Goal: Task Accomplishment & Management: Use online tool/utility

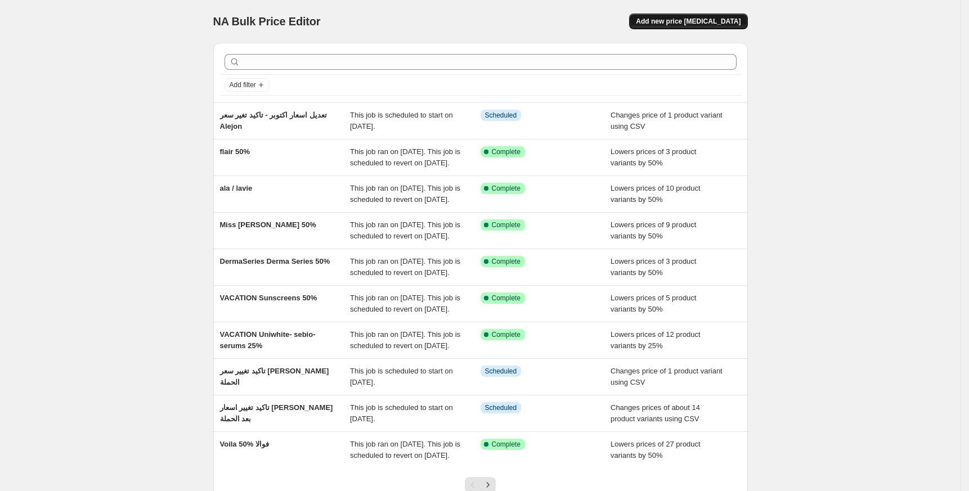
click at [709, 28] on button "Add new price [MEDICAL_DATA]" at bounding box center [688, 22] width 118 height 16
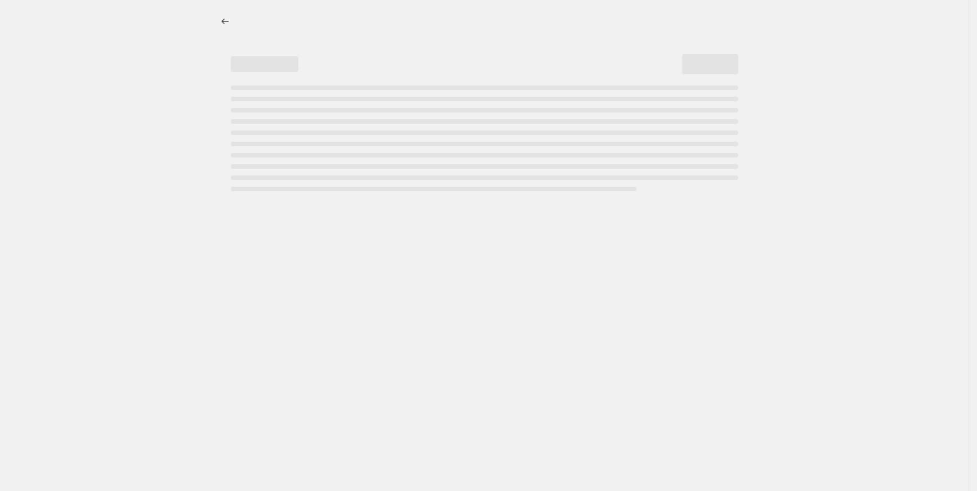
select select "percentage"
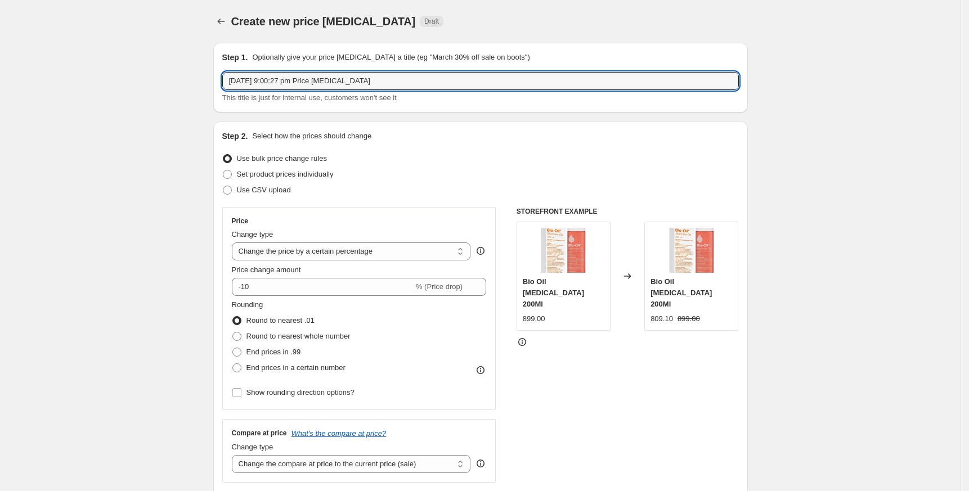
drag, startPoint x: 396, startPoint y: 75, endPoint x: 124, endPoint y: 75, distance: 271.8
type input "Devices"
click at [306, 178] on span "Set product prices individually" at bounding box center [285, 174] width 97 height 8
click at [223, 170] on input "Set product prices individually" at bounding box center [223, 170] width 1 height 1
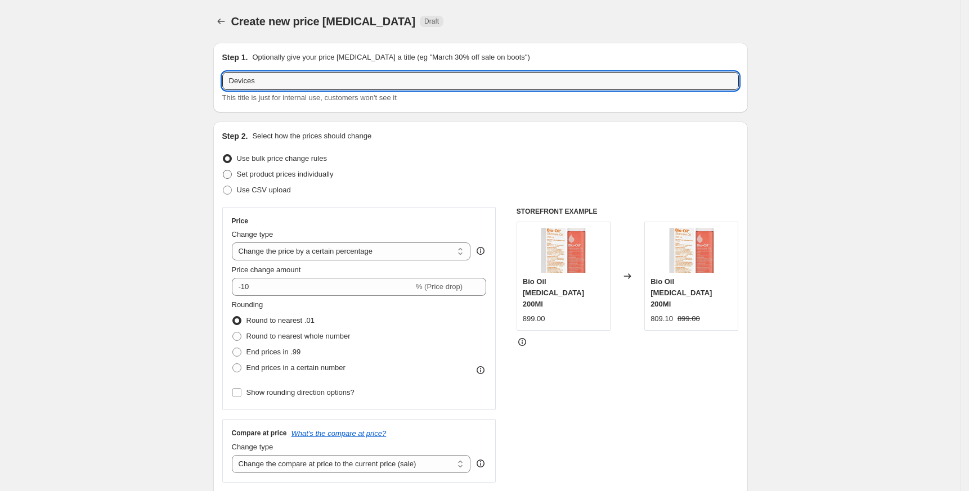
radio input "true"
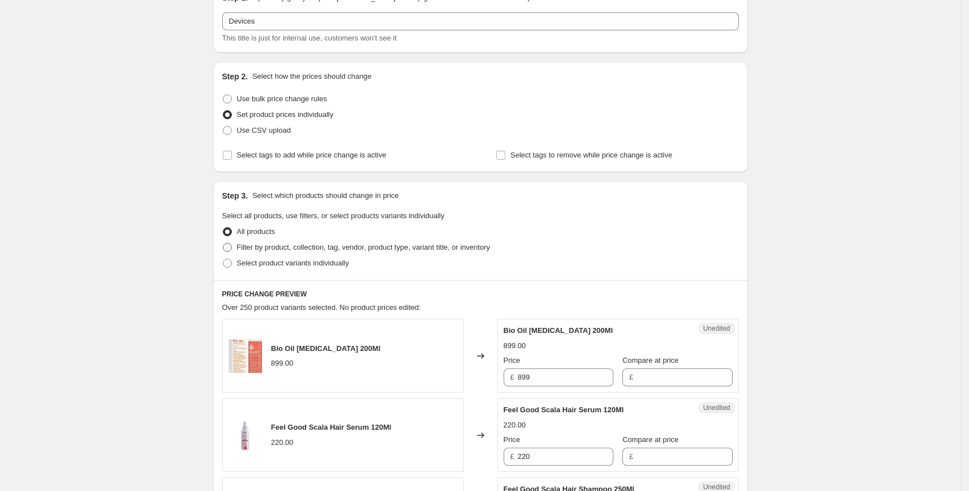
scroll to position [150, 0]
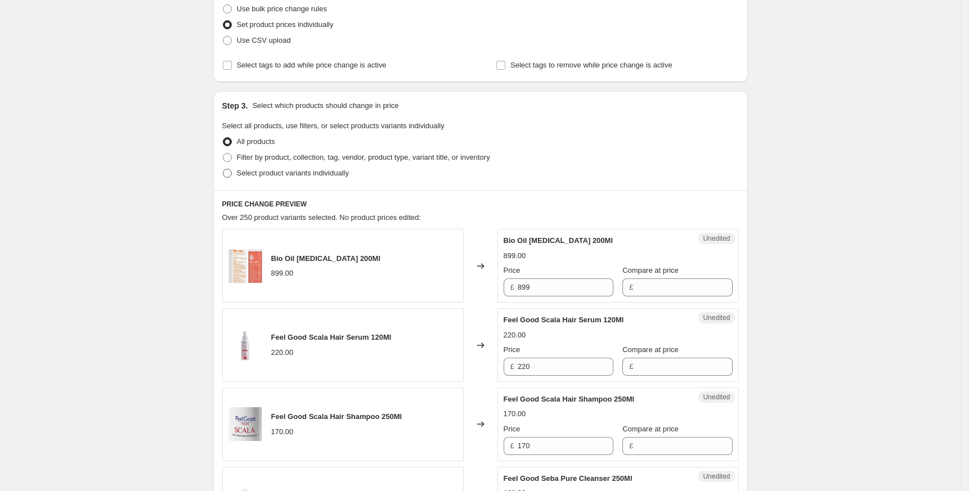
click at [267, 170] on span "Select product variants individually" at bounding box center [293, 173] width 112 height 8
click at [223, 169] on input "Select product variants individually" at bounding box center [223, 169] width 1 height 1
radio input "true"
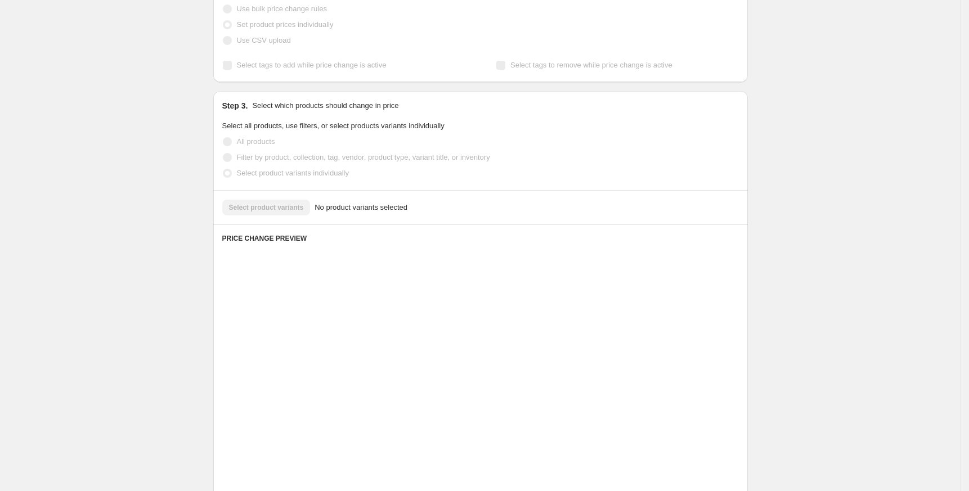
scroll to position [100, 0]
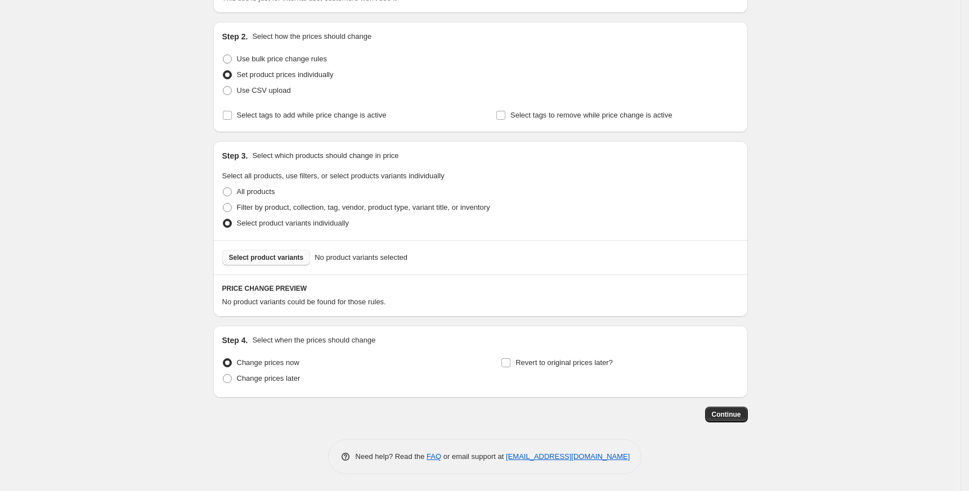
click at [298, 253] on span "Select product variants" at bounding box center [266, 257] width 75 height 9
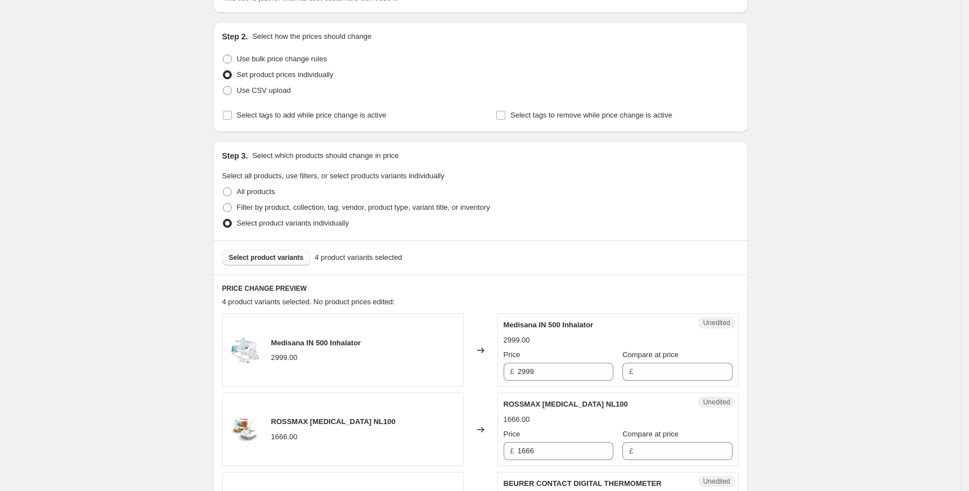
click at [275, 241] on div "Select product variants 4 product variants selected" at bounding box center [480, 257] width 535 height 34
click at [282, 262] on button "Select product variants" at bounding box center [266, 258] width 88 height 16
click at [253, 258] on span "Select product variants" at bounding box center [266, 257] width 75 height 9
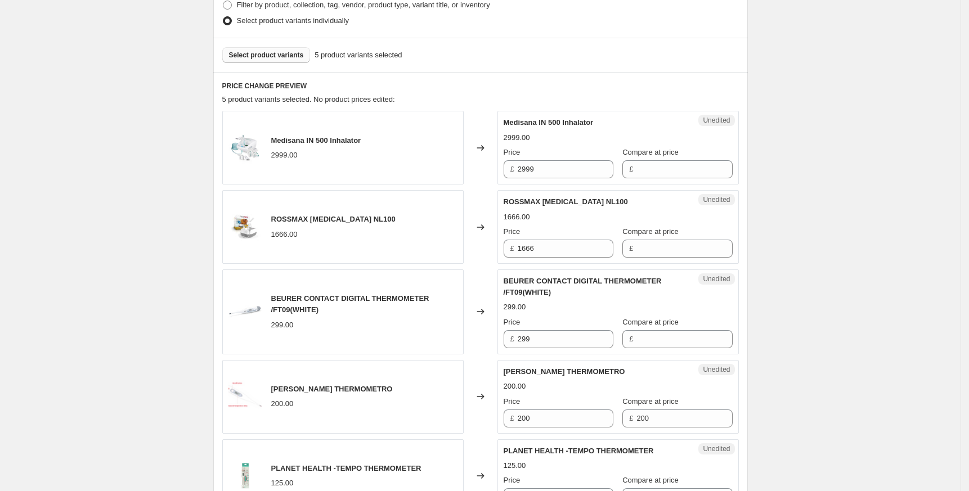
scroll to position [325, 0]
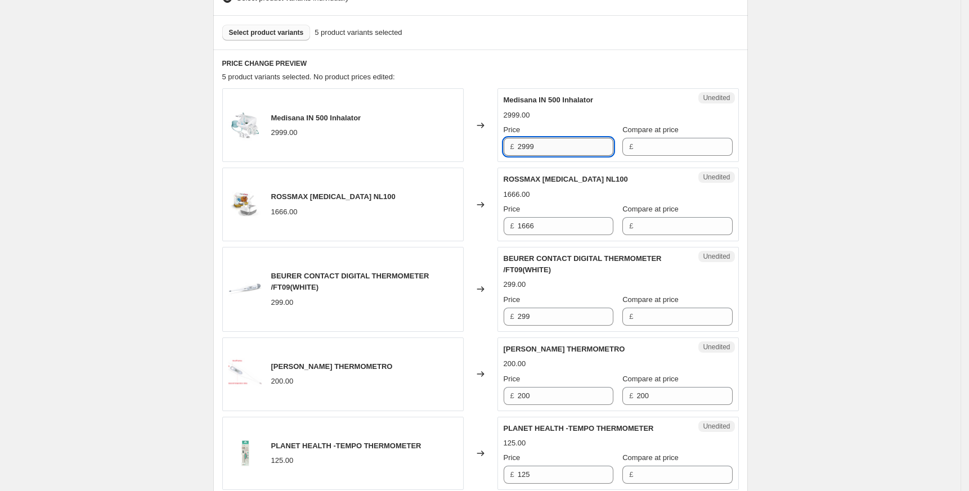
click at [532, 146] on input "2999" at bounding box center [566, 147] width 96 height 18
type input "2999"
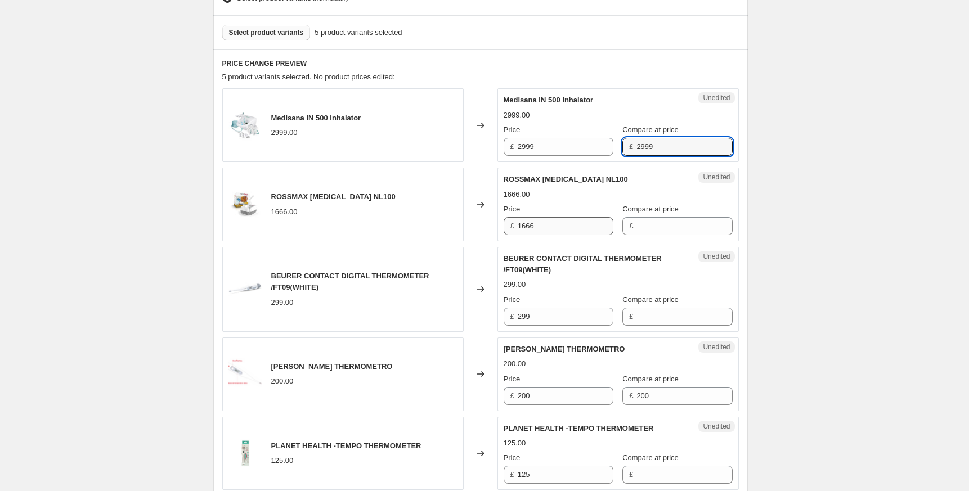
type input "2999"
click at [532, 227] on input "1666" at bounding box center [566, 226] width 96 height 18
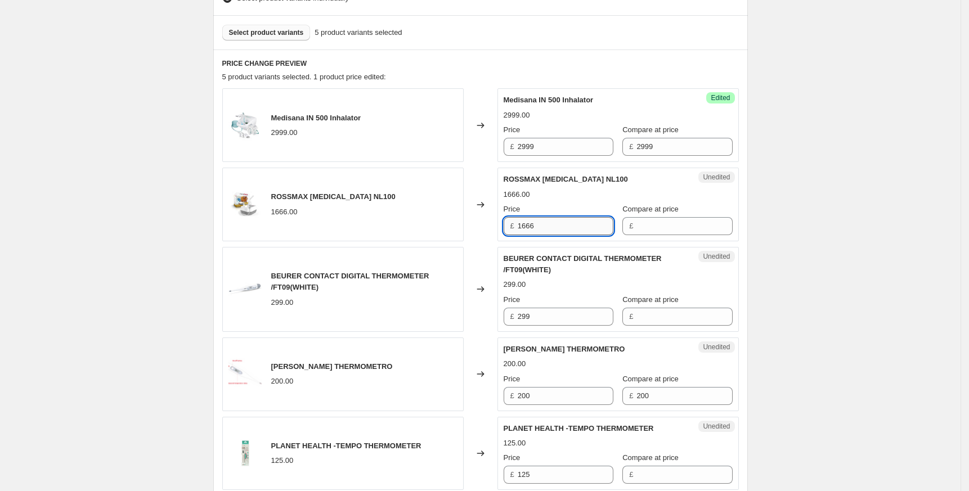
click at [532, 227] on input "1666" at bounding box center [566, 226] width 96 height 18
drag, startPoint x: 532, startPoint y: 227, endPoint x: 672, endPoint y: 228, distance: 140.1
click at [672, 228] on div "Price £ 1666 Compare at price £" at bounding box center [618, 220] width 229 height 32
type input "1666"
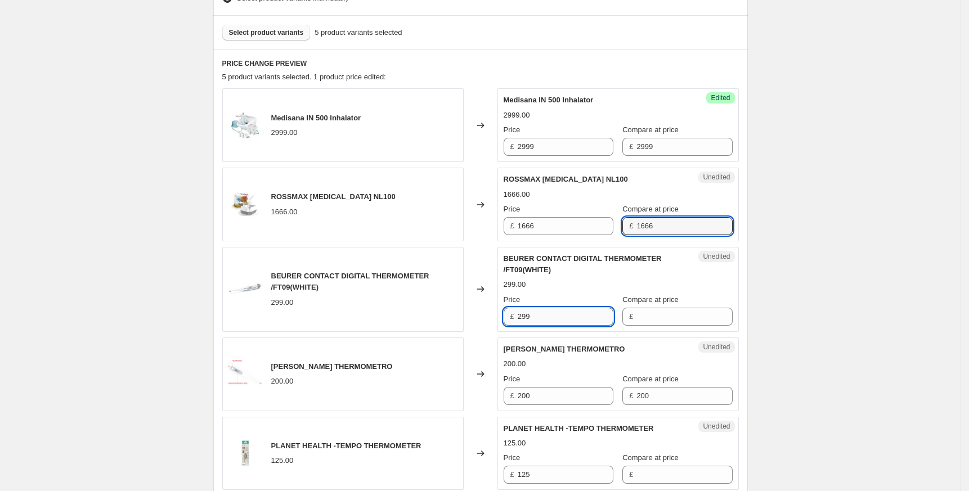
click at [529, 317] on input "299" at bounding box center [566, 317] width 96 height 18
click at [528, 318] on input "299" at bounding box center [566, 317] width 96 height 18
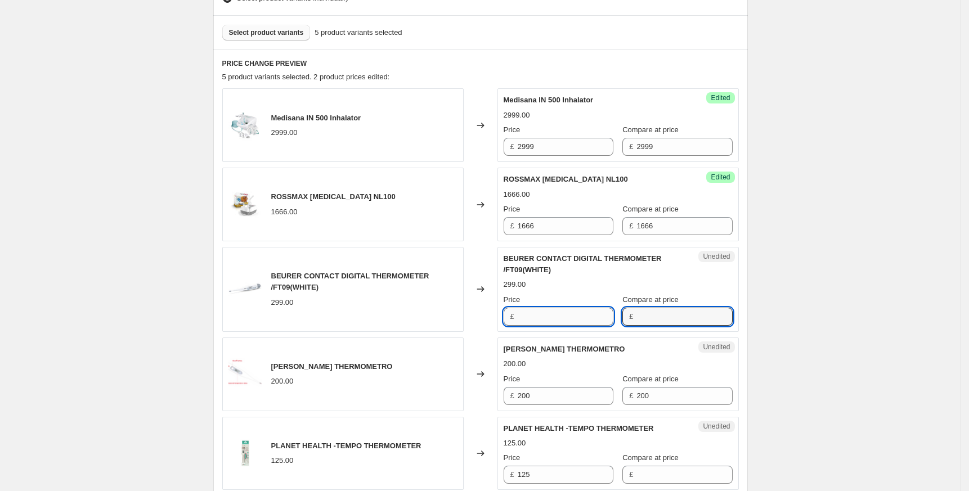
type input "299"
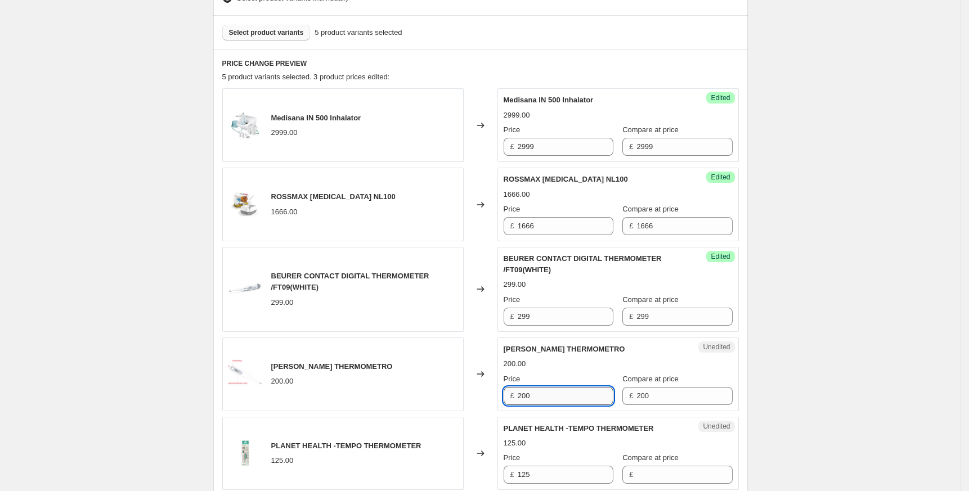
click at [528, 397] on input "200" at bounding box center [566, 396] width 96 height 18
click at [565, 397] on input "200" at bounding box center [566, 396] width 96 height 18
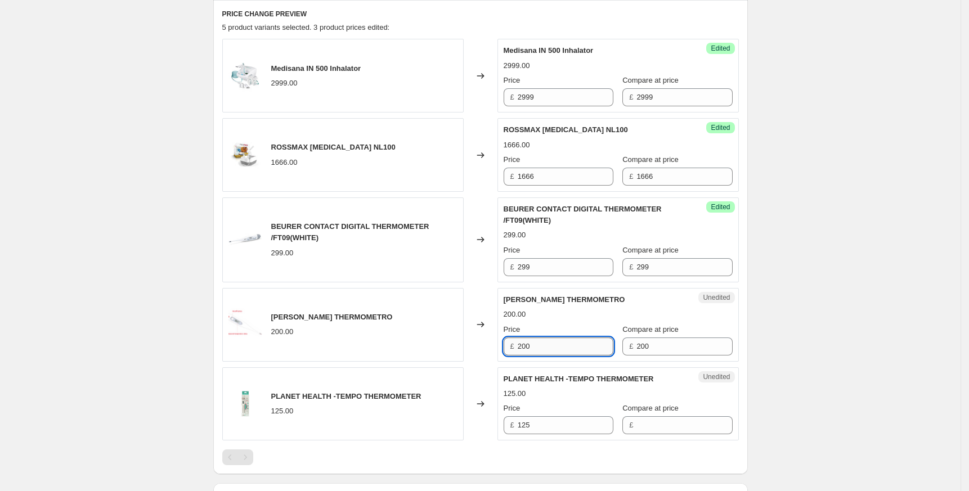
scroll to position [399, 0]
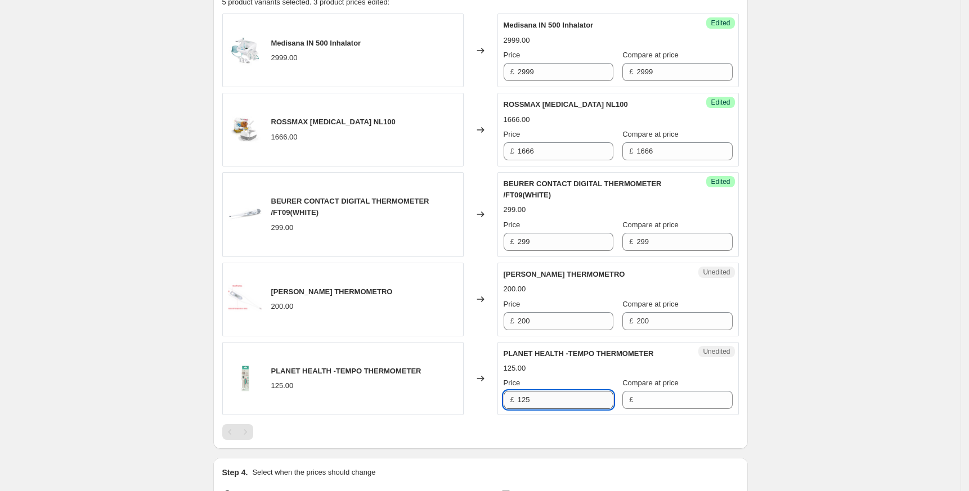
click at [527, 394] on input "125" at bounding box center [566, 400] width 96 height 18
type input "125"
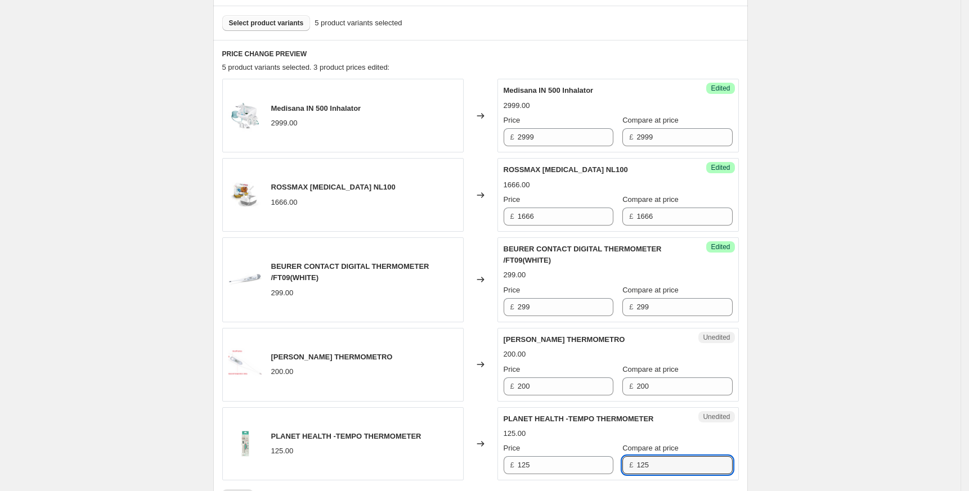
scroll to position [249, 0]
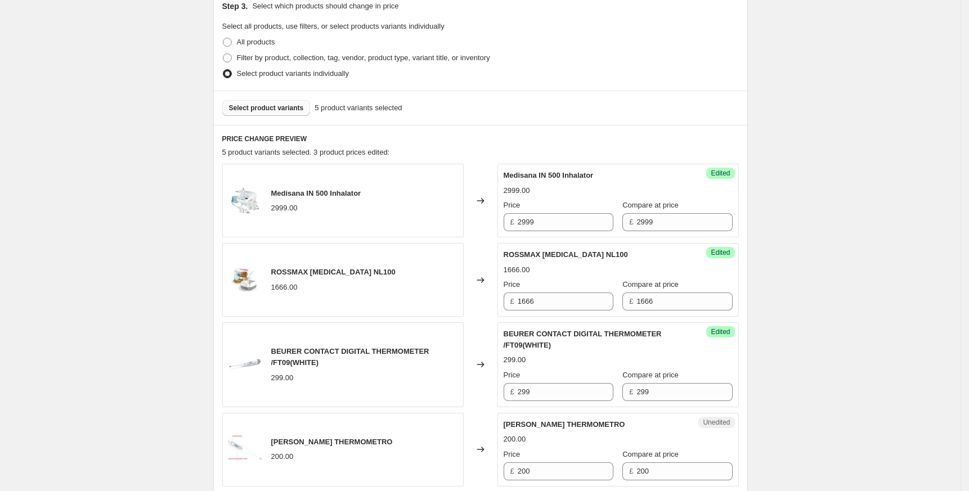
type input "125"
click at [553, 223] on input "2999" at bounding box center [566, 222] width 96 height 18
click at [527, 303] on input "1666" at bounding box center [566, 302] width 96 height 18
paste input "41"
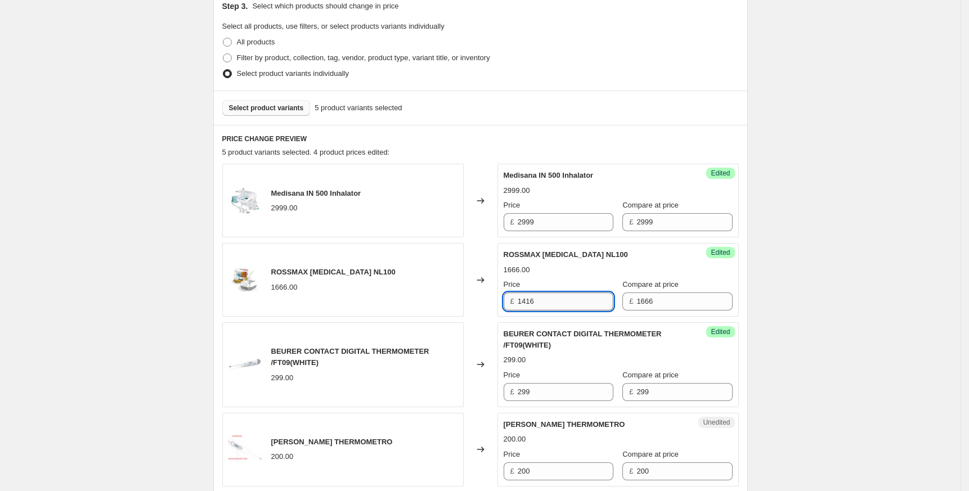
type input "1416"
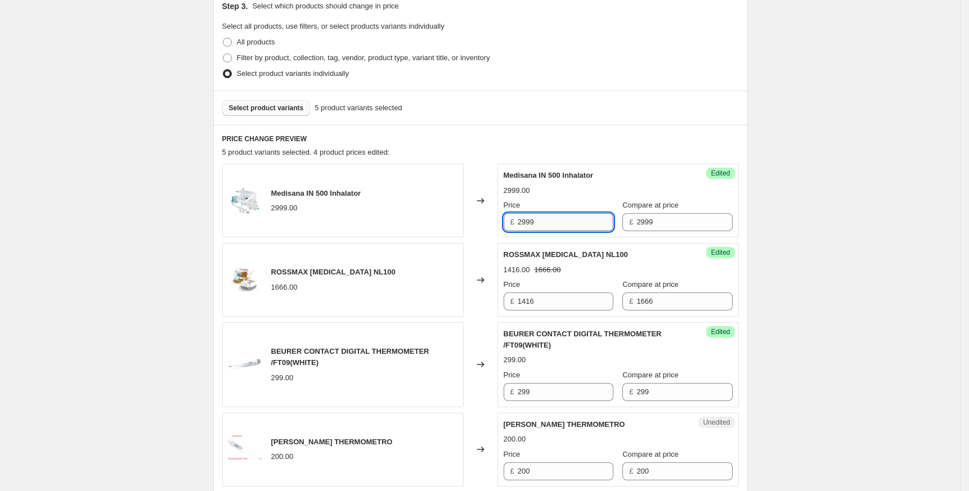
click at [546, 225] on input "2999" at bounding box center [566, 222] width 96 height 18
paste input "6"
type input "2699"
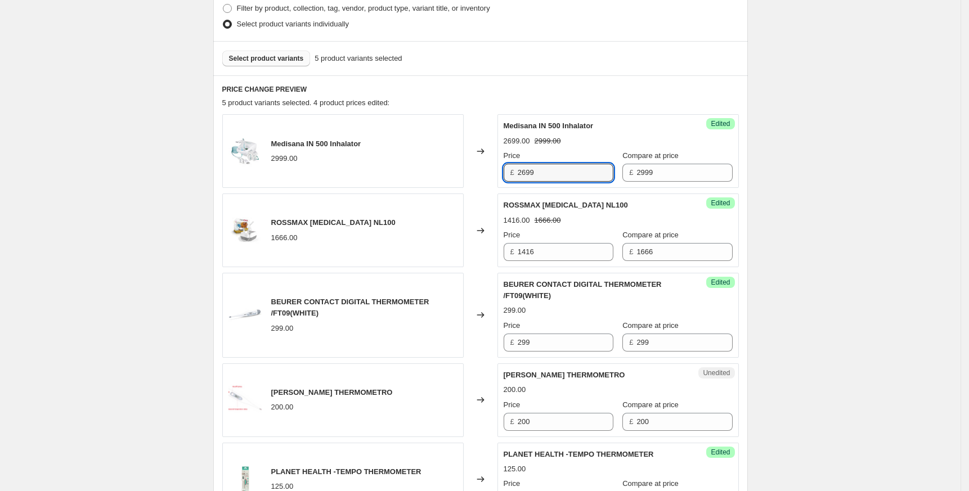
scroll to position [325, 0]
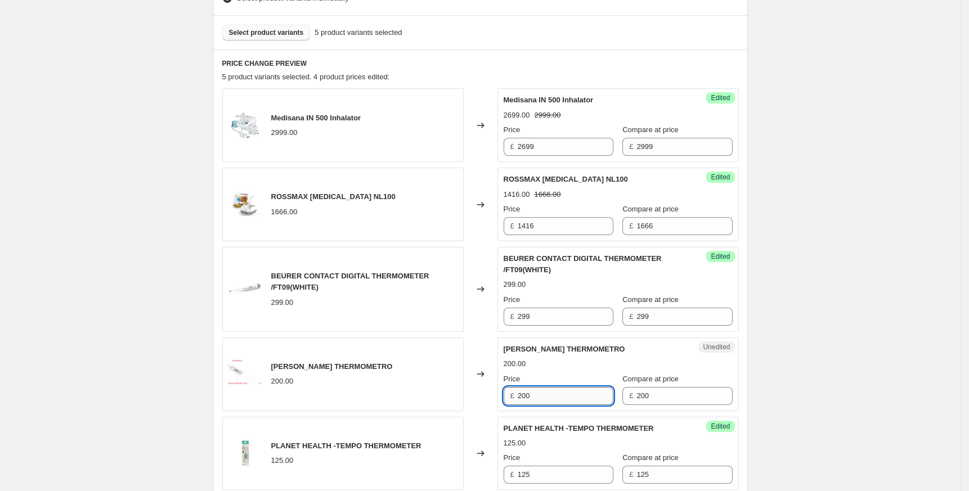
click at [559, 392] on input "200" at bounding box center [566, 396] width 96 height 18
paste input "18"
type input "180"
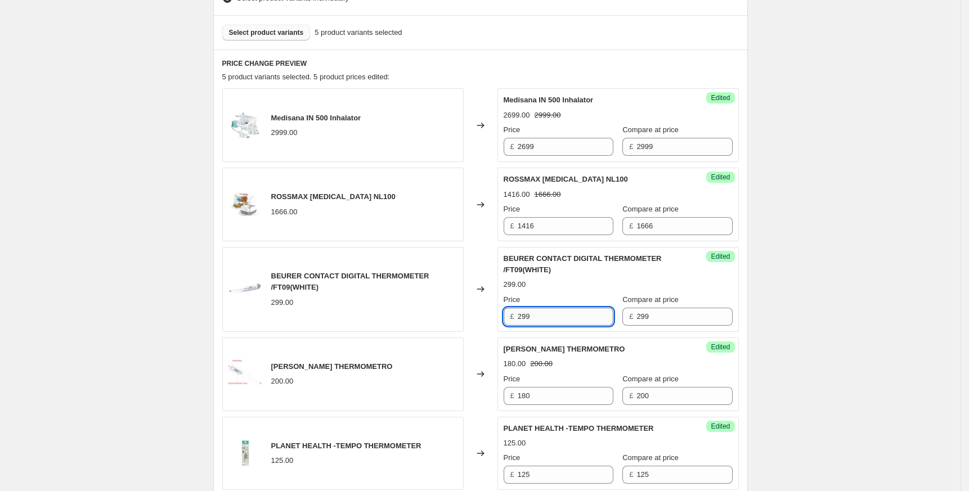
click at [558, 321] on input "299" at bounding box center [566, 317] width 96 height 18
paste input "6"
type input "269"
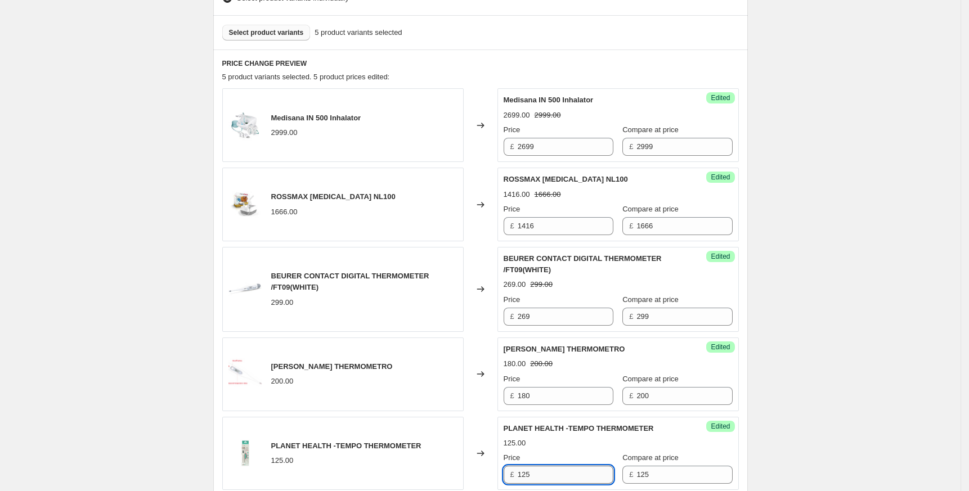
click at [541, 471] on input "125" at bounding box center [566, 475] width 96 height 18
paste input "10"
type input "110"
click at [784, 423] on div "Create new price [MEDICAL_DATA]. This page is ready Create new price [MEDICAL_D…" at bounding box center [480, 186] width 960 height 1023
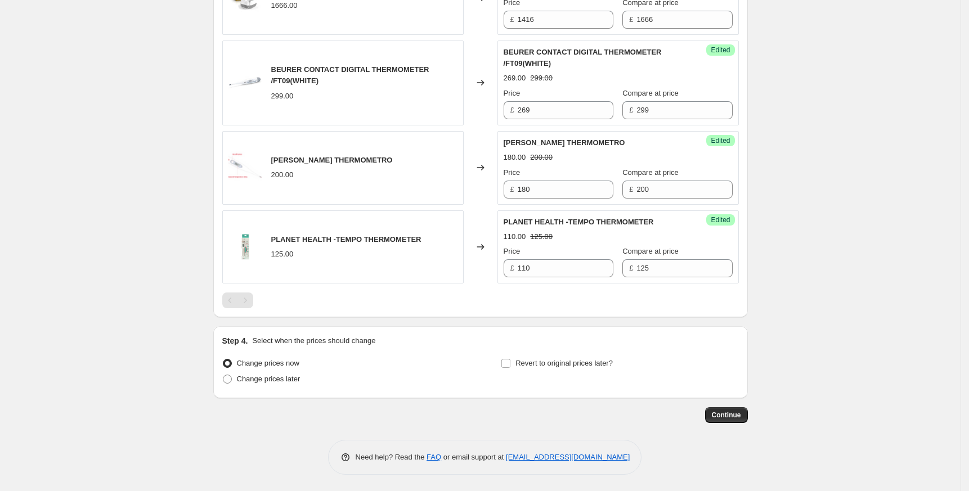
scroll to position [532, 0]
click at [562, 366] on span "Revert to original prices later?" at bounding box center [563, 362] width 97 height 8
click at [510, 366] on input "Revert to original prices later?" at bounding box center [505, 362] width 9 height 9
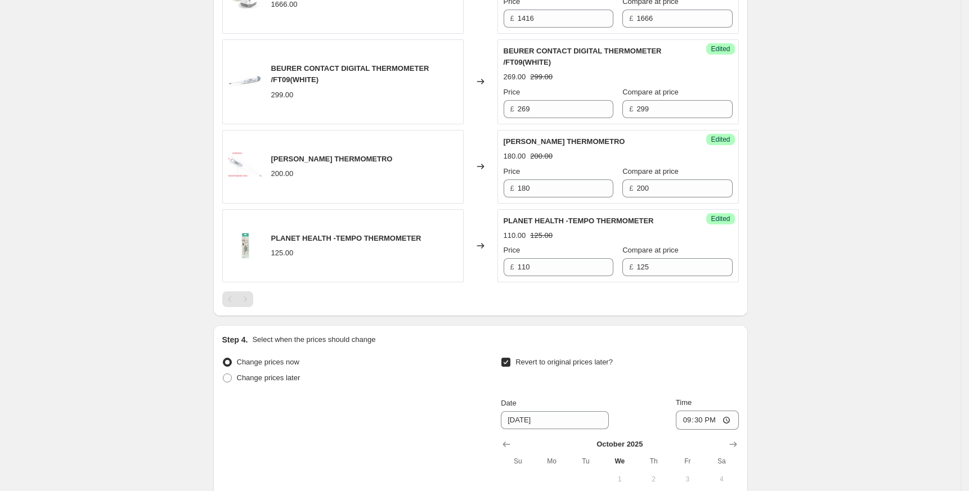
click at [571, 358] on span "Revert to original prices later?" at bounding box center [563, 362] width 97 height 8
click at [510, 358] on input "Revert to original prices later?" at bounding box center [505, 362] width 9 height 9
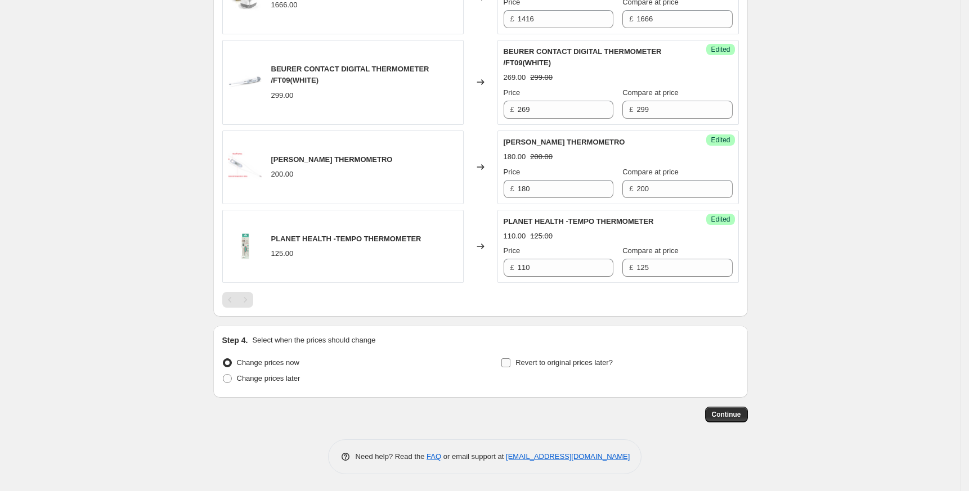
click at [560, 358] on span "Revert to original prices later?" at bounding box center [563, 362] width 97 height 8
click at [510, 358] on input "Revert to original prices later?" at bounding box center [505, 362] width 9 height 9
checkbox input "true"
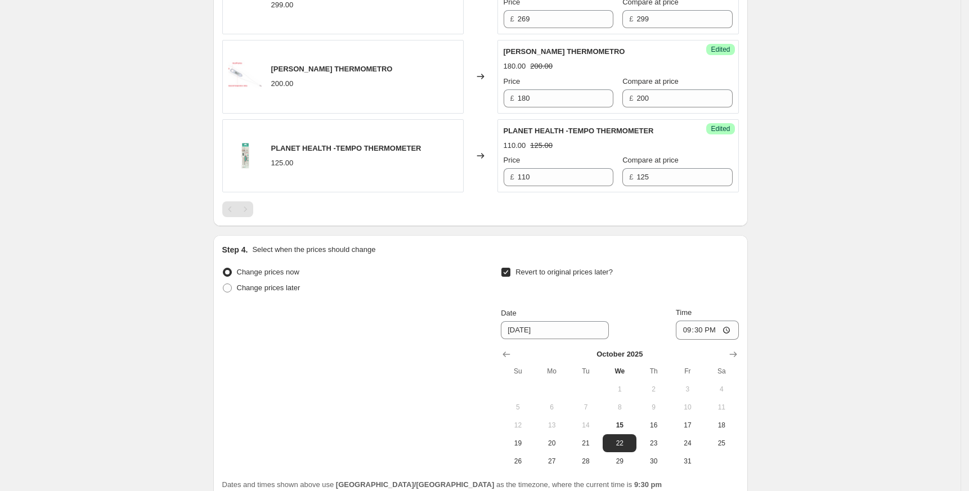
scroll to position [724, 0]
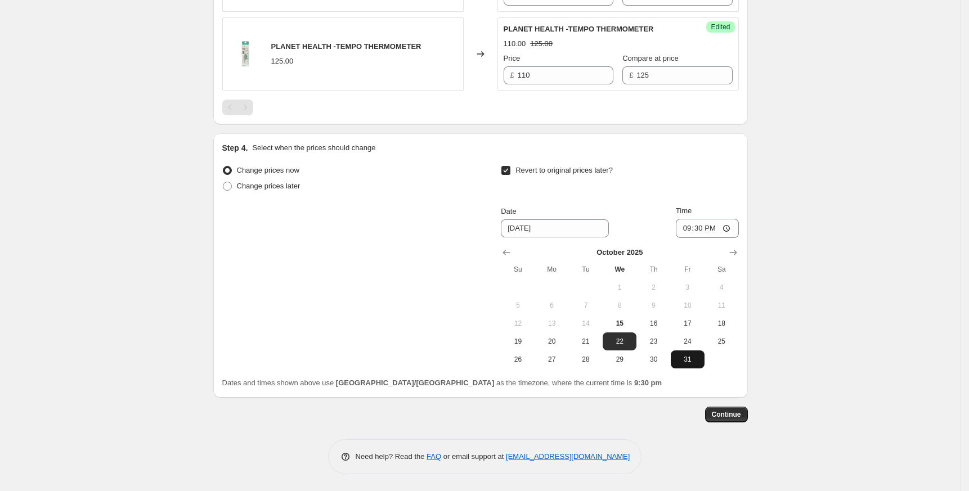
click at [695, 362] on span "31" at bounding box center [687, 359] width 25 height 9
type input "[DATE]"
click at [689, 232] on input "21:30" at bounding box center [707, 228] width 63 height 19
type input "23:50"
click at [734, 418] on span "Continue" at bounding box center [726, 414] width 29 height 9
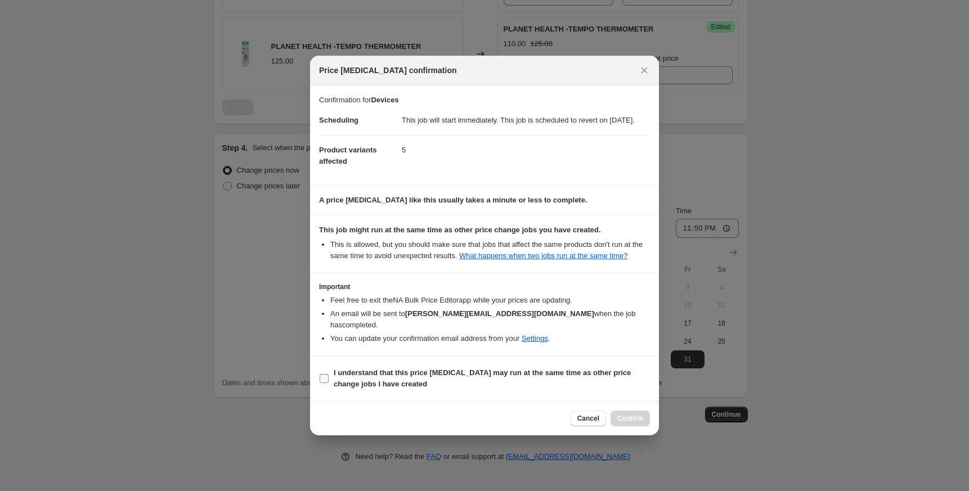
click at [409, 371] on b "I understand that this price [MEDICAL_DATA] may run at the same time as other p…" at bounding box center [482, 379] width 297 height 20
click at [329, 374] on input "I understand that this price [MEDICAL_DATA] may run at the same time as other p…" at bounding box center [324, 378] width 9 height 9
checkbox input "true"
click at [634, 416] on span "Confirm" at bounding box center [630, 418] width 26 height 9
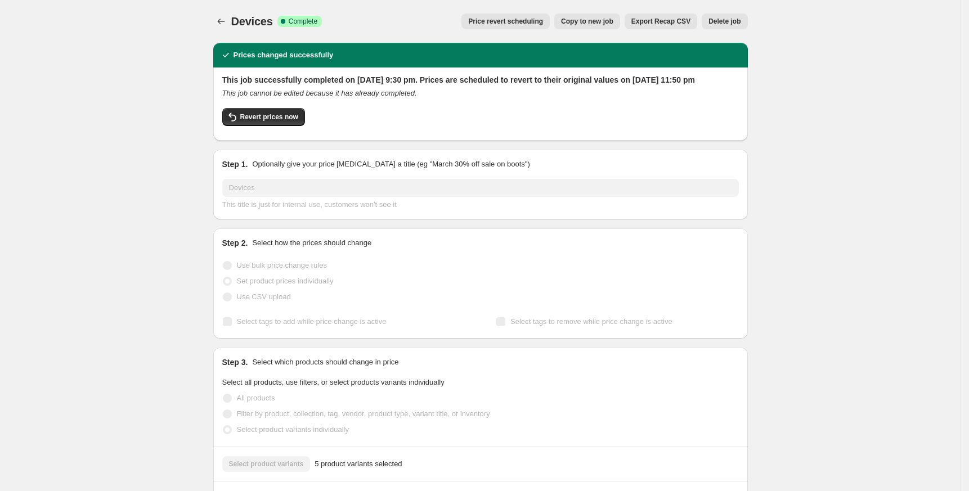
click at [228, 12] on div "Devices. This page is ready Devices Success Complete Complete Price revert sche…" at bounding box center [480, 21] width 535 height 43
click at [227, 18] on icon "Price change jobs" at bounding box center [220, 21] width 11 height 11
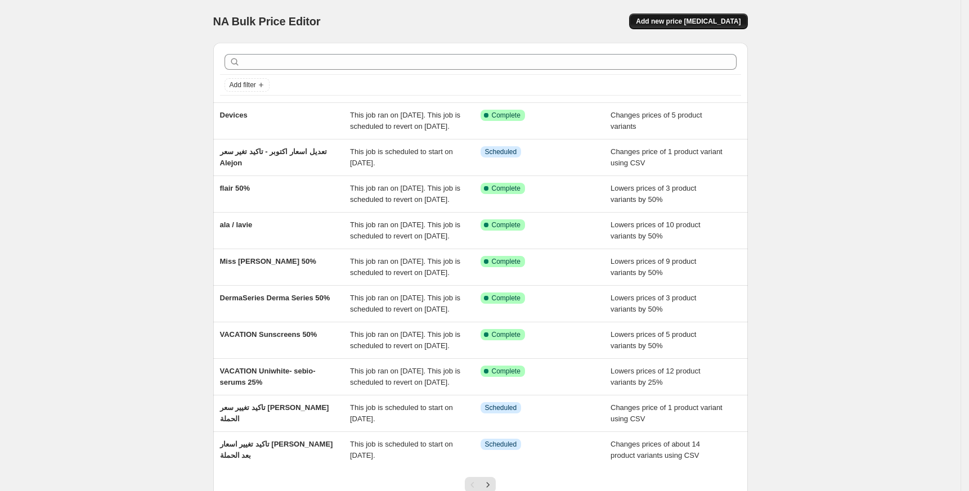
click at [734, 21] on span "Add new price [MEDICAL_DATA]" at bounding box center [688, 21] width 105 height 9
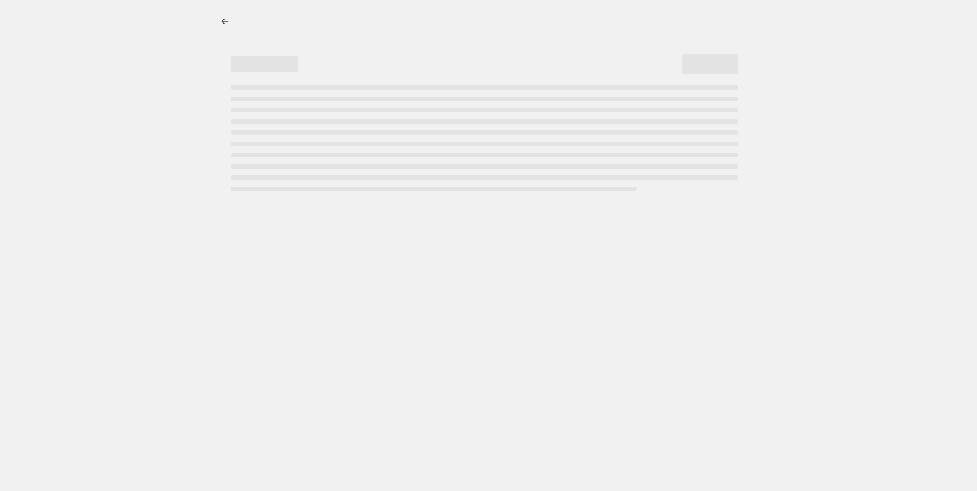
select select "percentage"
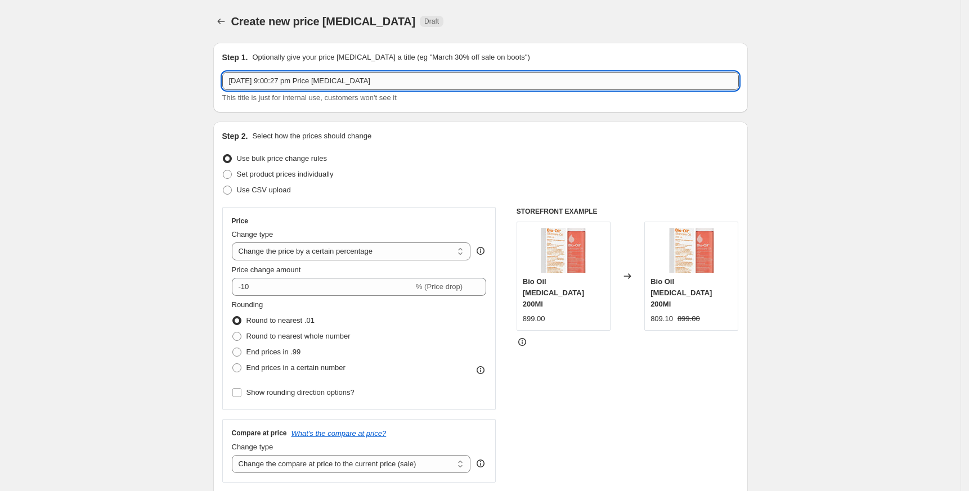
click at [397, 80] on input "[DATE] 9:00:27 pm Price [MEDICAL_DATA]" at bounding box center [480, 81] width 517 height 18
drag, startPoint x: 385, startPoint y: 83, endPoint x: 82, endPoint y: 80, distance: 302.7
paste input "[PERSON_NAME]"
paste input "Body splash"
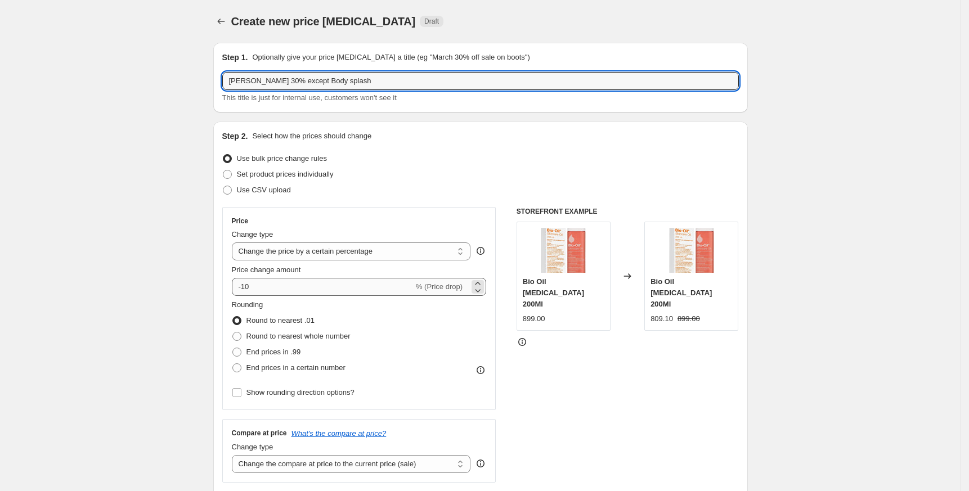
type input "[PERSON_NAME] 30% except Body splash"
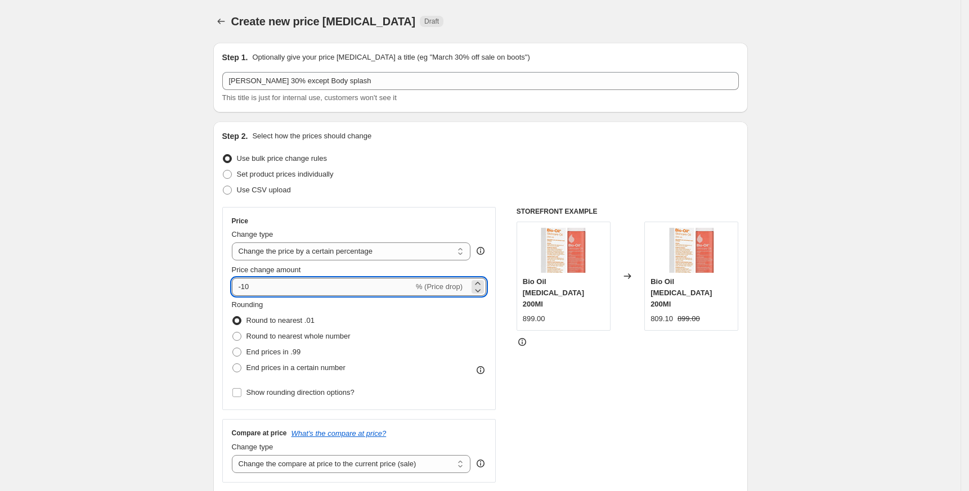
drag, startPoint x: 253, startPoint y: 286, endPoint x: 284, endPoint y: 288, distance: 31.0
click at [284, 288] on input "-10" at bounding box center [323, 287] width 182 height 18
type input "-30"
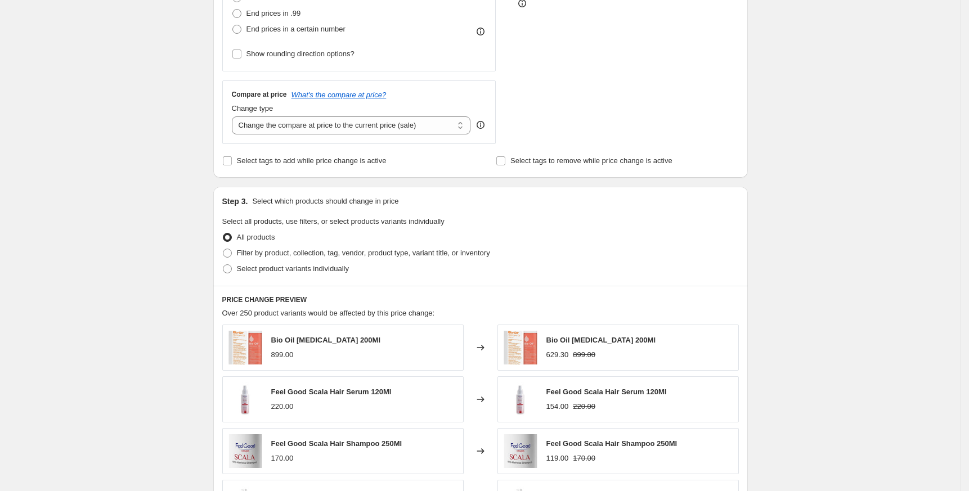
scroll to position [375, 0]
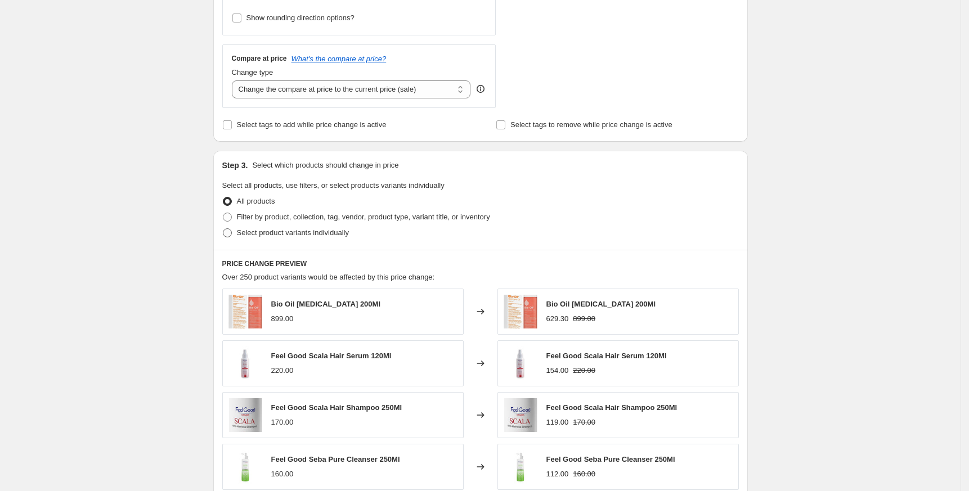
click at [282, 235] on span "Select product variants individually" at bounding box center [293, 232] width 112 height 8
click at [223, 229] on input "Select product variants individually" at bounding box center [223, 228] width 1 height 1
radio input "true"
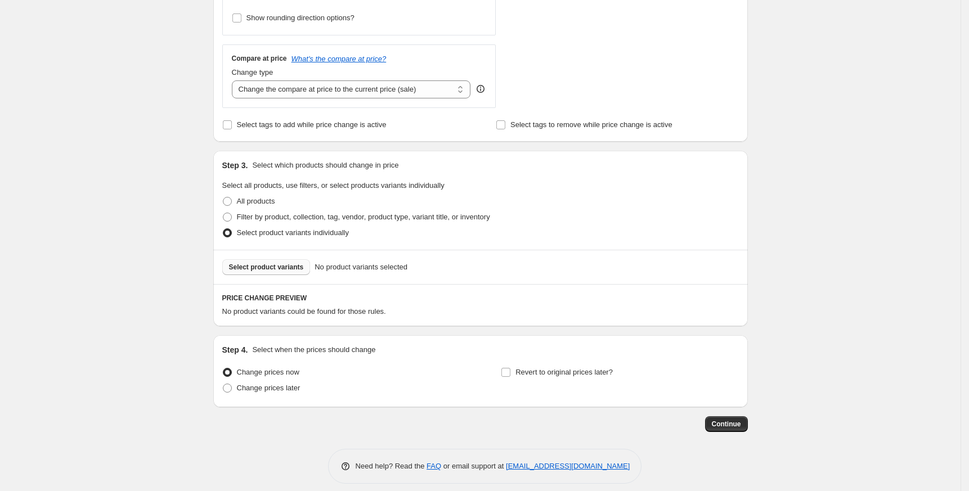
click at [265, 273] on button "Select product variants" at bounding box center [266, 267] width 88 height 16
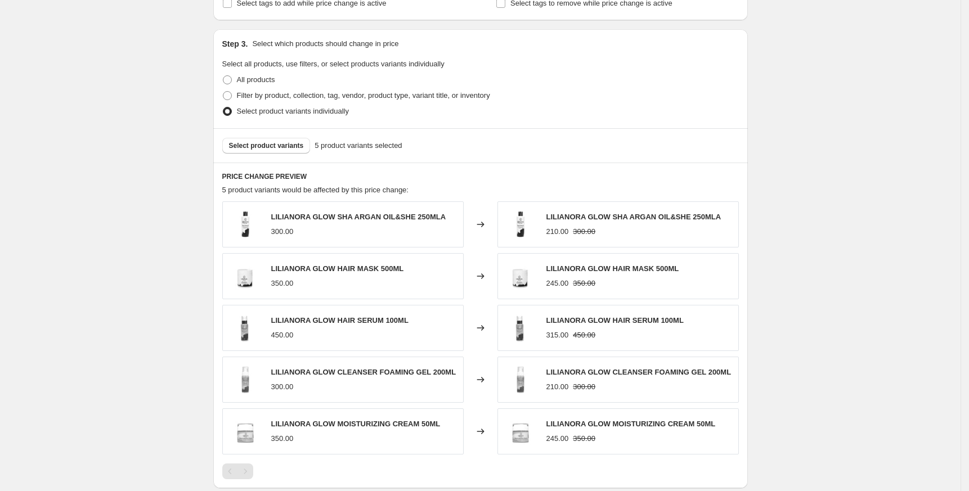
scroll to position [668, 0]
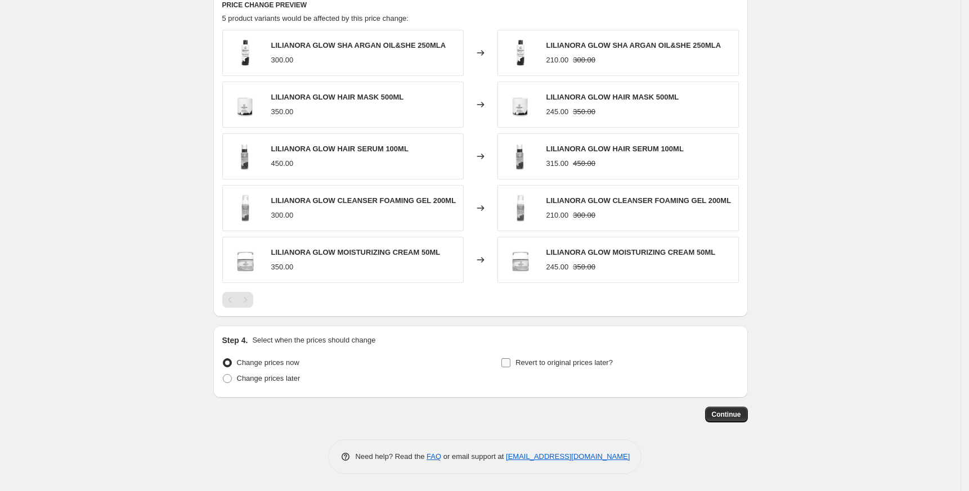
click at [556, 360] on span "Revert to original prices later?" at bounding box center [563, 362] width 97 height 8
click at [510, 360] on input "Revert to original prices later?" at bounding box center [505, 362] width 9 height 9
checkbox input "true"
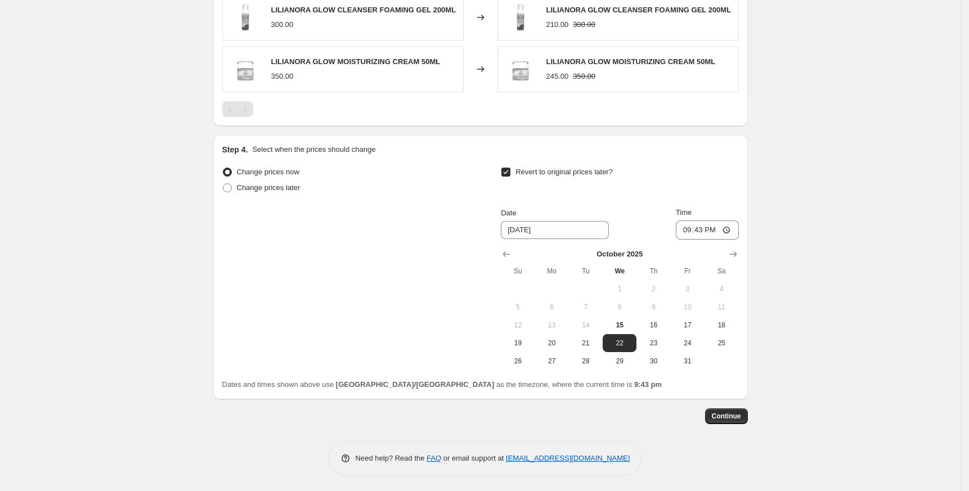
scroll to position [861, 0]
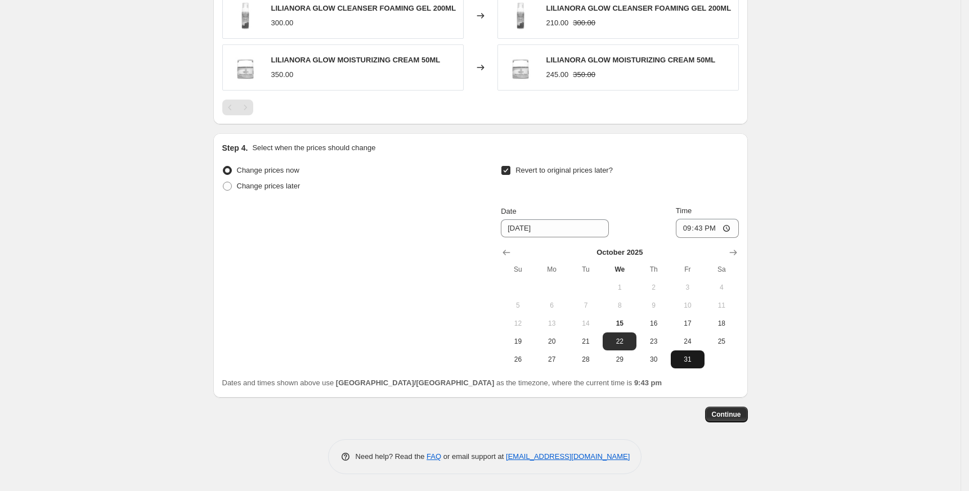
click at [690, 358] on span "31" at bounding box center [687, 359] width 25 height 9
type input "[DATE]"
click at [690, 232] on input "21:43" at bounding box center [707, 228] width 63 height 19
type input "23:45"
click at [720, 407] on button "Continue" at bounding box center [726, 415] width 43 height 16
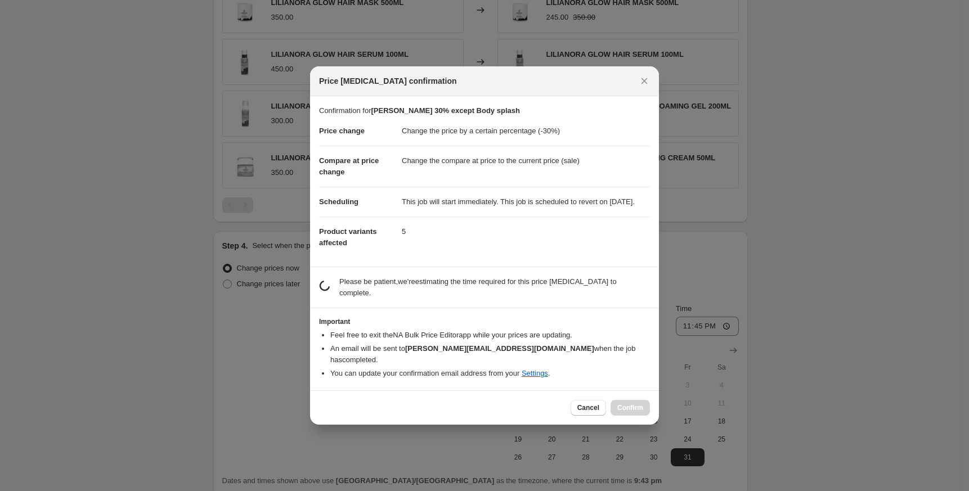
scroll to position [0, 0]
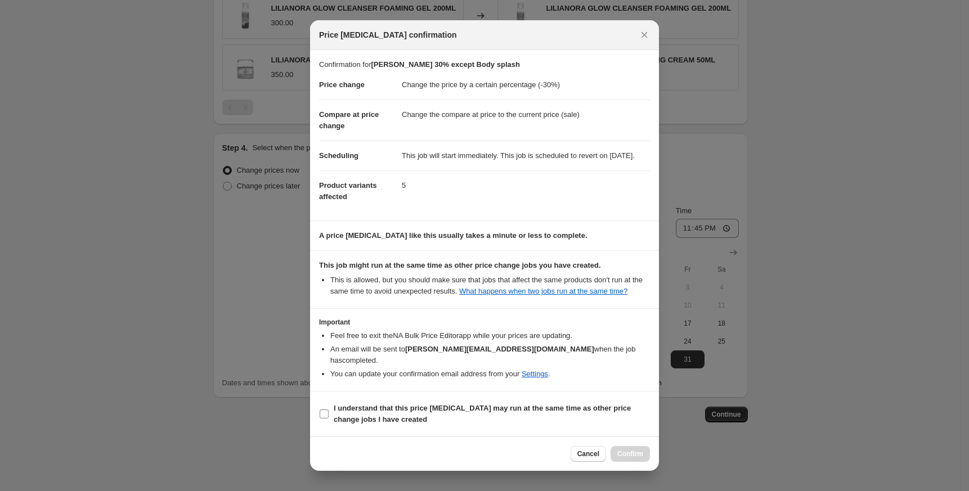
drag, startPoint x: 466, startPoint y: 410, endPoint x: 493, endPoint y: 420, distance: 28.3
click at [466, 410] on b "I understand that this price [MEDICAL_DATA] may run at the same time as other p…" at bounding box center [482, 414] width 297 height 20
click at [329, 410] on input "I understand that this price [MEDICAL_DATA] may run at the same time as other p…" at bounding box center [324, 414] width 9 height 9
checkbox input "true"
click at [673, 453] on div at bounding box center [484, 245] width 969 height 491
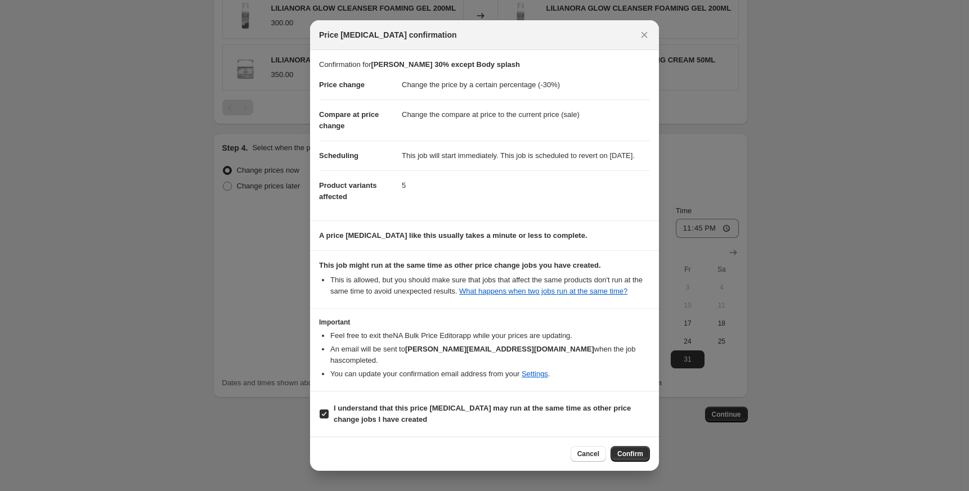
scroll to position [861, 0]
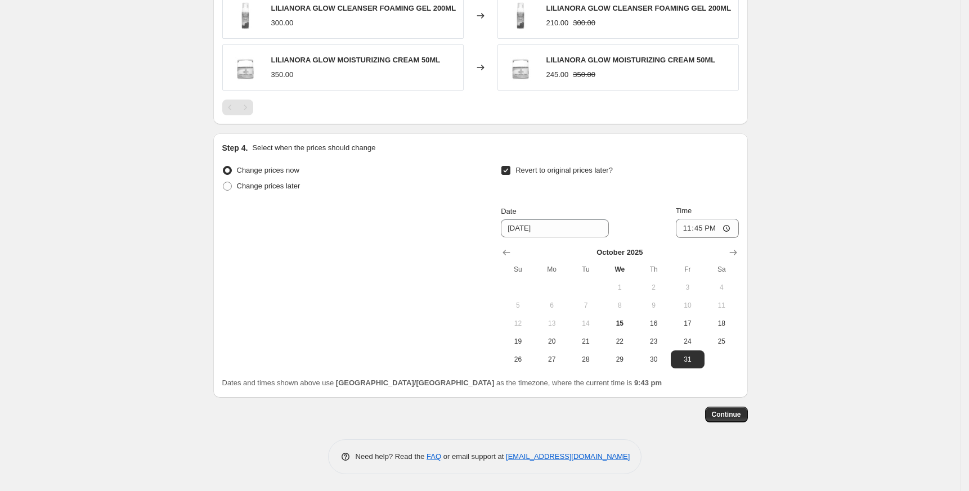
click at [625, 450] on div "Need help? Read the FAQ or email support at [EMAIL_ADDRESS][DOMAIN_NAME]" at bounding box center [485, 456] width 314 height 35
click at [733, 416] on span "Continue" at bounding box center [726, 414] width 29 height 9
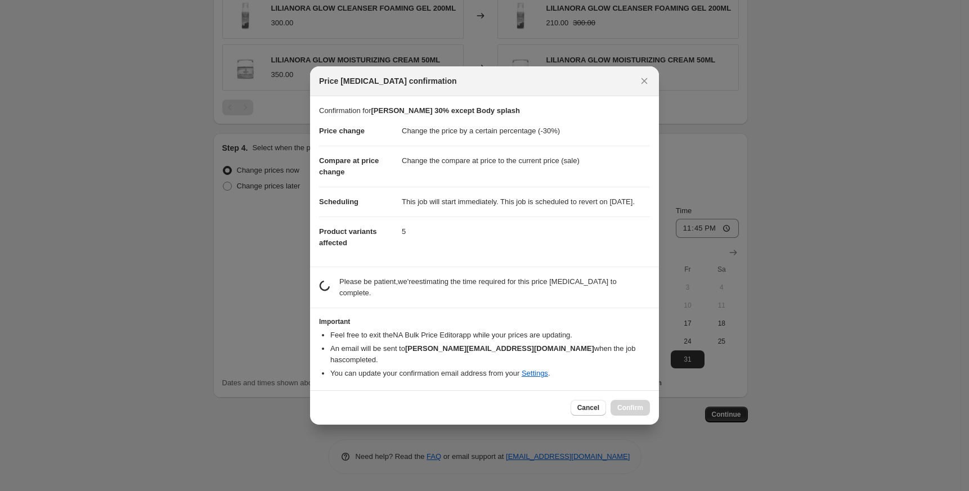
scroll to position [0, 0]
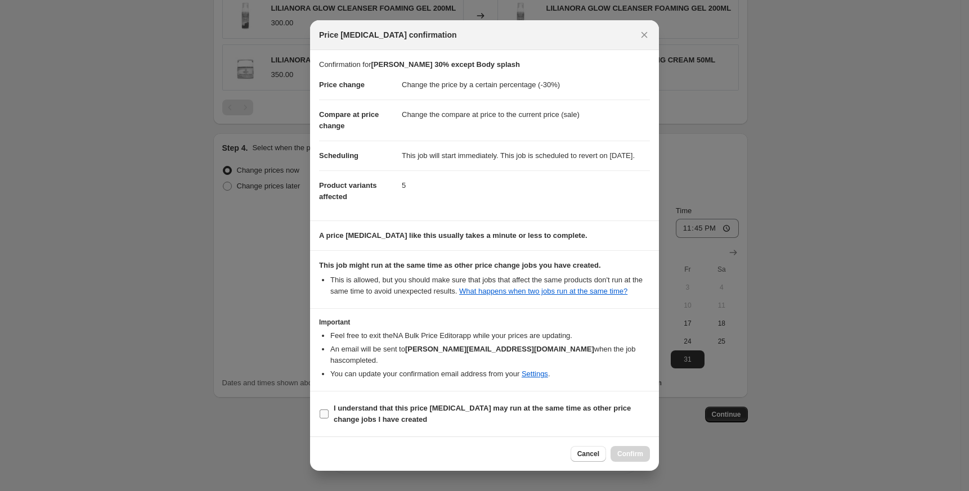
click at [523, 408] on b "I understand that this price [MEDICAL_DATA] may run at the same time as other p…" at bounding box center [482, 414] width 297 height 20
click at [329, 410] on input "I understand that this price [MEDICAL_DATA] may run at the same time as other p…" at bounding box center [324, 414] width 9 height 9
checkbox input "true"
click at [641, 453] on span "Confirm" at bounding box center [630, 454] width 26 height 9
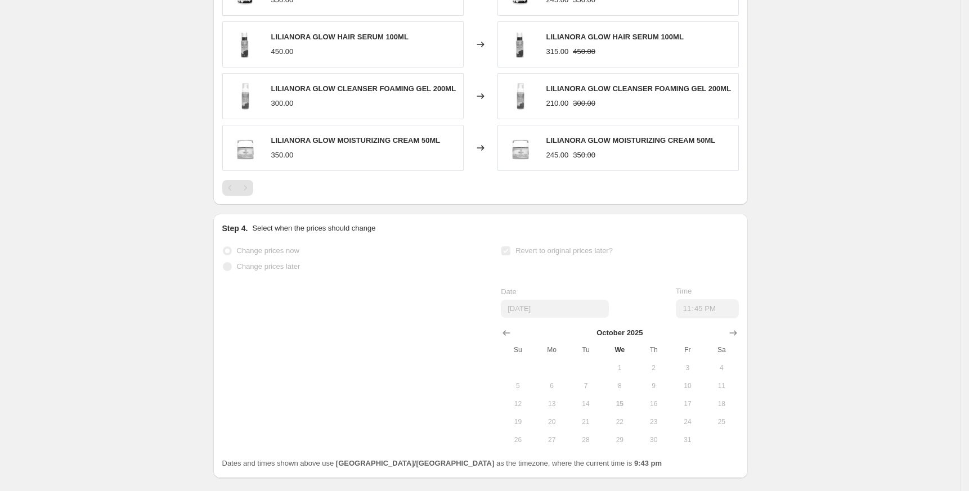
scroll to position [890, 0]
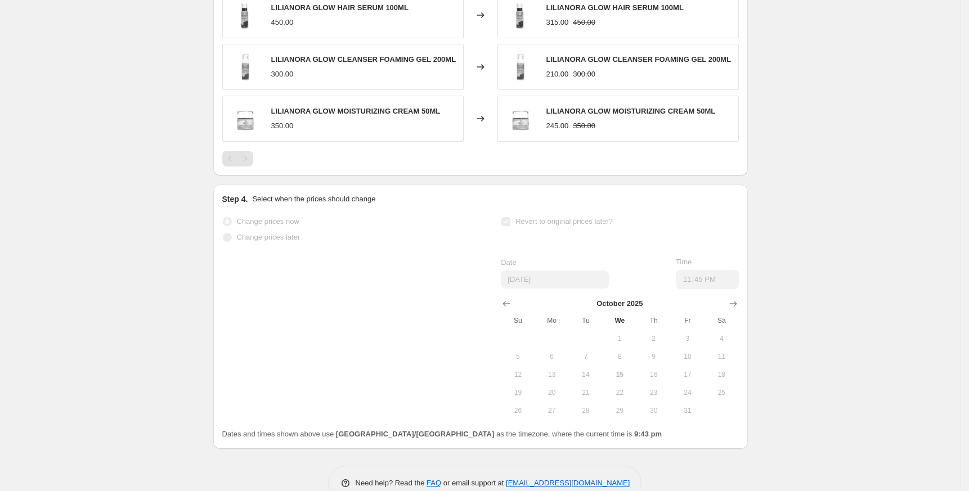
select select "percentage"
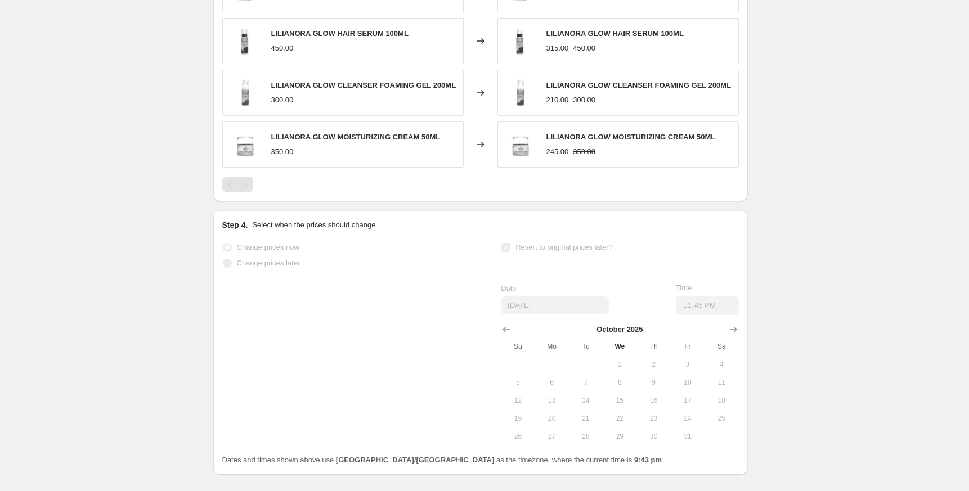
scroll to position [0, 0]
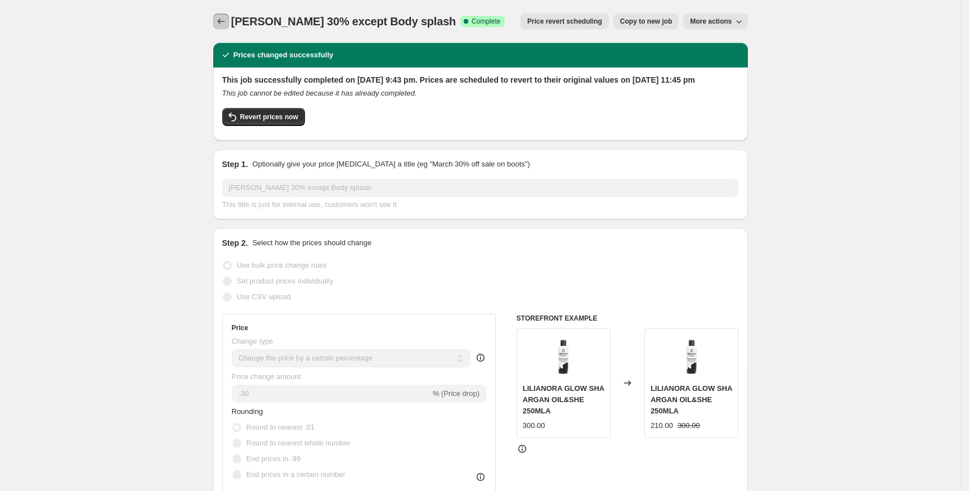
click at [224, 19] on icon "Price change jobs" at bounding box center [220, 21] width 11 height 11
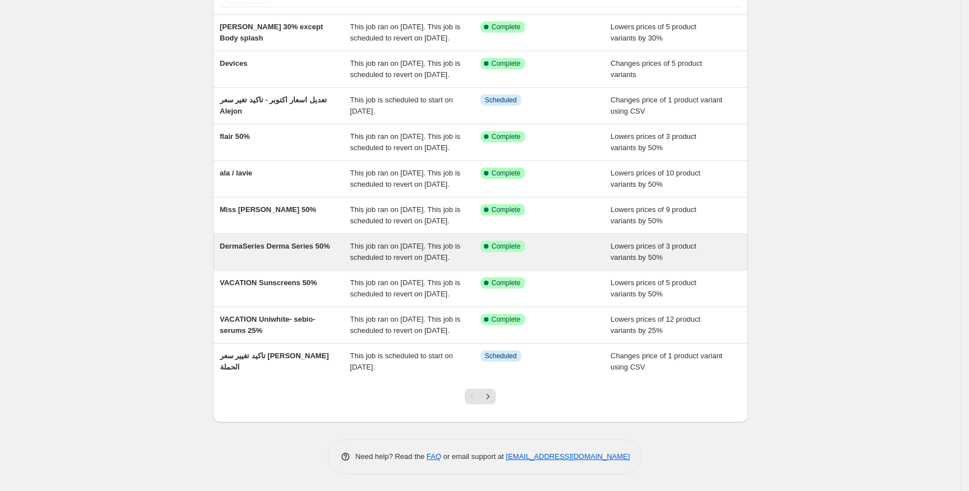
scroll to position [178, 0]
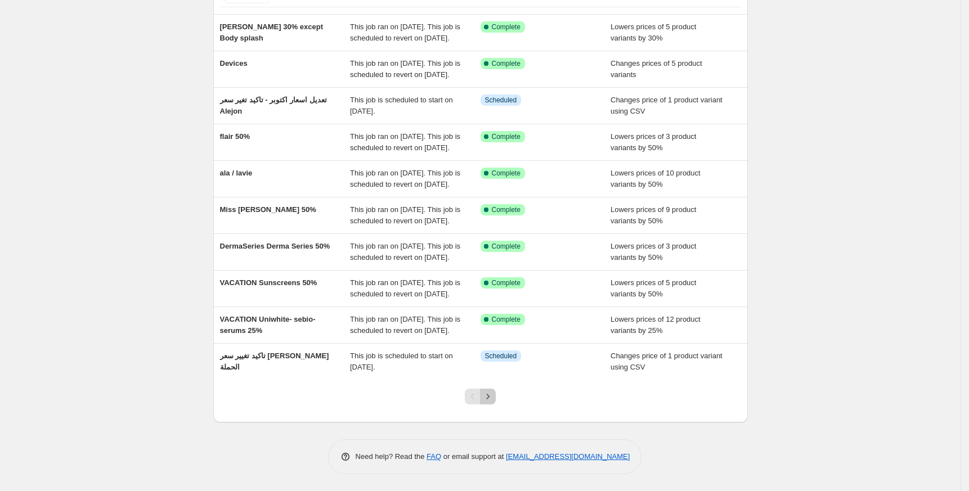
click at [493, 396] on icon "Next" at bounding box center [487, 396] width 11 height 11
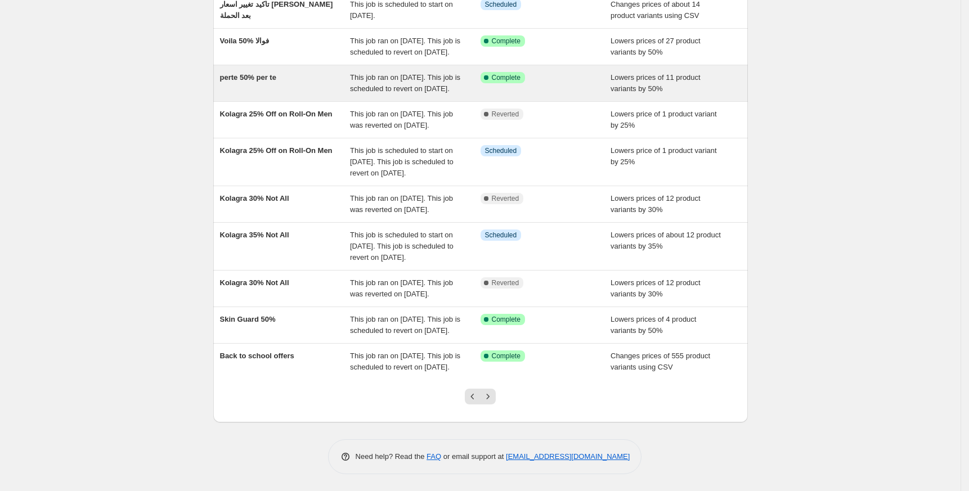
scroll to position [212, 0]
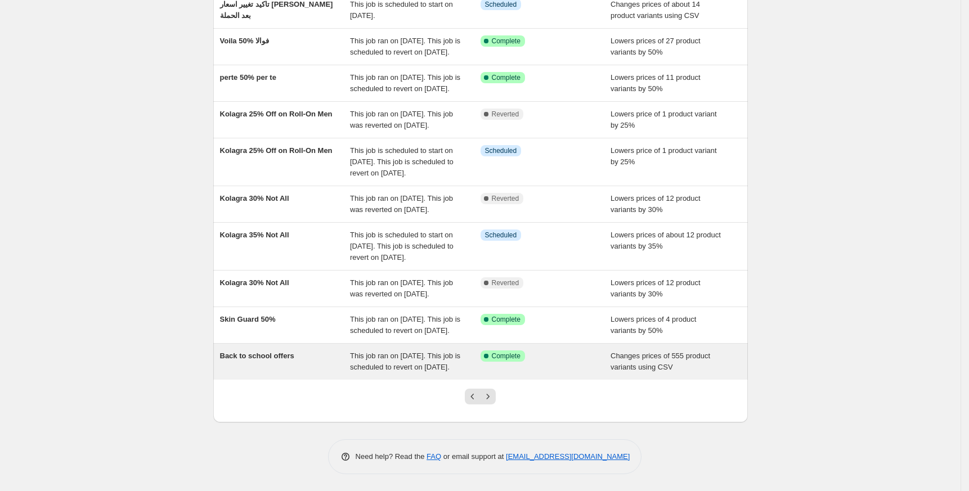
click at [272, 351] on div "Back to school offers" at bounding box center [285, 362] width 131 height 23
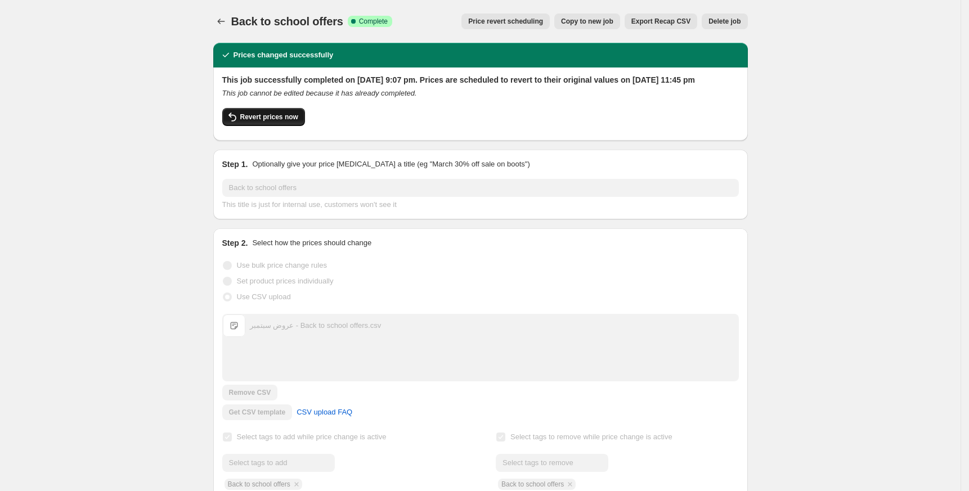
click at [268, 122] on span "Revert prices now" at bounding box center [269, 117] width 58 height 9
checkbox input "false"
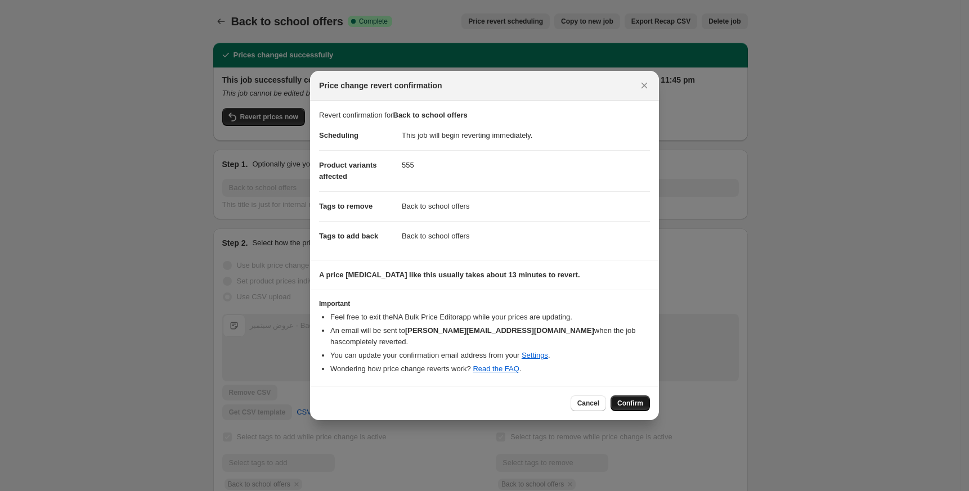
click at [632, 399] on span "Confirm" at bounding box center [630, 403] width 26 height 9
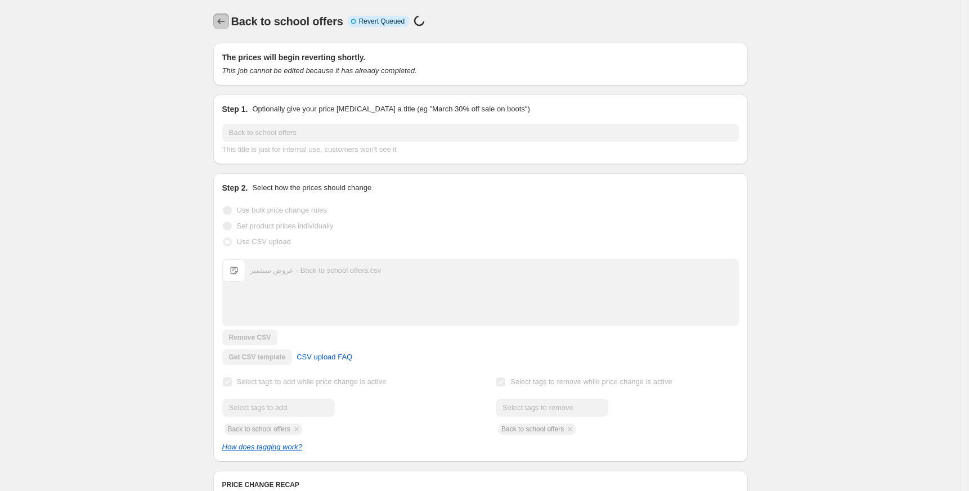
click at [227, 20] on icon "Price change jobs" at bounding box center [220, 21] width 11 height 11
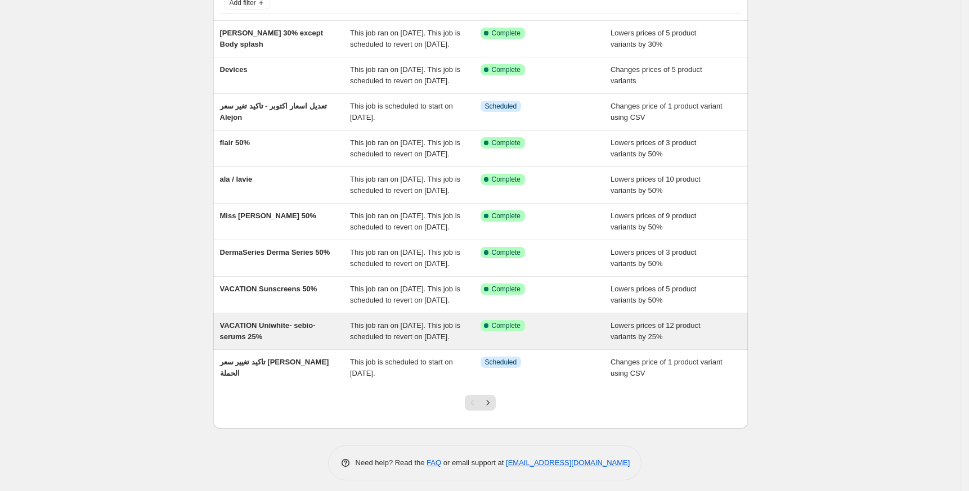
scroll to position [178, 0]
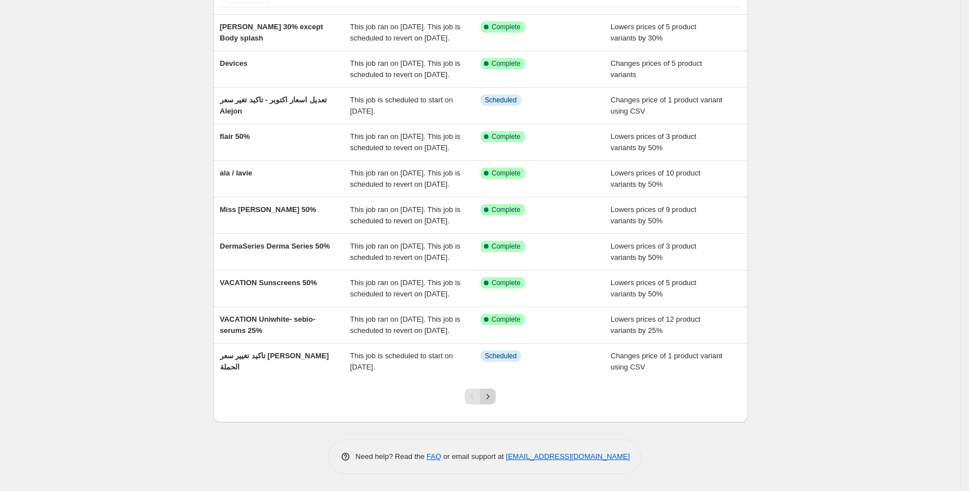
click at [493, 394] on icon "Next" at bounding box center [487, 396] width 11 height 11
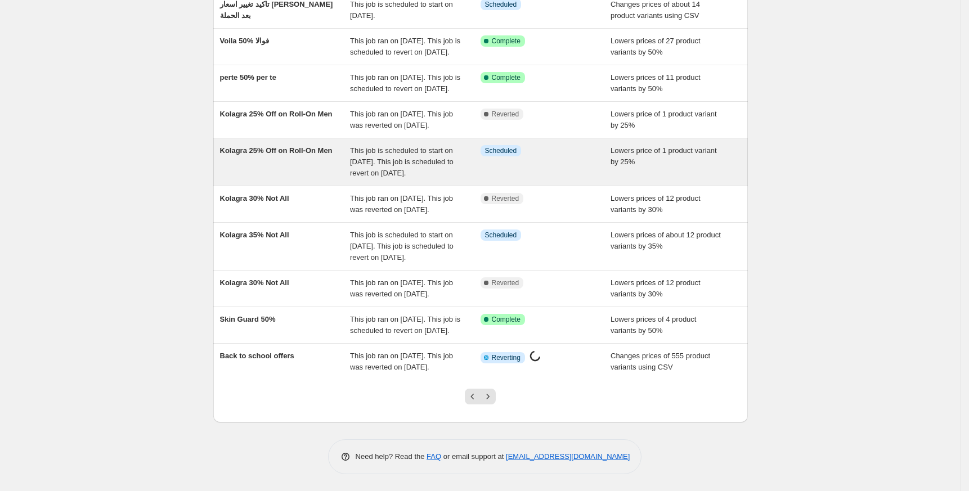
scroll to position [212, 0]
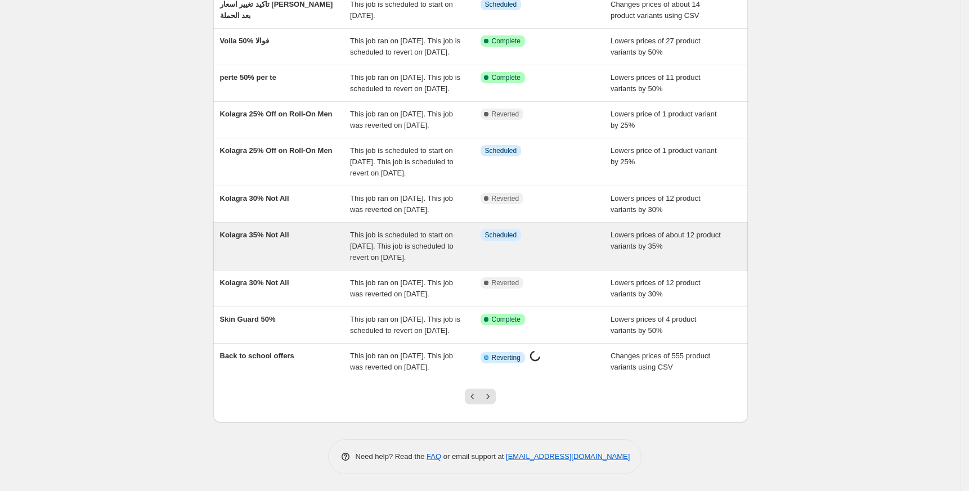
click at [280, 231] on span "Kolagra 35% Not All" at bounding box center [254, 235] width 69 height 8
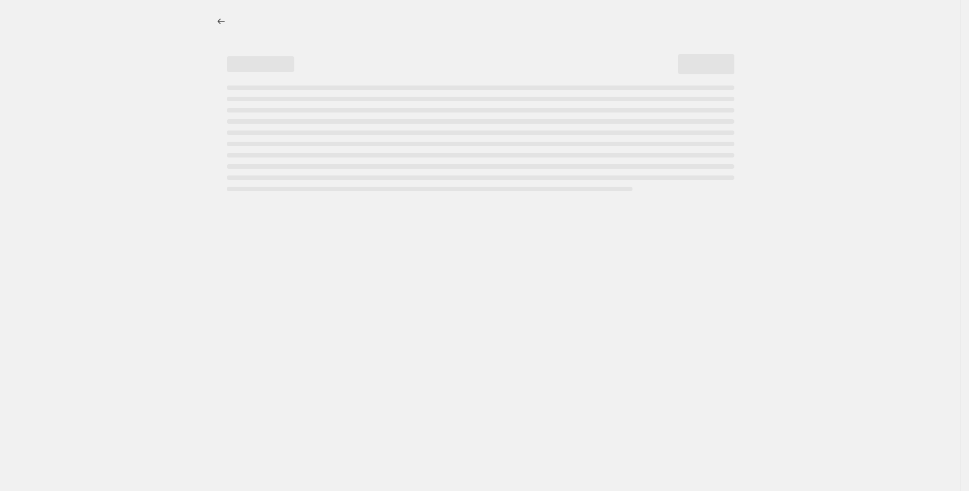
select select "percentage"
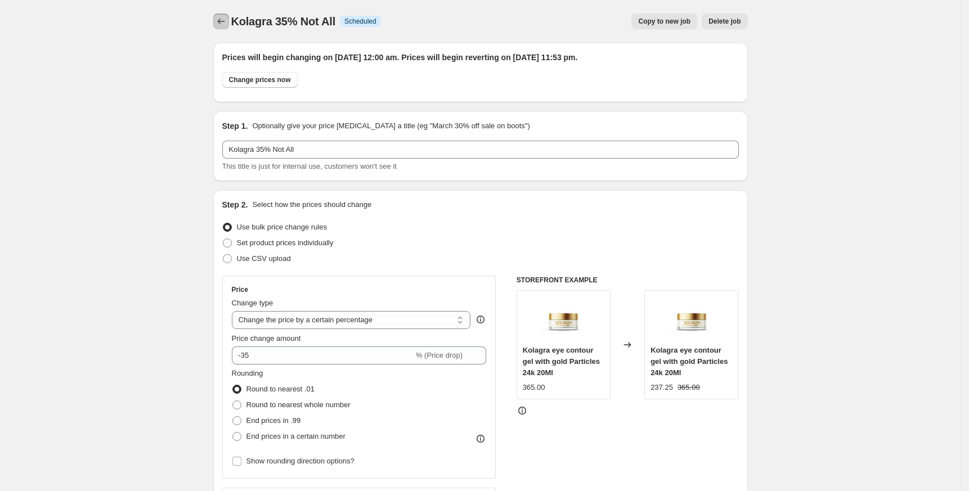
click at [227, 21] on icon "Price change jobs" at bounding box center [220, 21] width 11 height 11
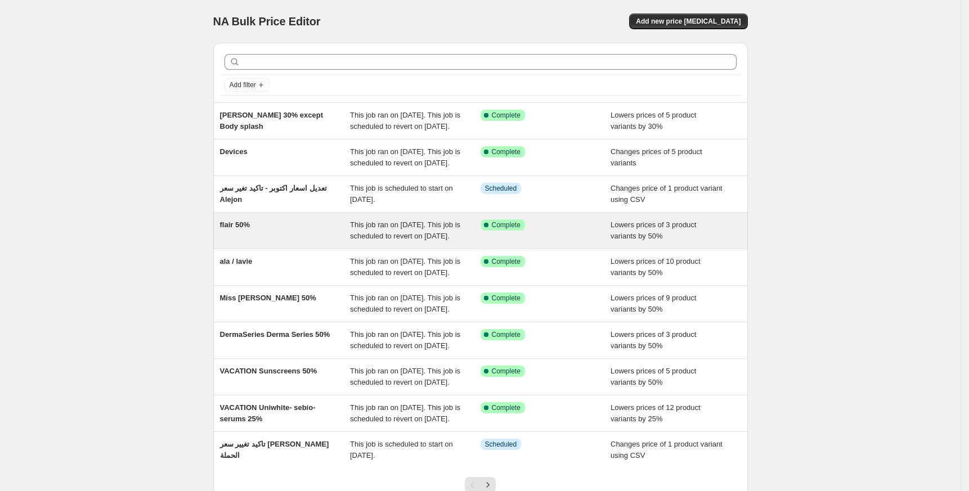
scroll to position [178, 0]
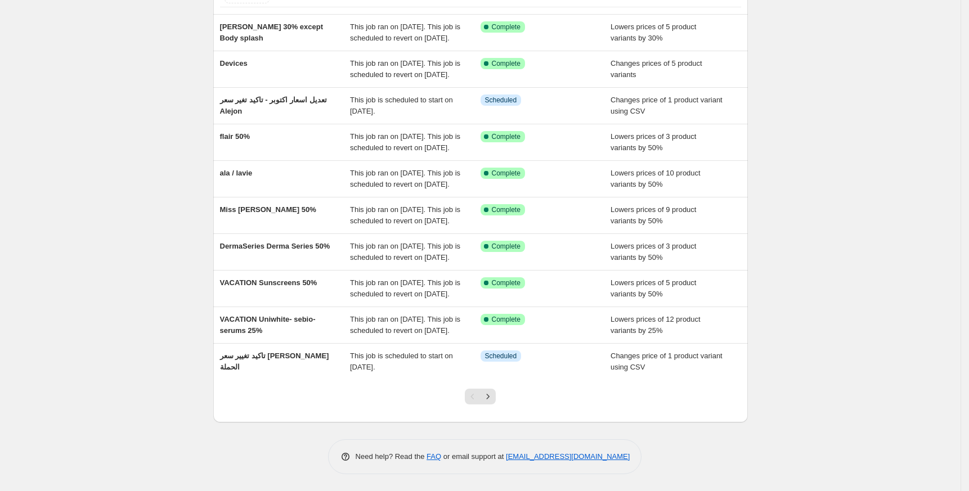
click at [507, 397] on div at bounding box center [480, 401] width 535 height 43
click at [489, 396] on icon "Next" at bounding box center [487, 396] width 11 height 11
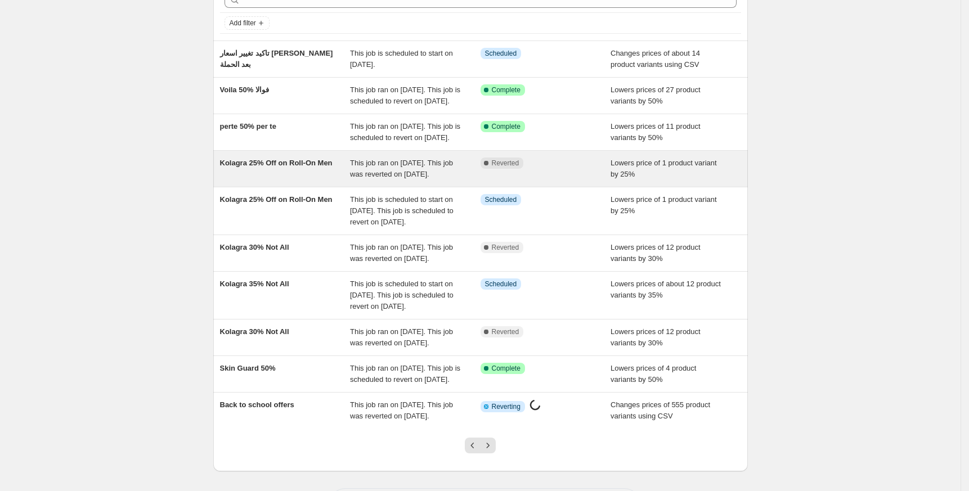
scroll to position [212, 0]
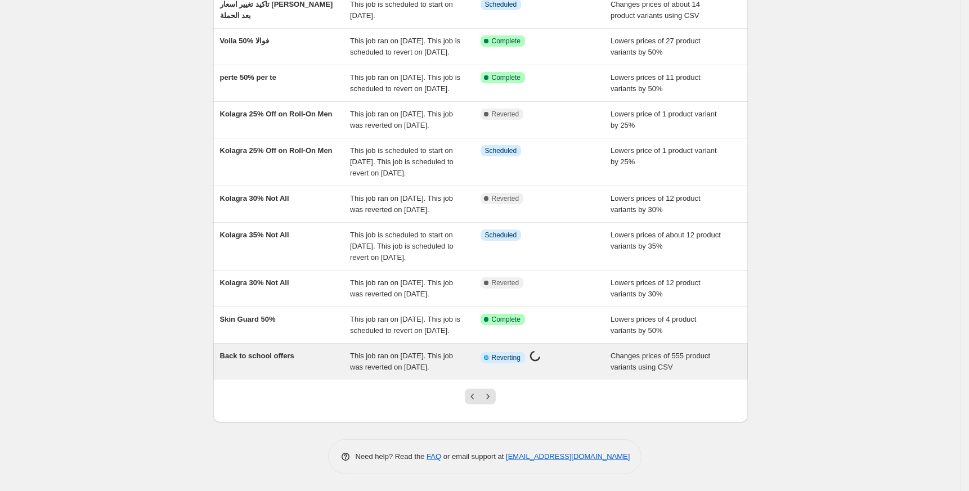
click at [274, 357] on div "Back to school offers" at bounding box center [285, 362] width 131 height 23
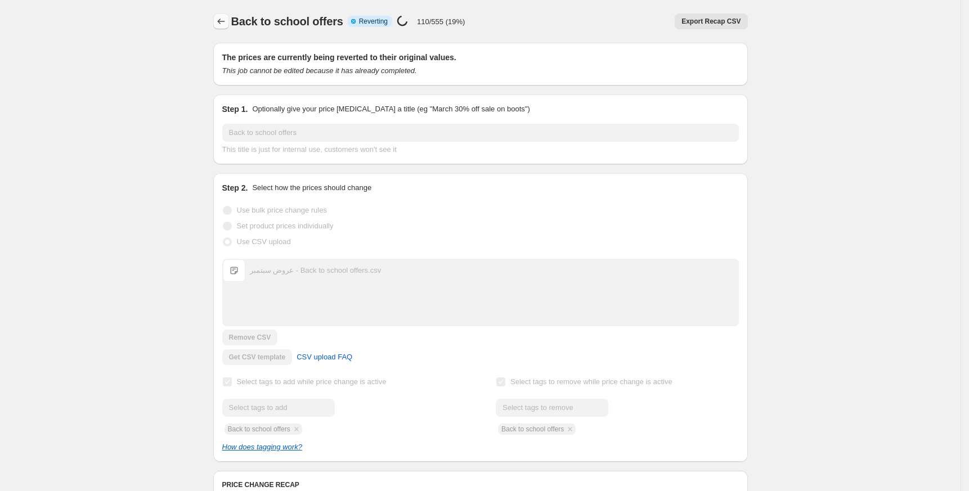
click at [227, 19] on icon "Price change jobs" at bounding box center [220, 21] width 11 height 11
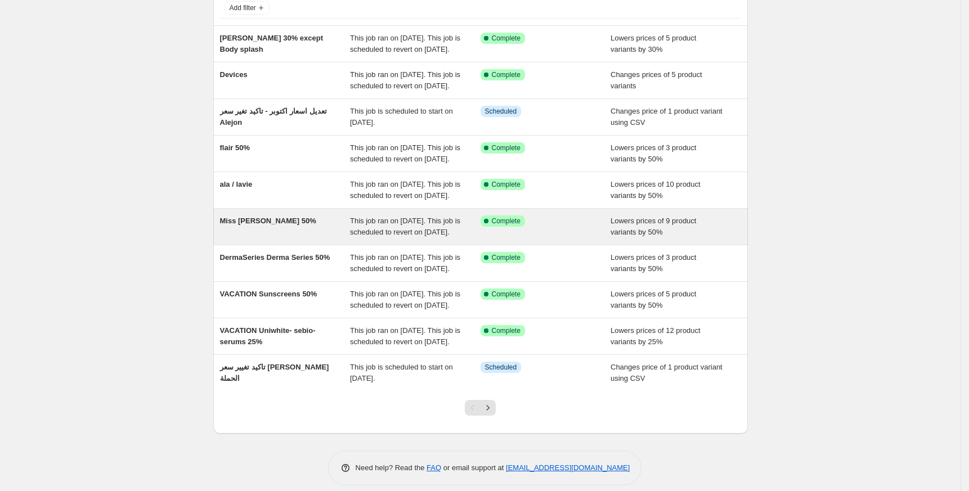
scroll to position [178, 0]
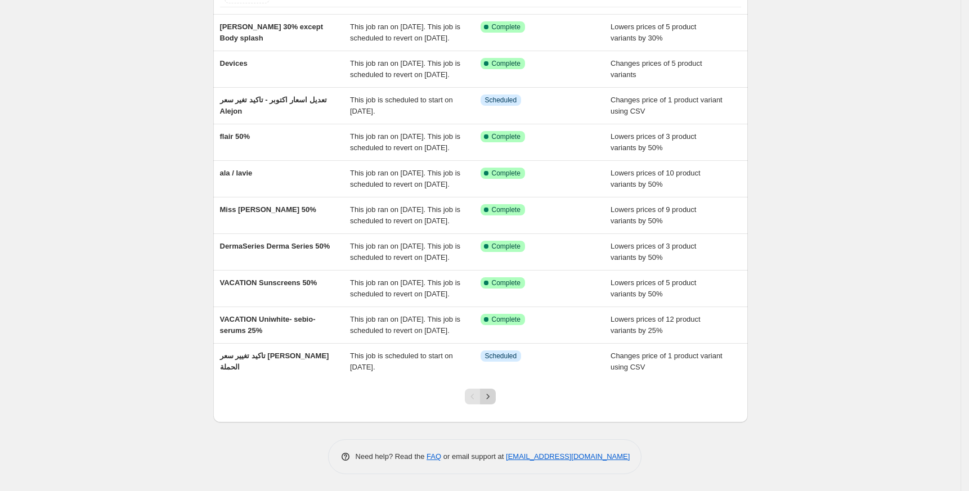
click at [493, 400] on icon "Next" at bounding box center [487, 396] width 11 height 11
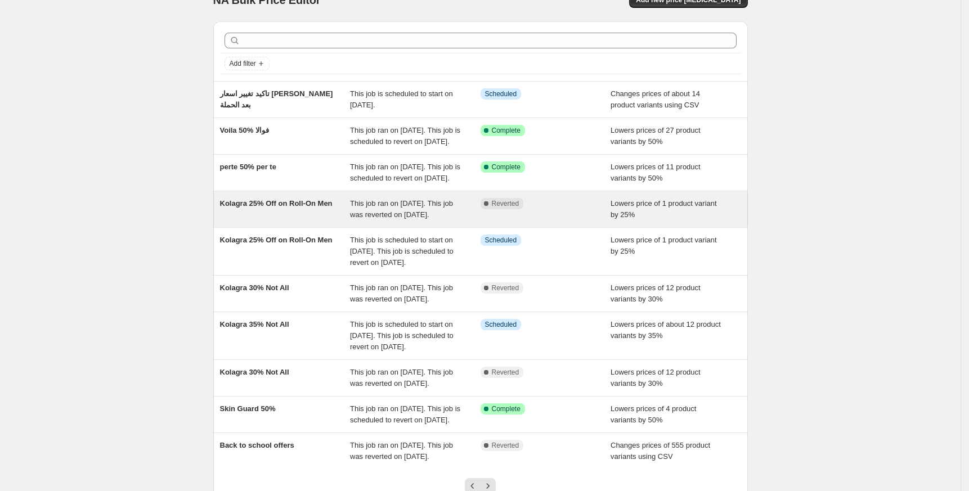
scroll to position [0, 0]
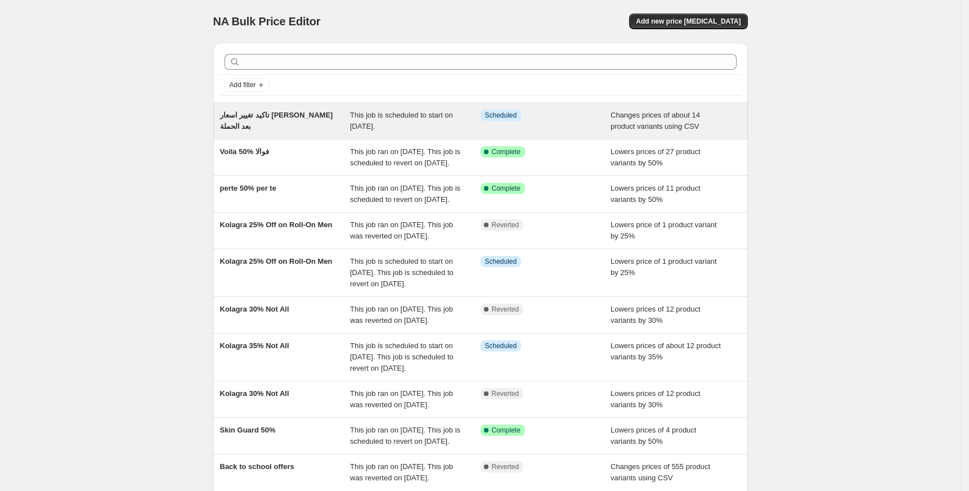
click at [276, 127] on div "تاكيد تغيير اسعار [PERSON_NAME] بعد الحملة" at bounding box center [285, 121] width 131 height 23
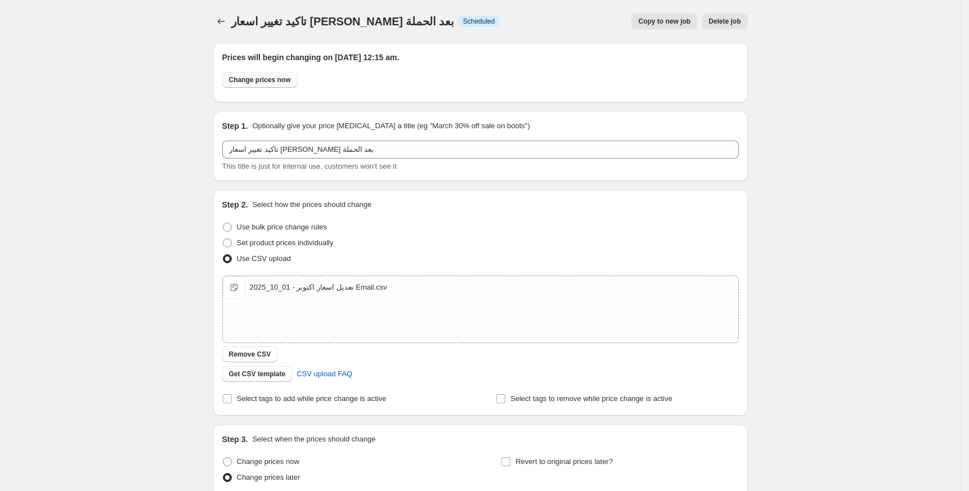
click at [259, 84] on button "Change prices now" at bounding box center [259, 80] width 75 height 16
radio input "true"
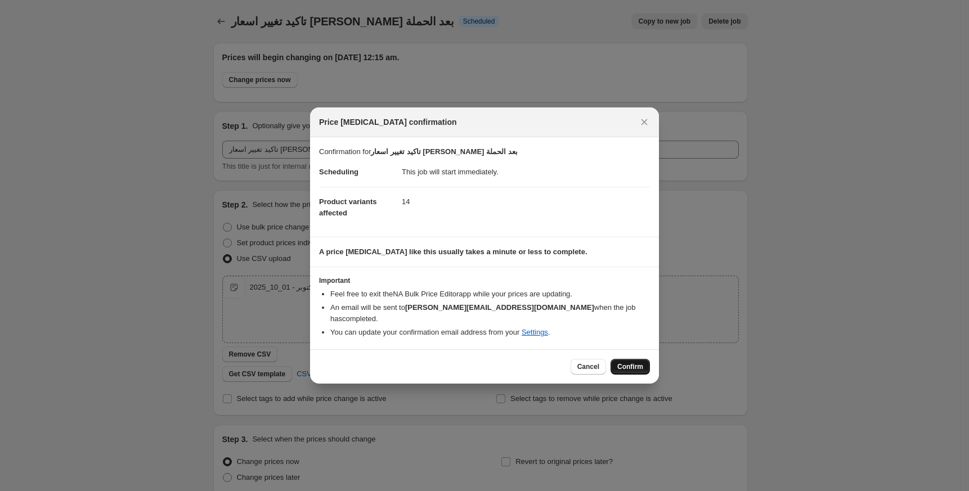
click at [638, 362] on span "Confirm" at bounding box center [630, 366] width 26 height 9
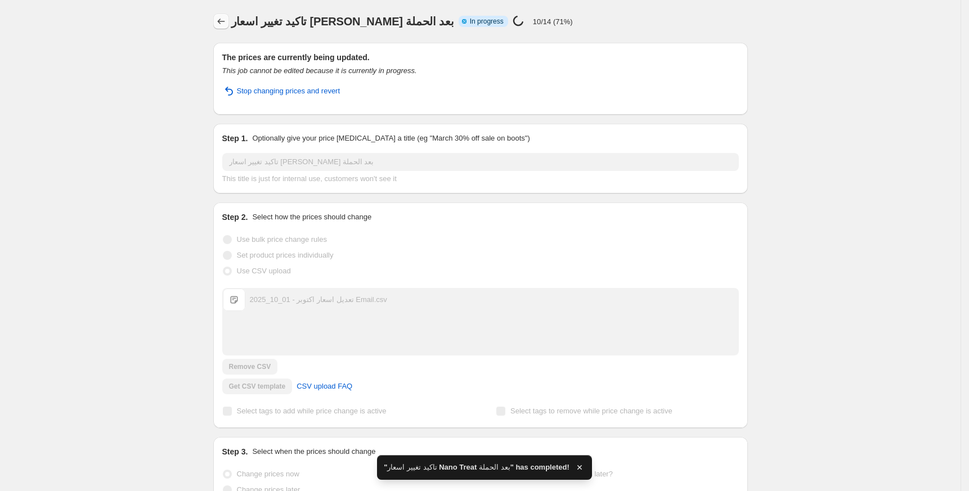
click at [223, 20] on icon "Price change jobs" at bounding box center [220, 22] width 7 height 6
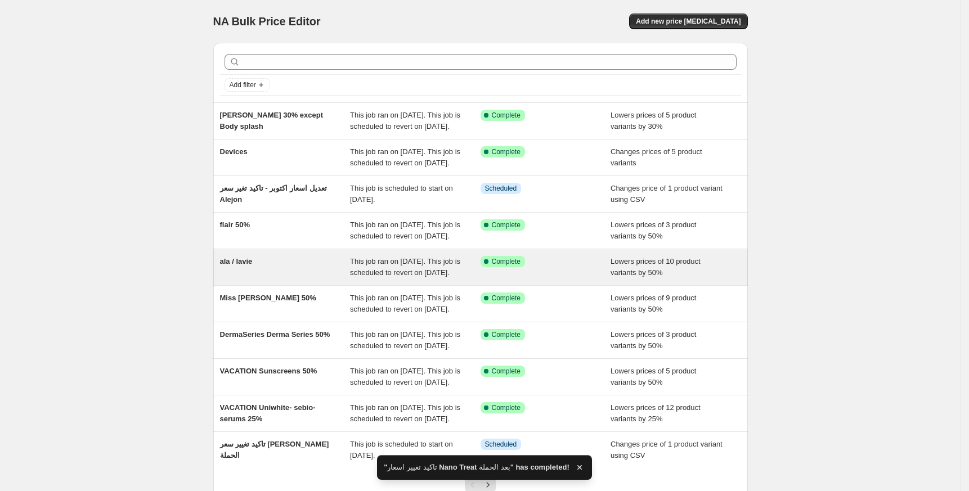
scroll to position [178, 0]
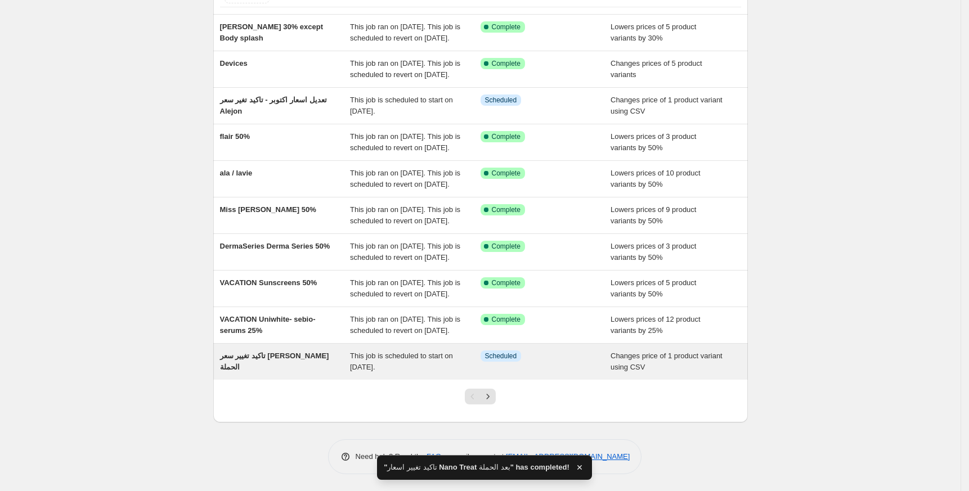
click at [282, 366] on div "تاكيد تغيير سعر [PERSON_NAME] الحملة" at bounding box center [285, 362] width 131 height 23
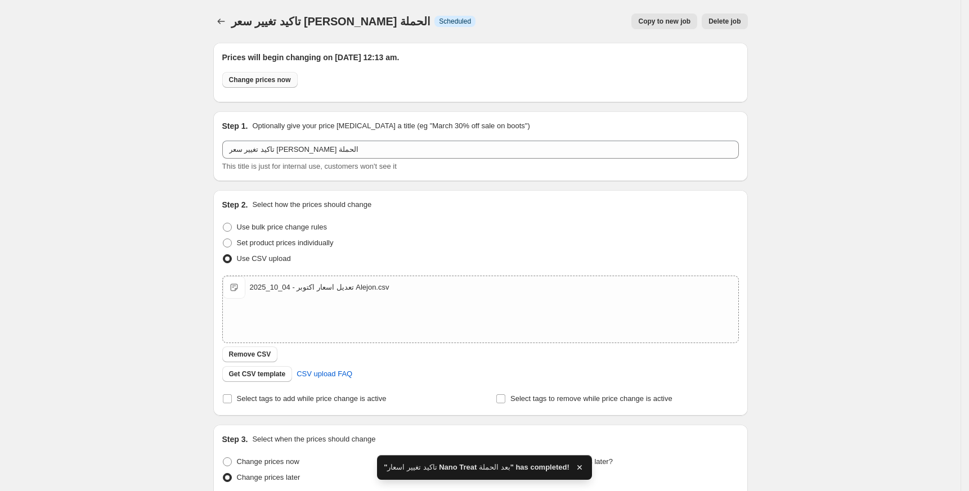
click at [261, 79] on span "Change prices now" at bounding box center [260, 79] width 62 height 9
radio input "true"
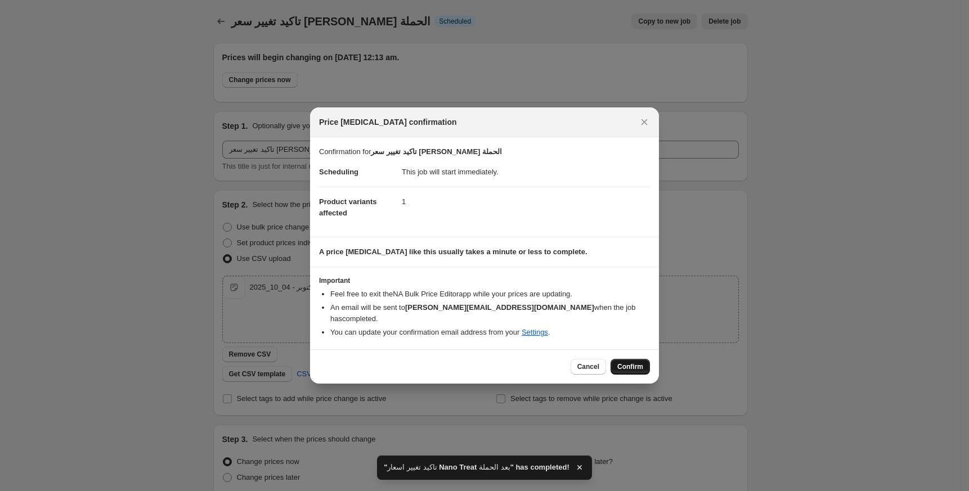
click at [633, 362] on span "Confirm" at bounding box center [630, 366] width 26 height 9
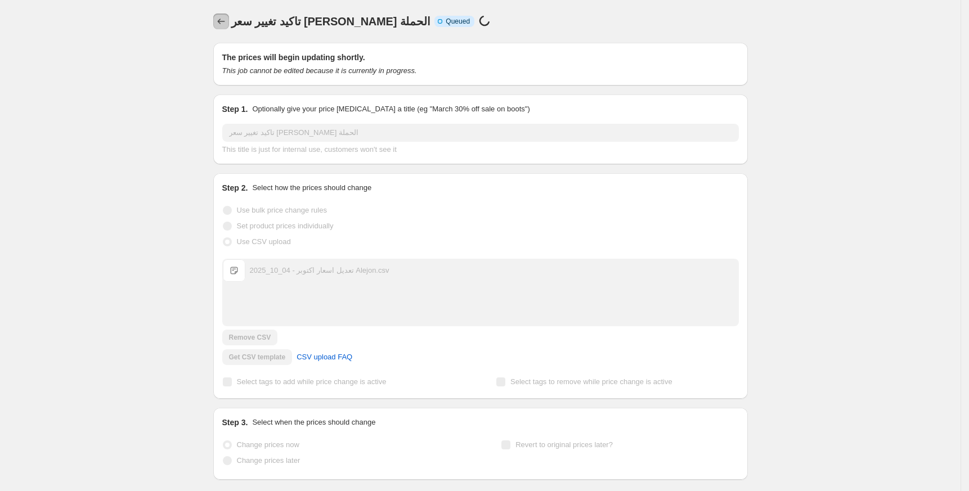
click at [224, 21] on icon "Price change jobs" at bounding box center [220, 22] width 7 height 6
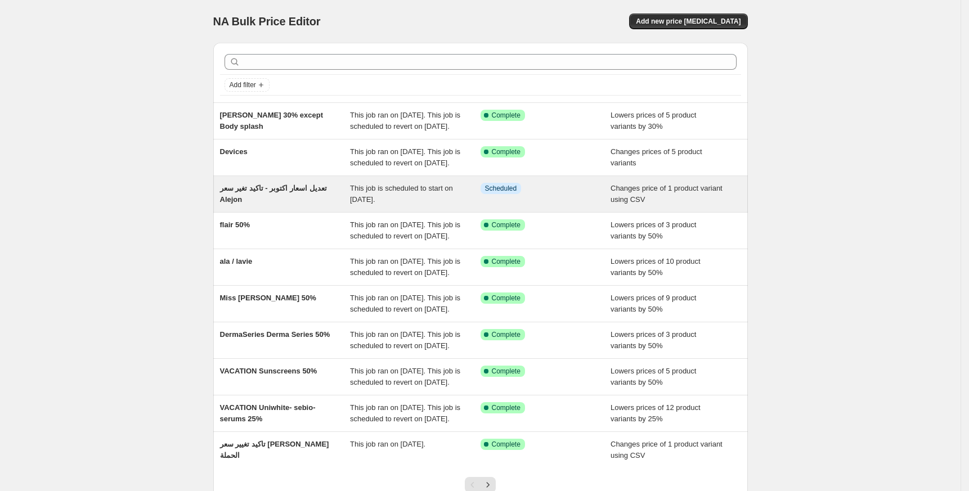
click at [270, 204] on span "تعديل اسعار اكتوبر - تاكيد تغير سعر Alejon" at bounding box center [273, 194] width 107 height 20
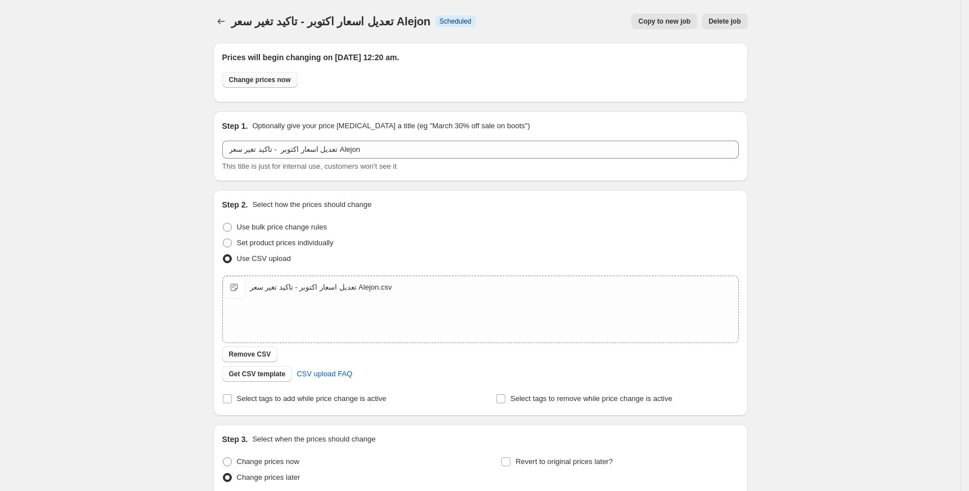
click at [279, 78] on span "Change prices now" at bounding box center [260, 79] width 62 height 9
radio input "true"
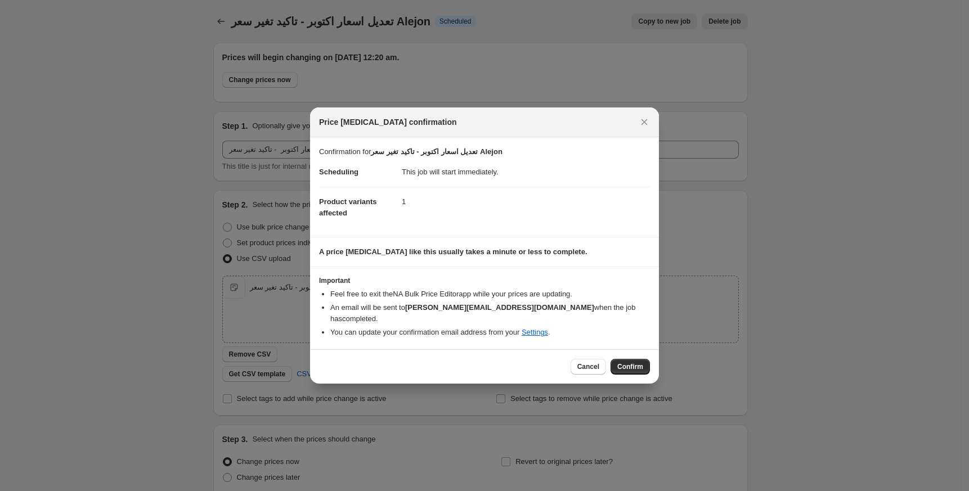
click at [631, 362] on span "Confirm" at bounding box center [630, 366] width 26 height 9
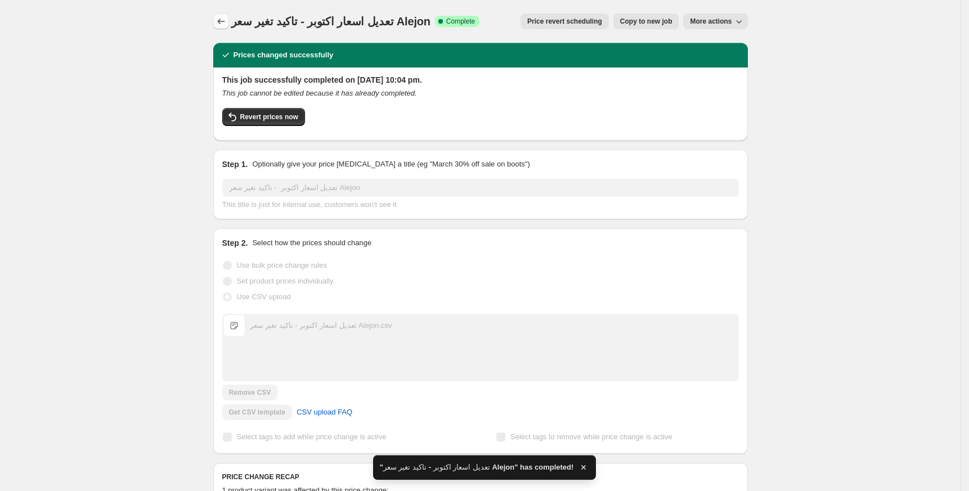
click at [224, 19] on icon "Price change jobs" at bounding box center [220, 21] width 11 height 11
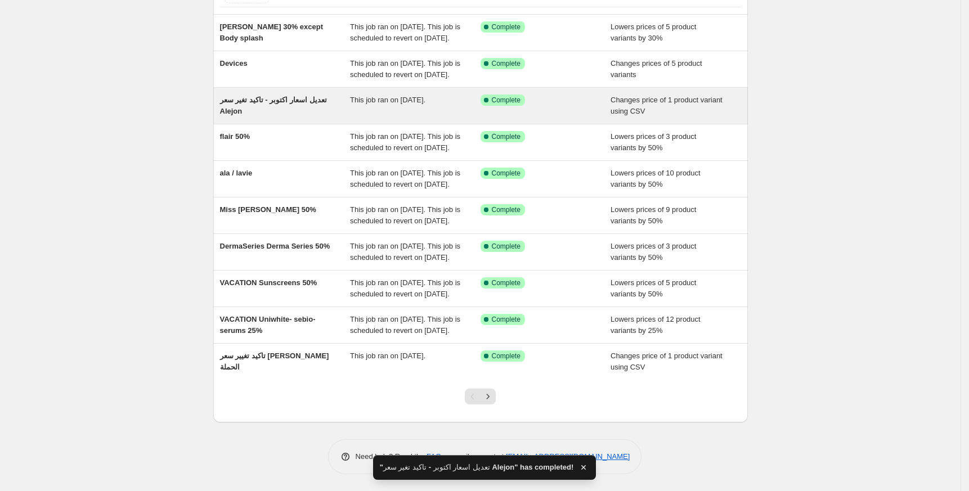
scroll to position [178, 0]
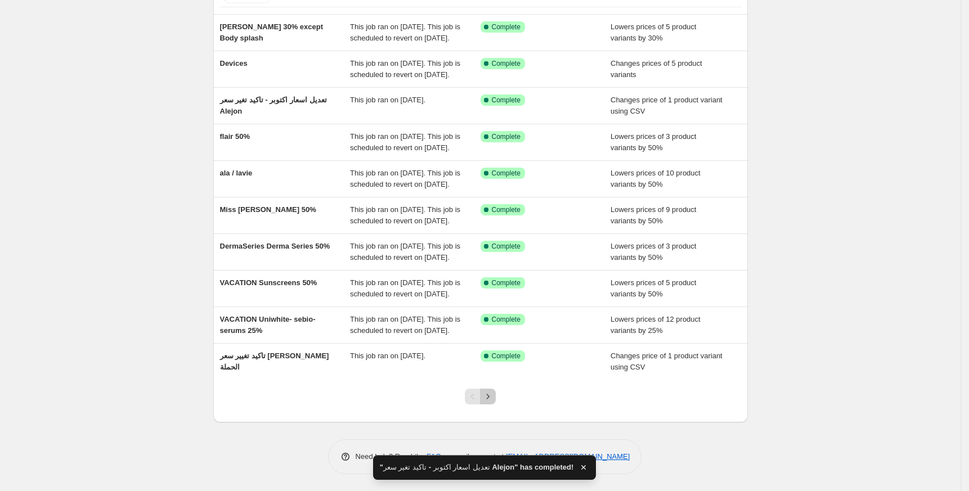
click at [494, 390] on button "Next" at bounding box center [488, 397] width 16 height 16
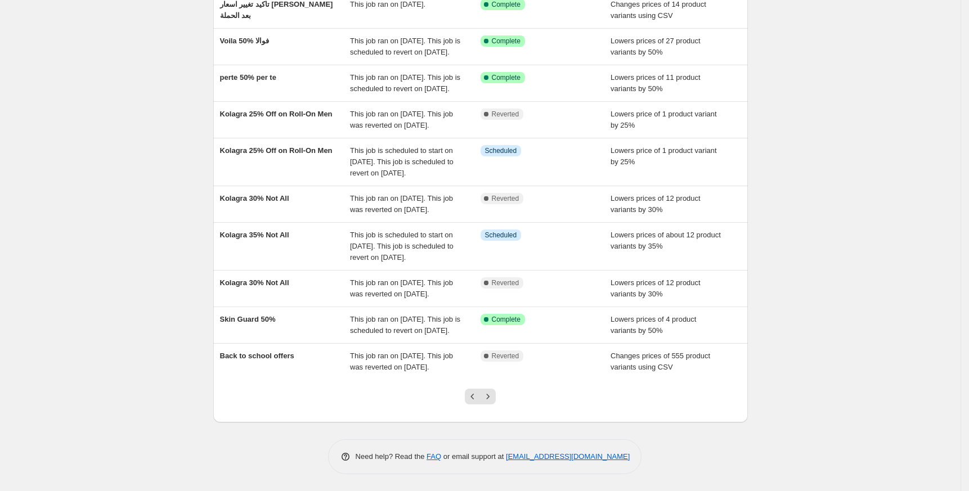
scroll to position [212, 0]
click at [496, 390] on button "Next" at bounding box center [488, 397] width 16 height 16
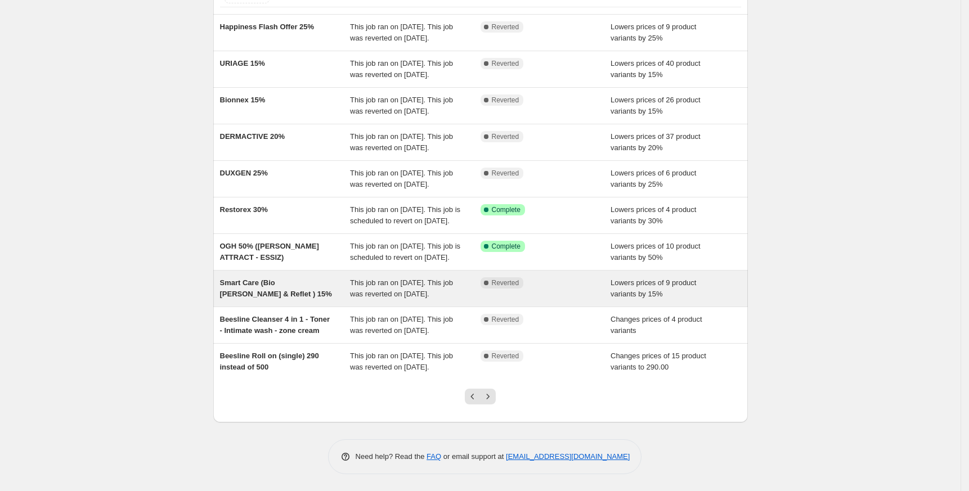
scroll to position [201, 0]
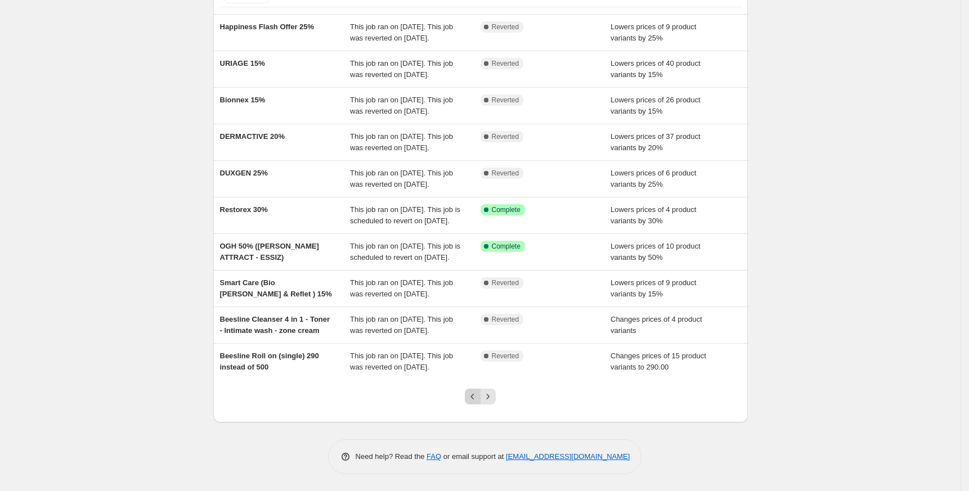
click at [477, 399] on icon "Previous" at bounding box center [472, 396] width 11 height 11
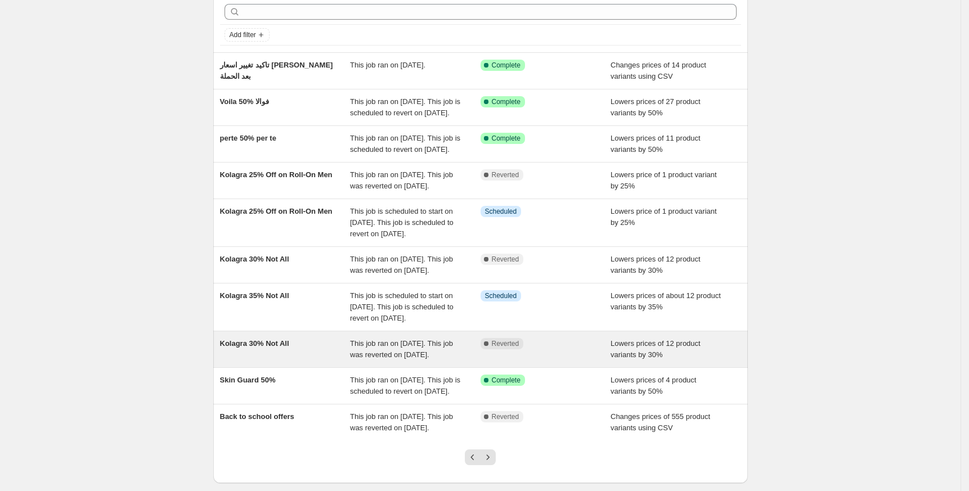
scroll to position [75, 0]
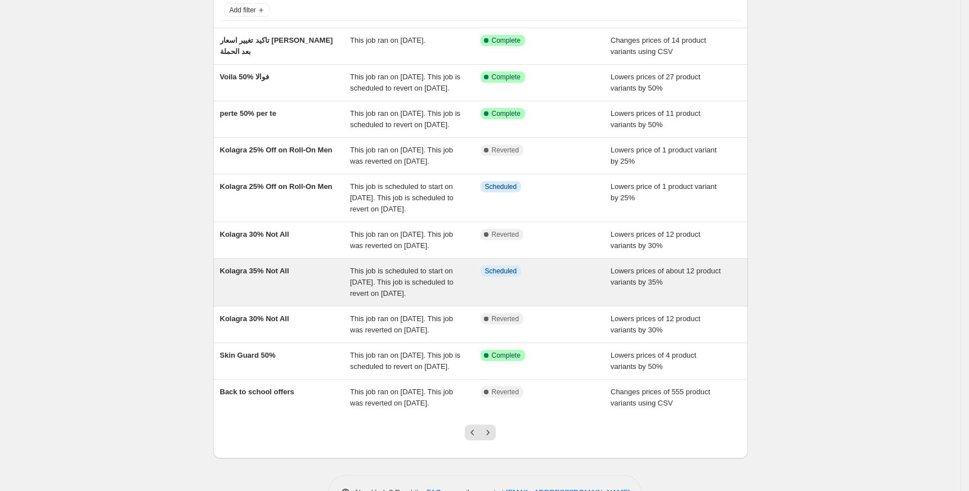
click at [266, 275] on span "Kolagra 35% Not All" at bounding box center [254, 271] width 69 height 8
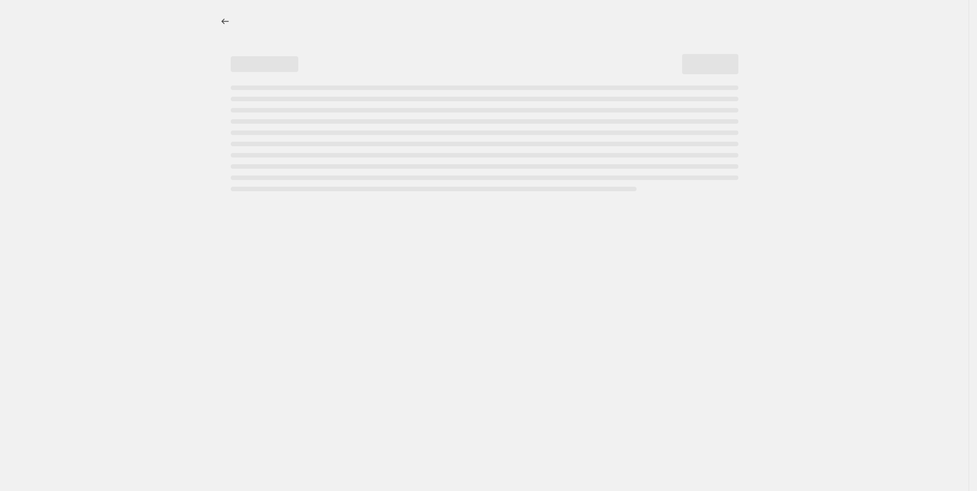
select select "percentage"
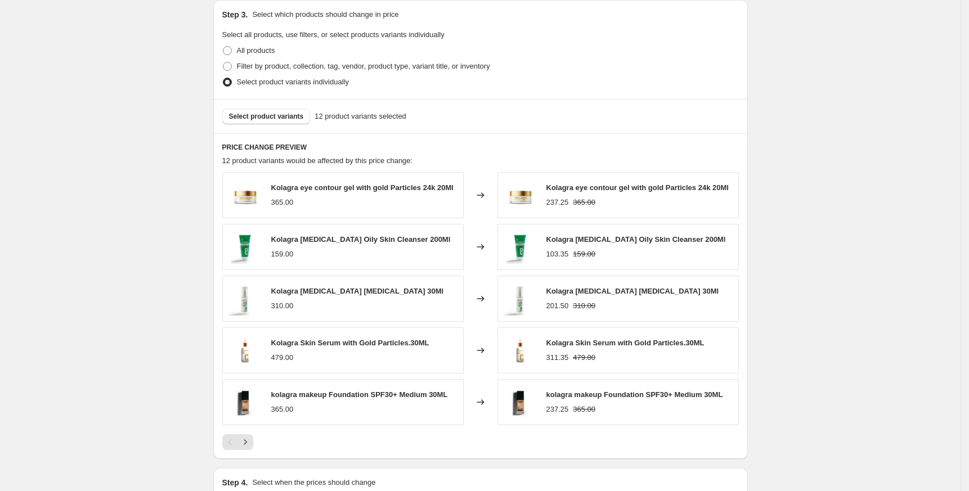
scroll to position [600, 0]
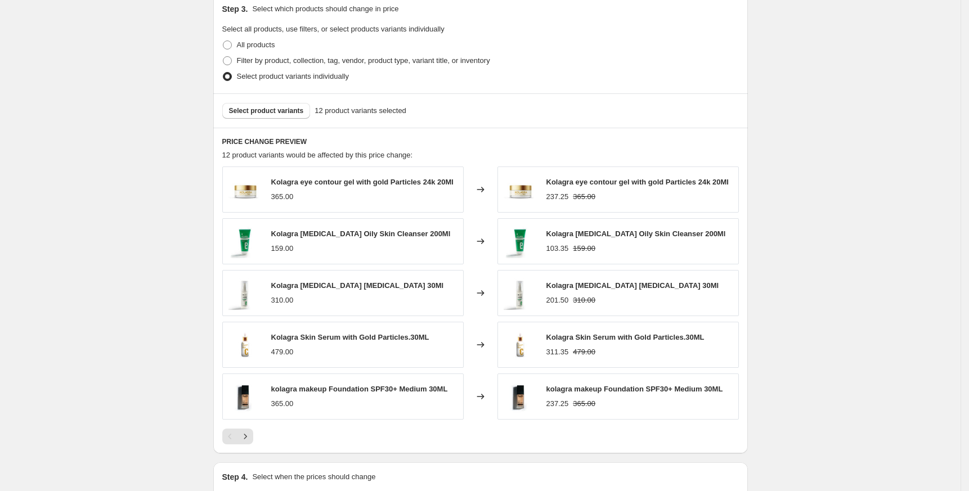
click at [300, 181] on span "Kolagra eye contour gel with gold Particles 24k 20Ml" at bounding box center [362, 182] width 182 height 8
copy span "Kolagra eye contour gel with gold Particles 24k 20Ml"
click at [154, 128] on div "Kolagra 35% Not All. This page is ready Kolagra 35% Not All Info Scheduled Copy…" at bounding box center [480, 110] width 960 height 1420
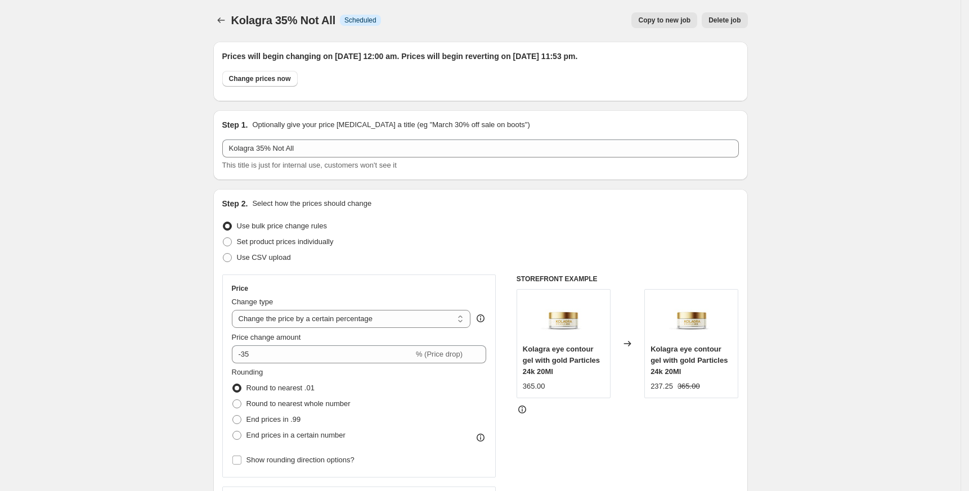
scroll to position [0, 0]
click at [226, 11] on div "Kolagra 35% Not All. This page is ready Kolagra 35% Not All Info Scheduled Copy…" at bounding box center [480, 21] width 535 height 43
click at [224, 18] on icon "Price change jobs" at bounding box center [220, 21] width 11 height 11
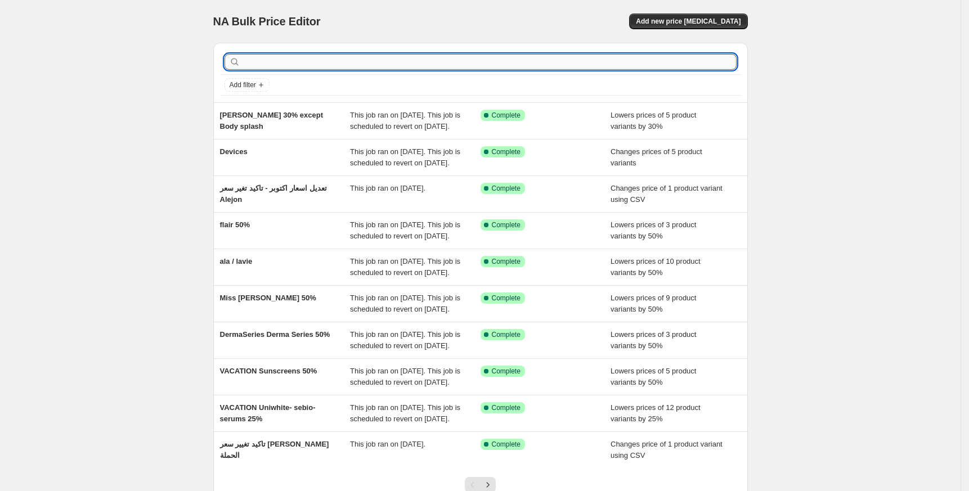
click at [406, 63] on input "text" at bounding box center [489, 62] width 494 height 16
paste input "Nano Treat"
type input "Nano Treat"
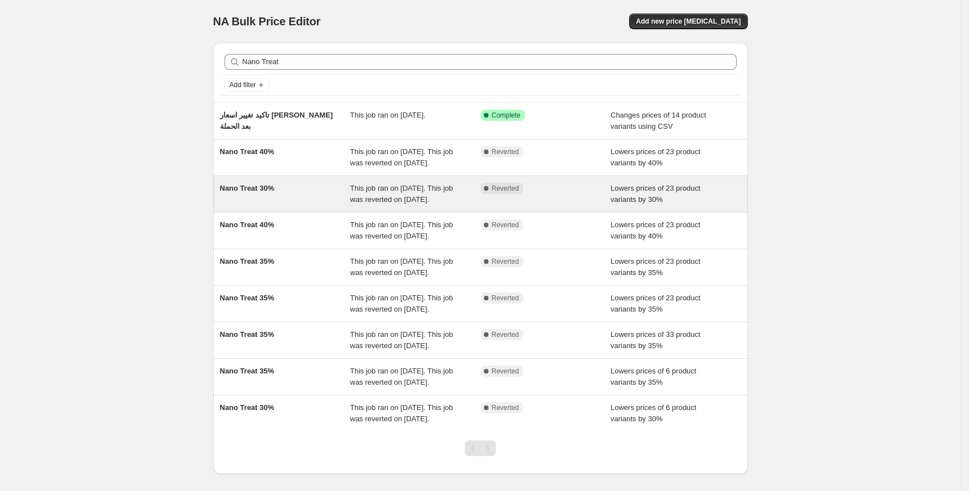
click at [255, 192] on span "Nano Treat 30%" at bounding box center [247, 188] width 55 height 8
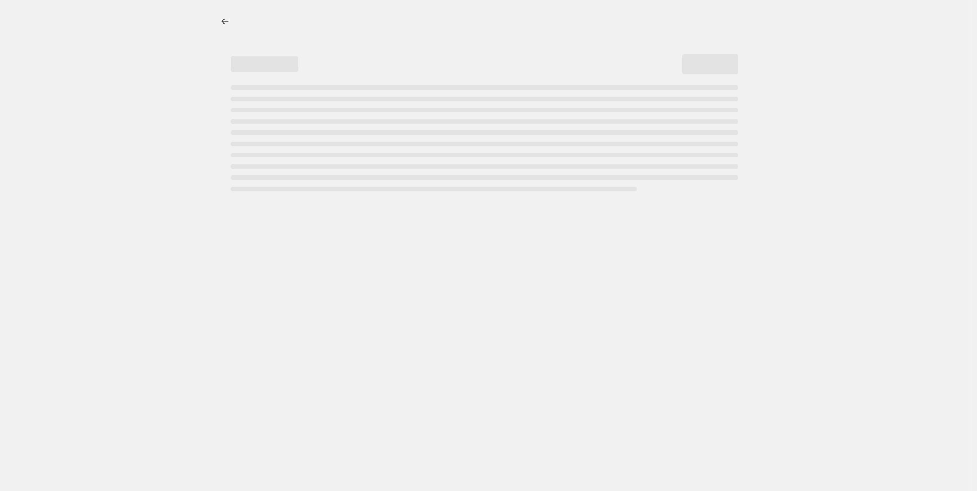
select select "percentage"
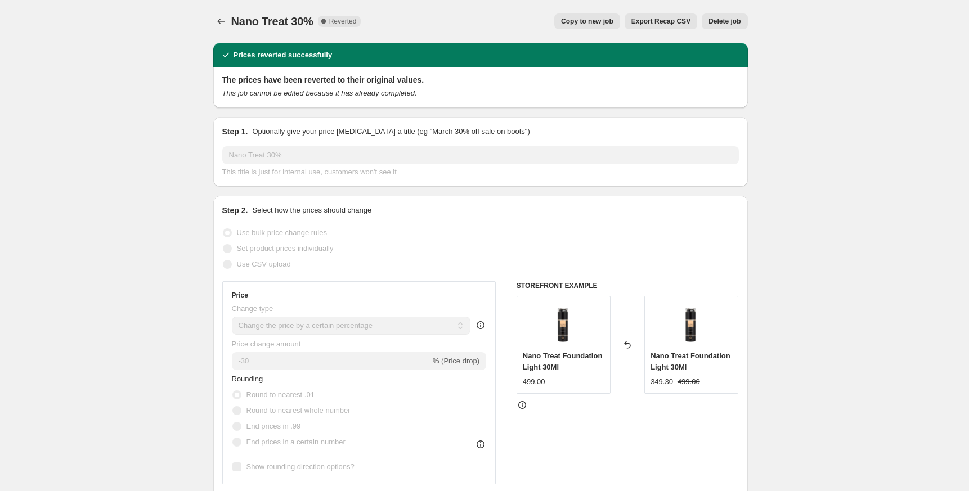
click at [594, 24] on span "Copy to new job" at bounding box center [587, 21] width 52 height 9
select select "percentage"
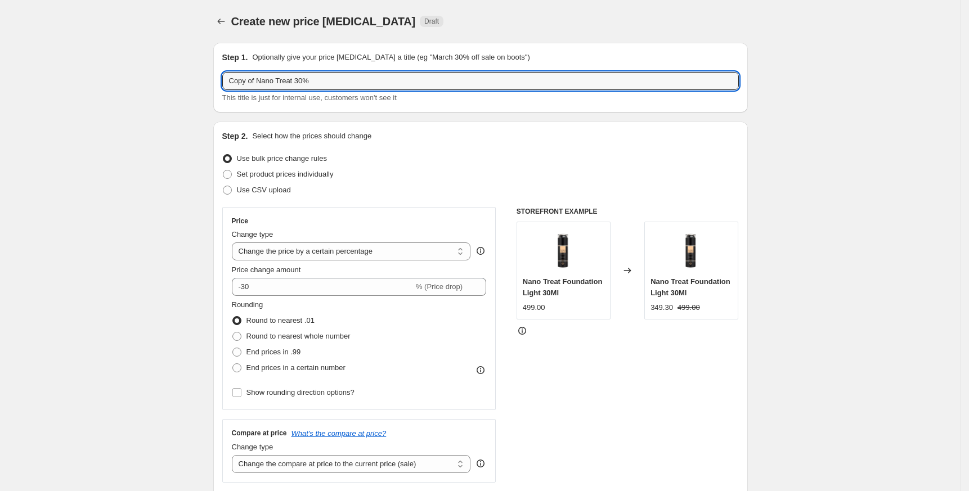
drag, startPoint x: 261, startPoint y: 77, endPoint x: 122, endPoint y: 89, distance: 139.5
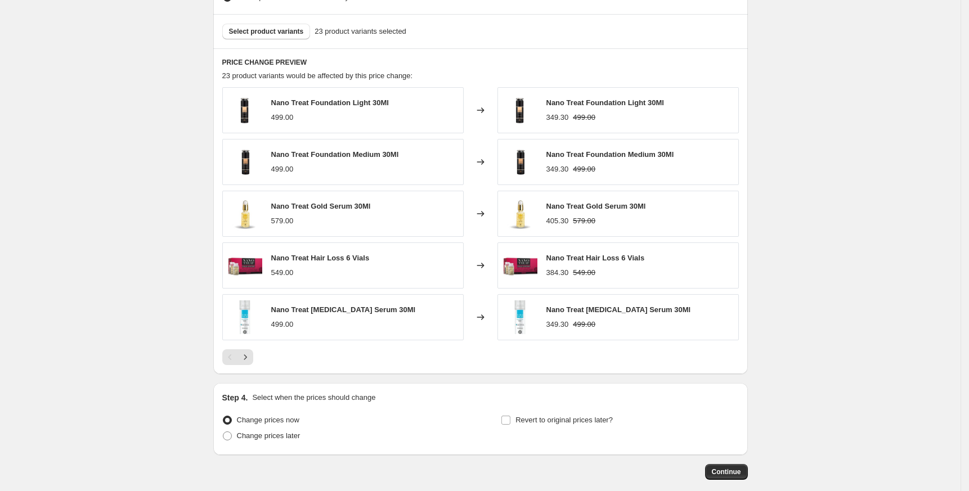
scroll to position [668, 0]
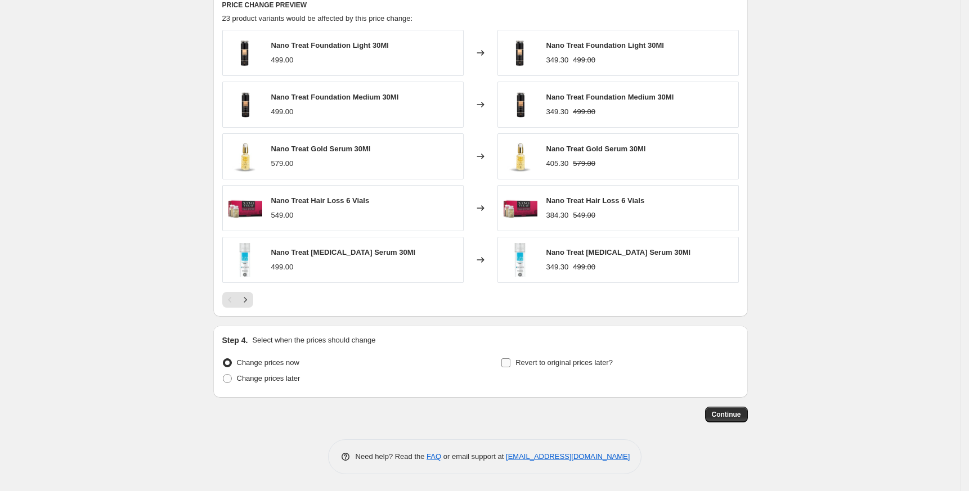
type input "Nano Treat 30%"
click at [573, 357] on span "Revert to original prices later?" at bounding box center [563, 362] width 97 height 11
click at [510, 358] on input "Revert to original prices later?" at bounding box center [505, 362] width 9 height 9
checkbox input "true"
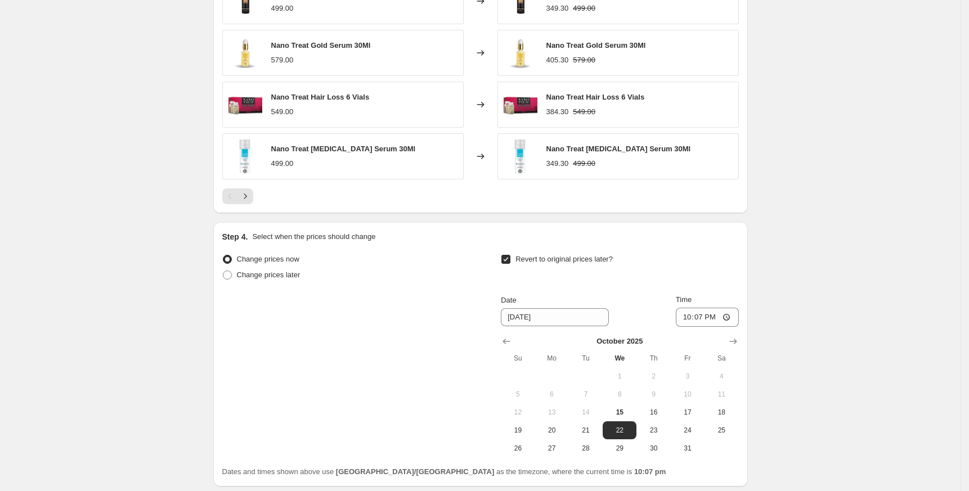
scroll to position [861, 0]
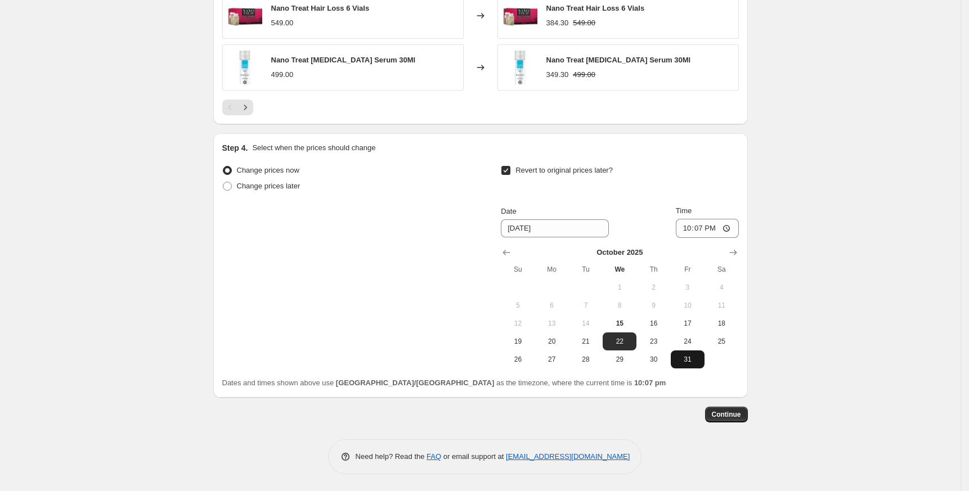
click at [697, 360] on span "31" at bounding box center [687, 359] width 25 height 9
type input "[DATE]"
click at [693, 233] on input "22:07" at bounding box center [707, 228] width 63 height 19
type input "23:45"
click at [730, 414] on span "Continue" at bounding box center [726, 414] width 29 height 9
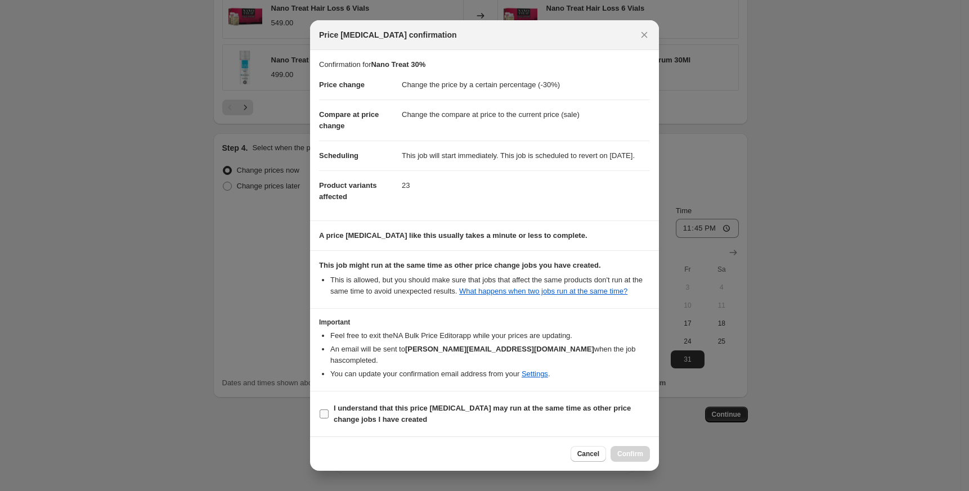
click at [372, 410] on b "I understand that this price [MEDICAL_DATA] may run at the same time as other p…" at bounding box center [482, 414] width 297 height 20
click at [329, 410] on input "I understand that this price [MEDICAL_DATA] may run at the same time as other p…" at bounding box center [324, 414] width 9 height 9
checkbox input "true"
click at [631, 448] on button "Confirm" at bounding box center [629, 454] width 39 height 16
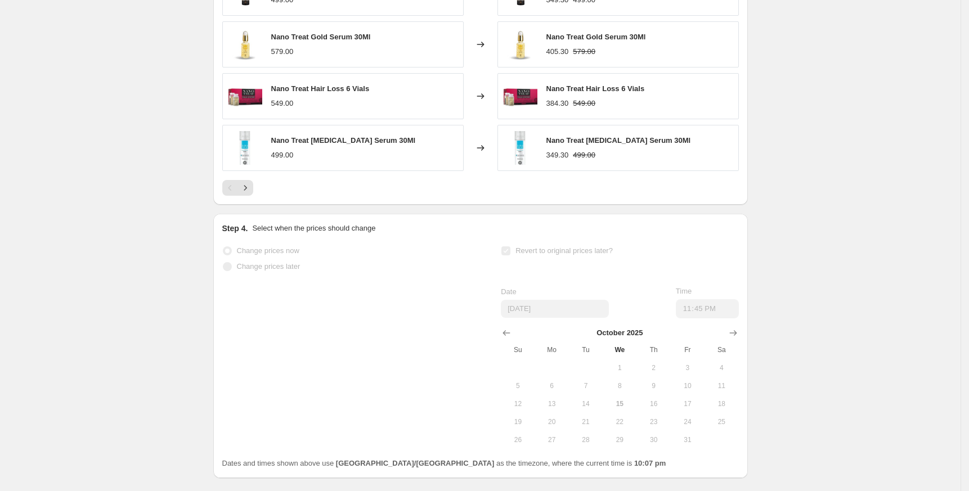
select select "percentage"
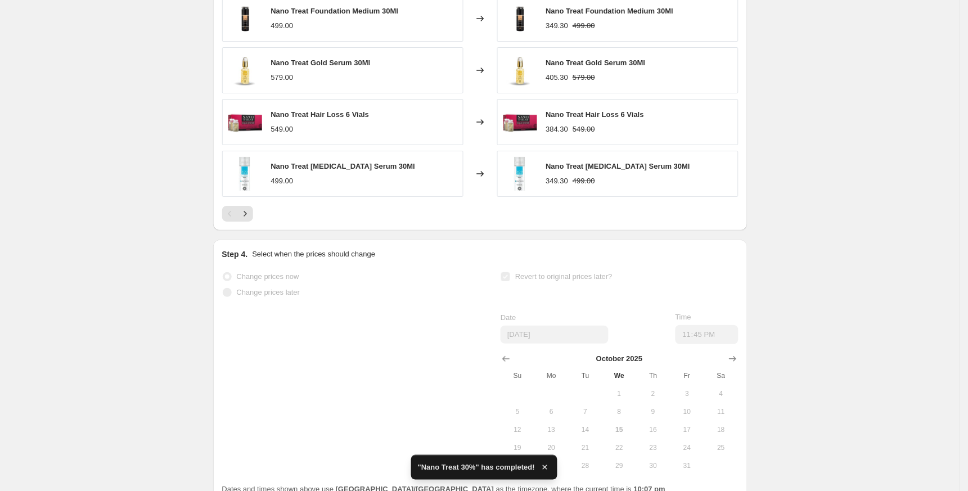
scroll to position [0, 0]
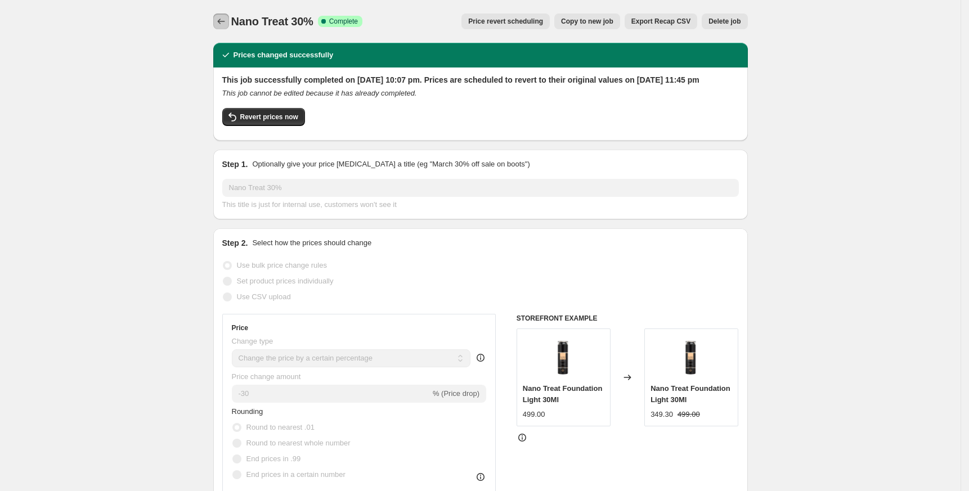
click at [222, 27] on button "Price change jobs" at bounding box center [221, 22] width 16 height 16
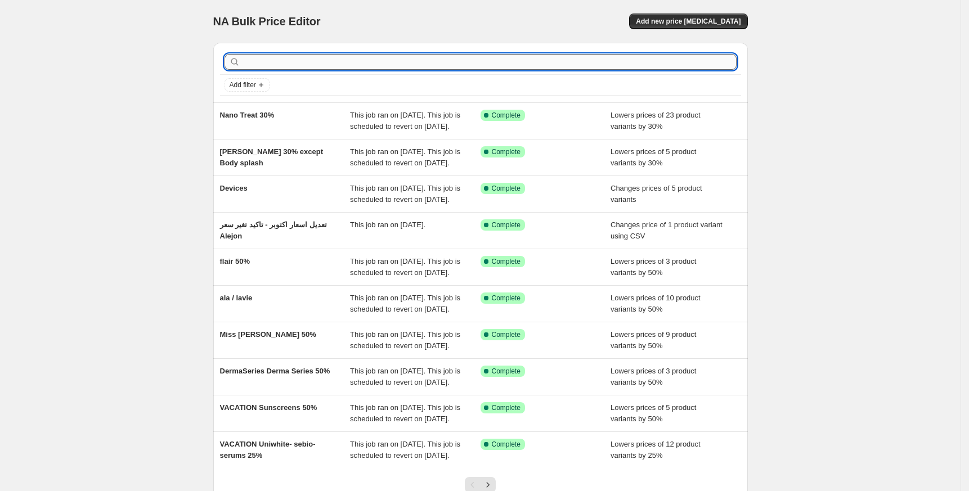
click at [355, 57] on input "text" at bounding box center [489, 62] width 494 height 16
paste input "Vinci"
type input "Vinci"
click at [352, 56] on input "text" at bounding box center [489, 62] width 494 height 16
paste input "Vinci"
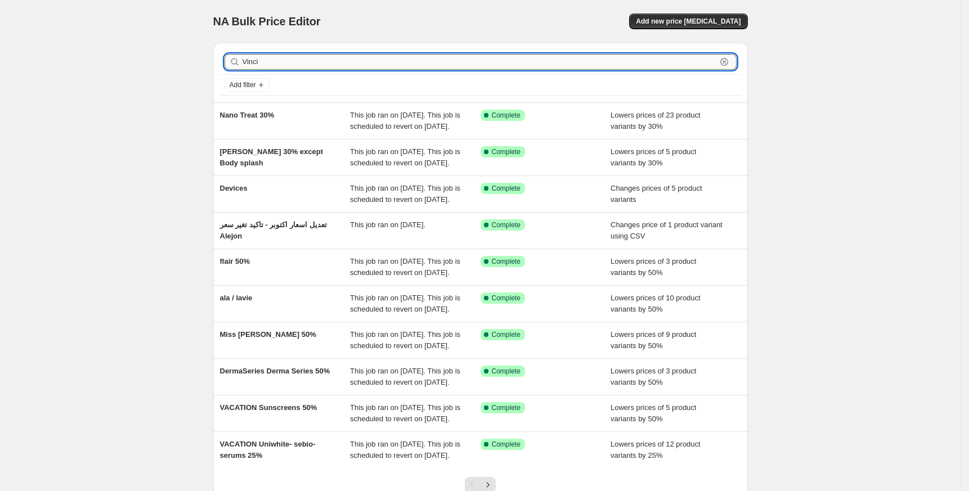
type input "Vinci"
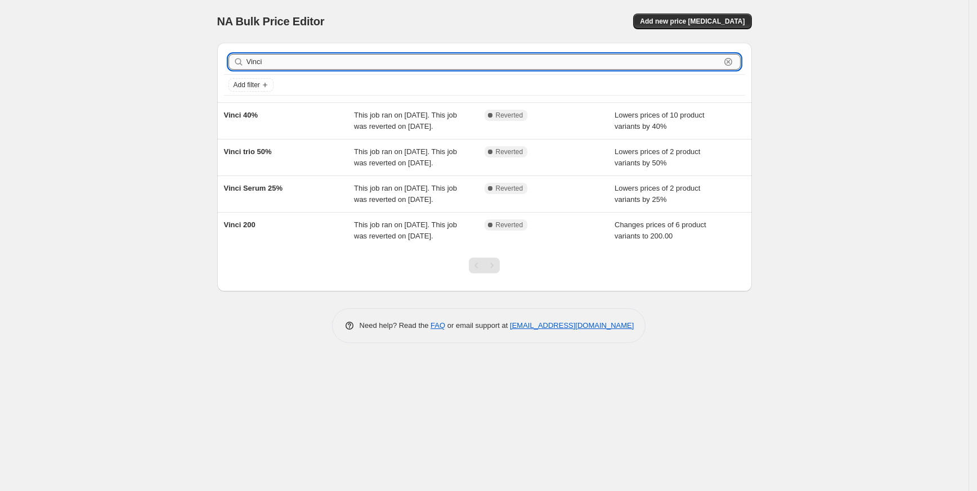
click at [361, 59] on input "Vinci" at bounding box center [483, 62] width 474 height 16
paste input "Skinside"
type input "Skinside"
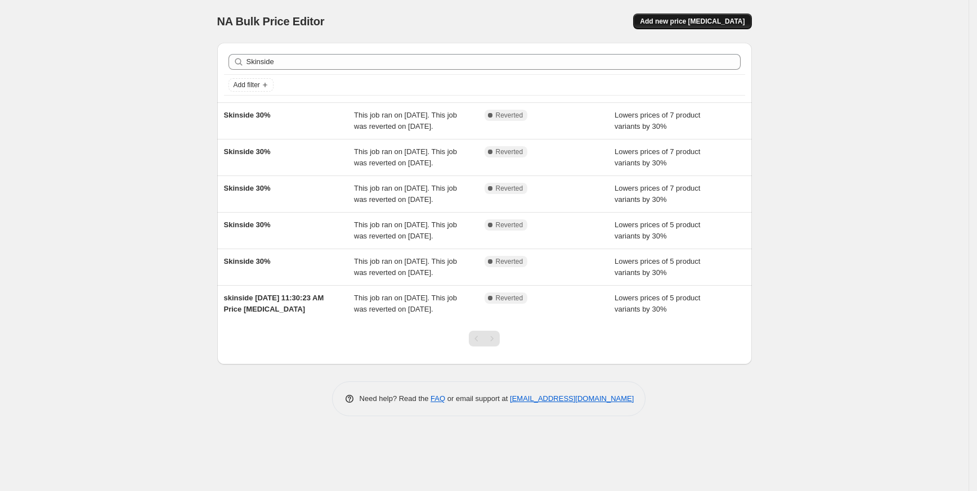
click at [688, 18] on span "Add new price [MEDICAL_DATA]" at bounding box center [692, 21] width 105 height 9
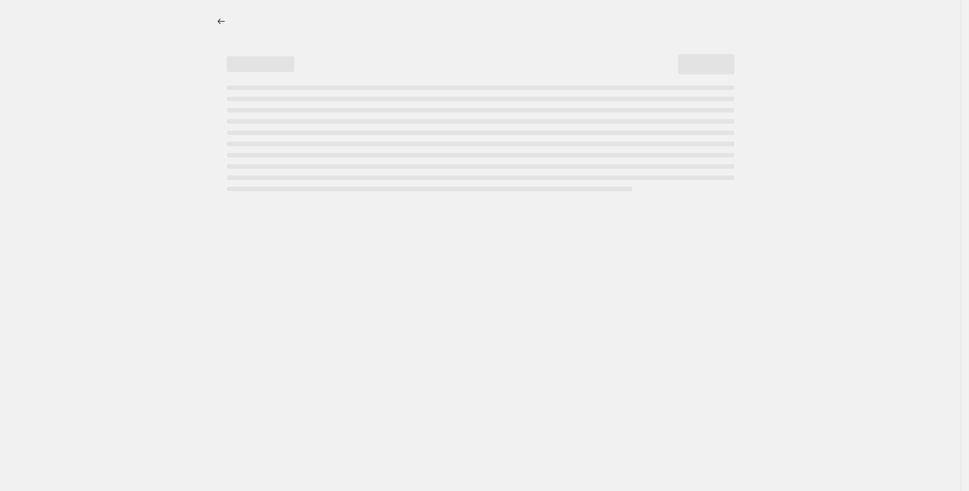
select select "percentage"
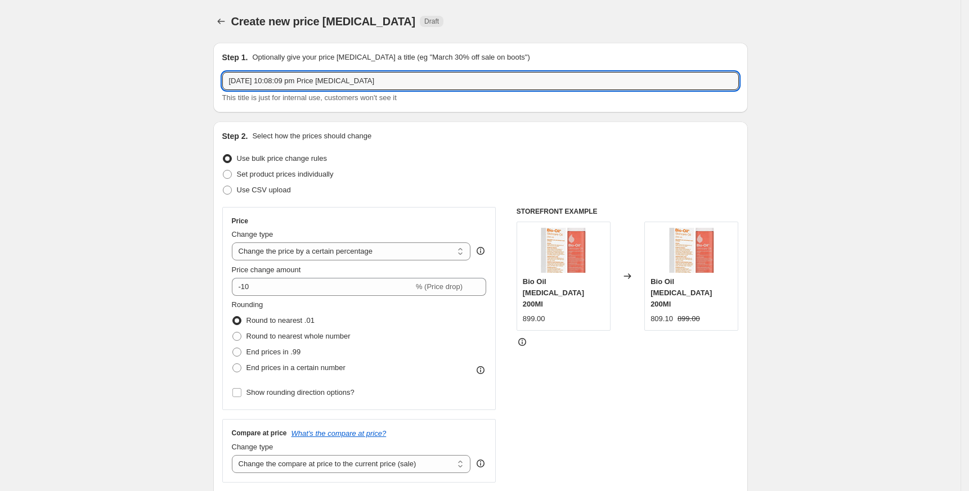
drag, startPoint x: 399, startPoint y: 79, endPoint x: -51, endPoint y: 81, distance: 450.7
click at [0, 81] on html "Home Settings Plans Skip to content Create new price change job. This page is r…" at bounding box center [484, 245] width 969 height 491
paste input "Skinside"
paste input "niacinamide"
paste input "hailronic"
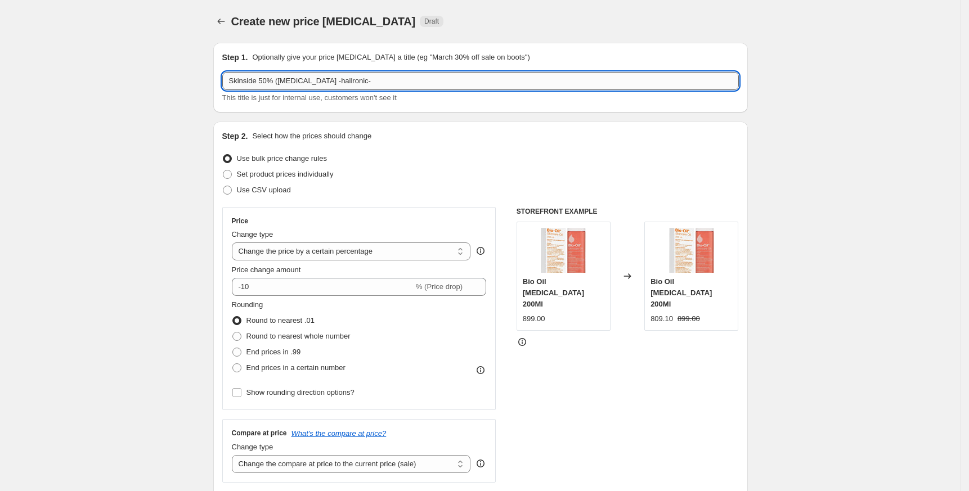
paste input "caffeine"
type input "Skinside 50% (niacinamide -hailronic-caffeine )"
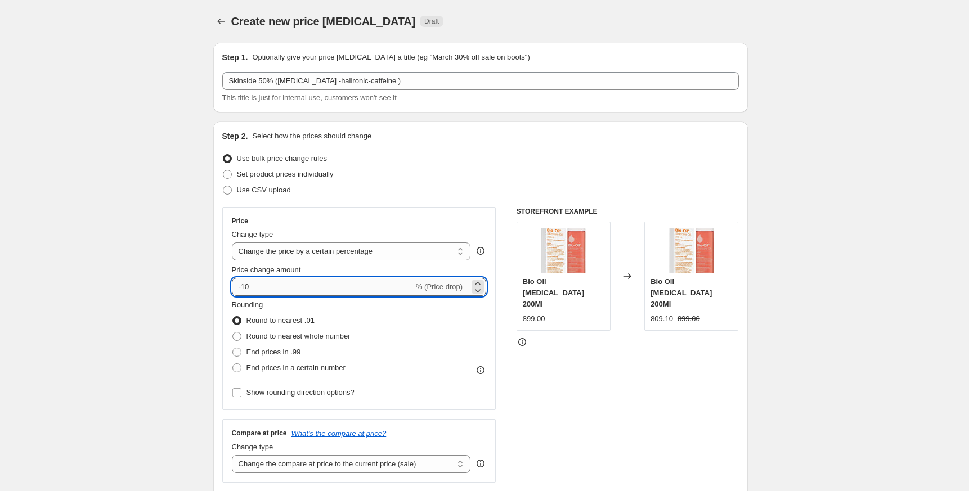
drag, startPoint x: 246, startPoint y: 289, endPoint x: 308, endPoint y: 290, distance: 61.9
click at [308, 290] on input "-10" at bounding box center [323, 287] width 182 height 18
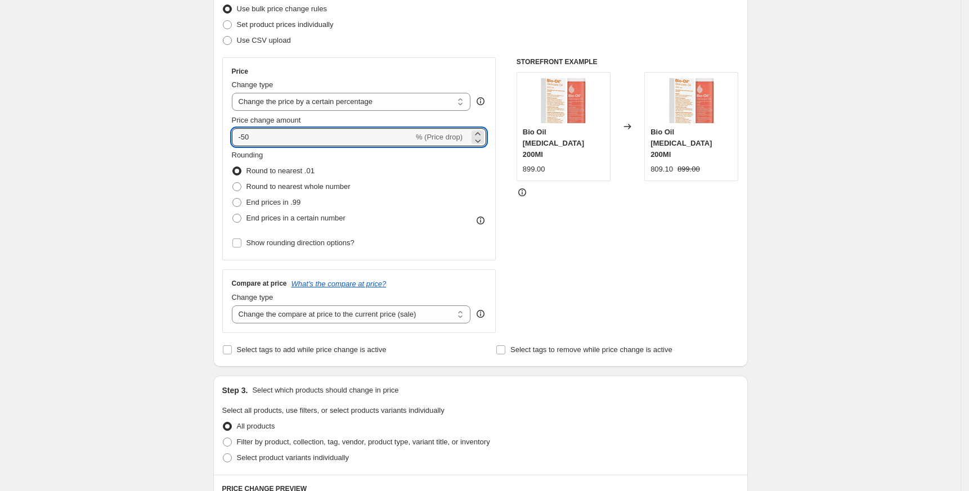
type input "-50"
click at [205, 240] on div "Create new price change job. This page is ready Create new price change job Dra…" at bounding box center [481, 412] width 562 height 1125
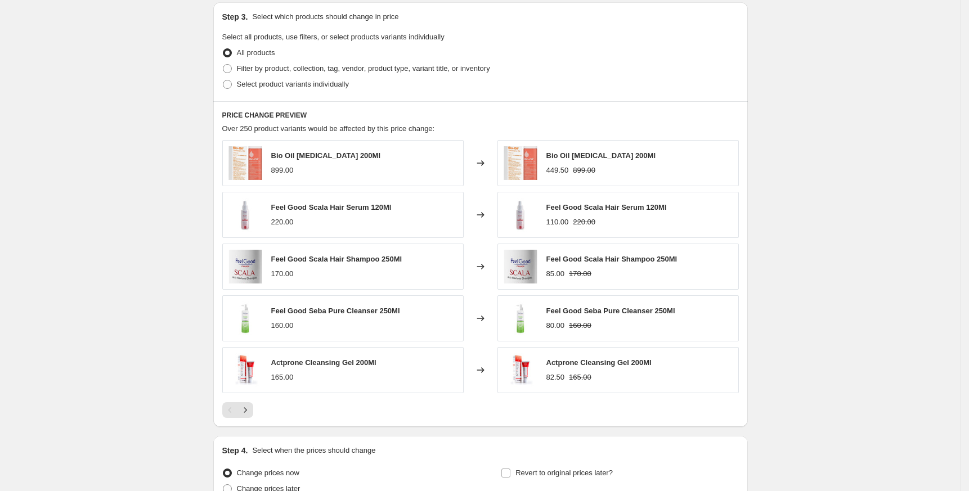
scroll to position [525, 0]
click at [272, 82] on span "Select product variants individually" at bounding box center [293, 82] width 112 height 8
click at [223, 79] on input "Select product variants individually" at bounding box center [223, 78] width 1 height 1
radio input "true"
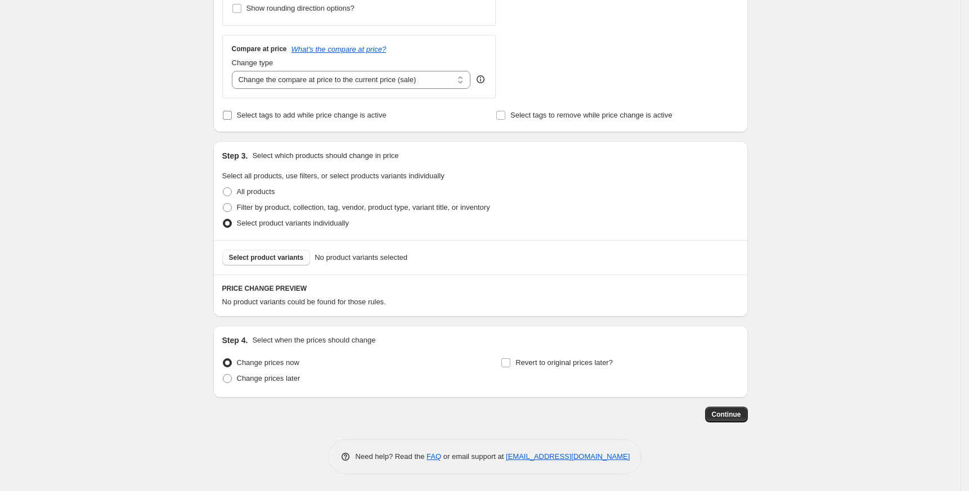
scroll to position [384, 0]
click at [279, 122] on label "Select tags to add while price change is active" at bounding box center [304, 115] width 164 height 16
click at [232, 120] on input "Select tags to add while price change is active" at bounding box center [227, 115] width 9 height 9
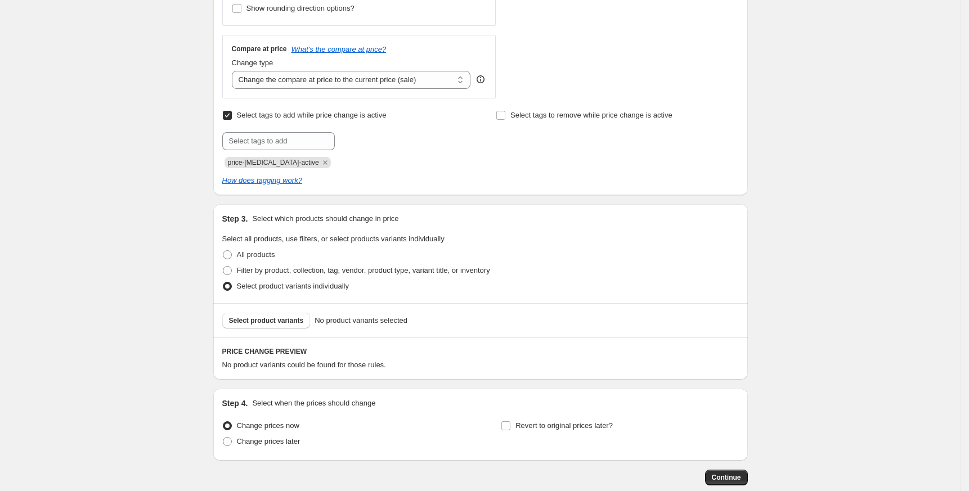
click at [281, 113] on span "Select tags to add while price change is active" at bounding box center [312, 115] width 150 height 8
click at [232, 113] on input "Select tags to add while price change is active" at bounding box center [227, 115] width 9 height 9
checkbox input "false"
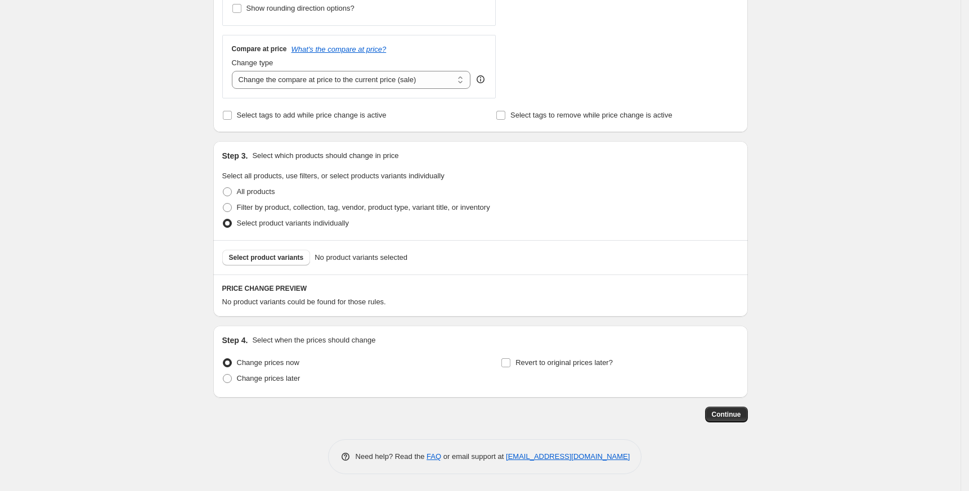
click at [259, 270] on div "Select product variants No product variants selected" at bounding box center [480, 257] width 535 height 34
click at [299, 255] on span "Select product variants" at bounding box center [266, 257] width 75 height 9
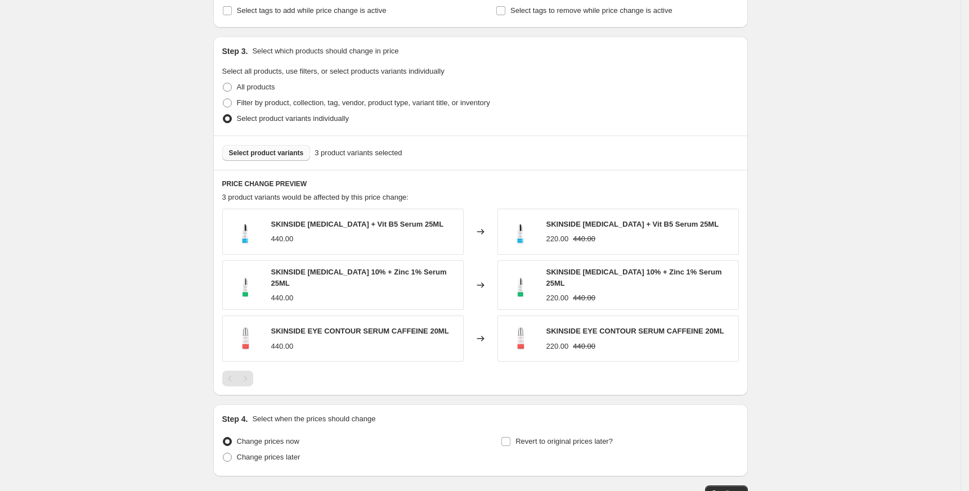
scroll to position [565, 0]
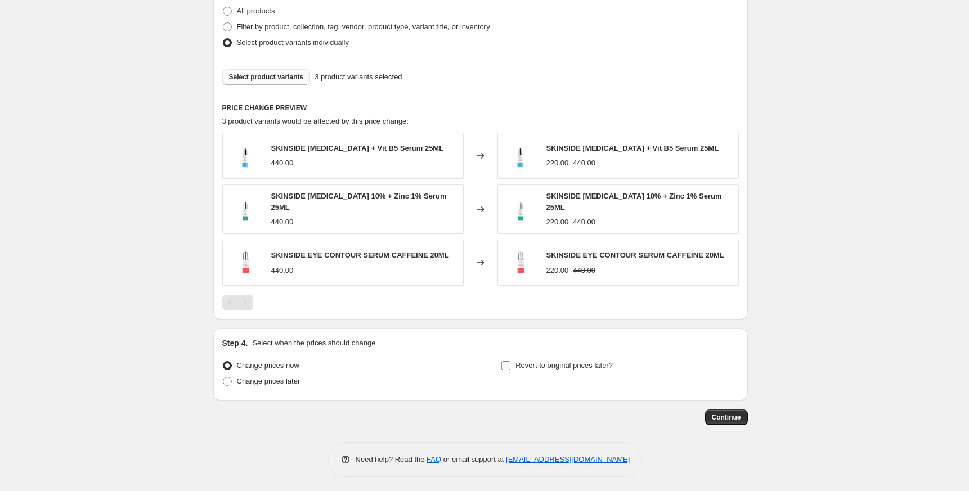
click at [576, 369] on label "Revert to original prices later?" at bounding box center [557, 366] width 112 height 16
click at [510, 369] on input "Revert to original prices later?" at bounding box center [505, 365] width 9 height 9
checkbox input "true"
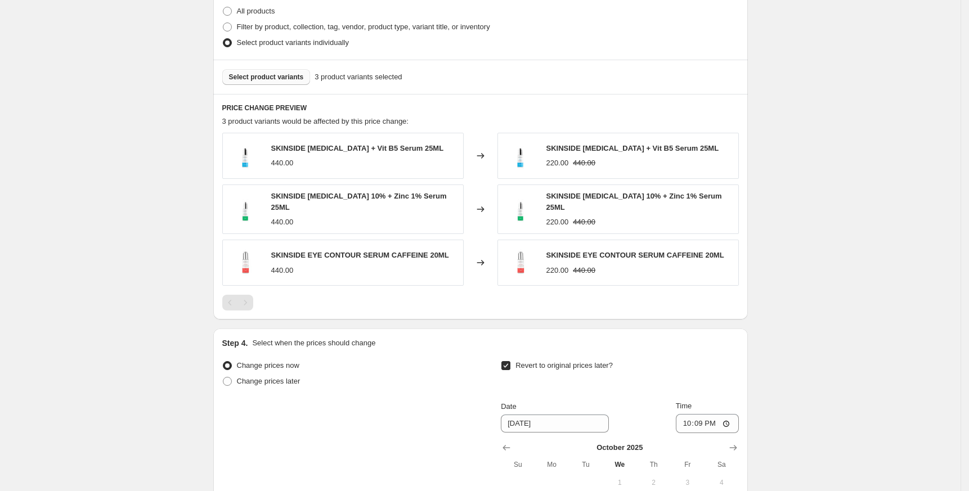
scroll to position [757, 0]
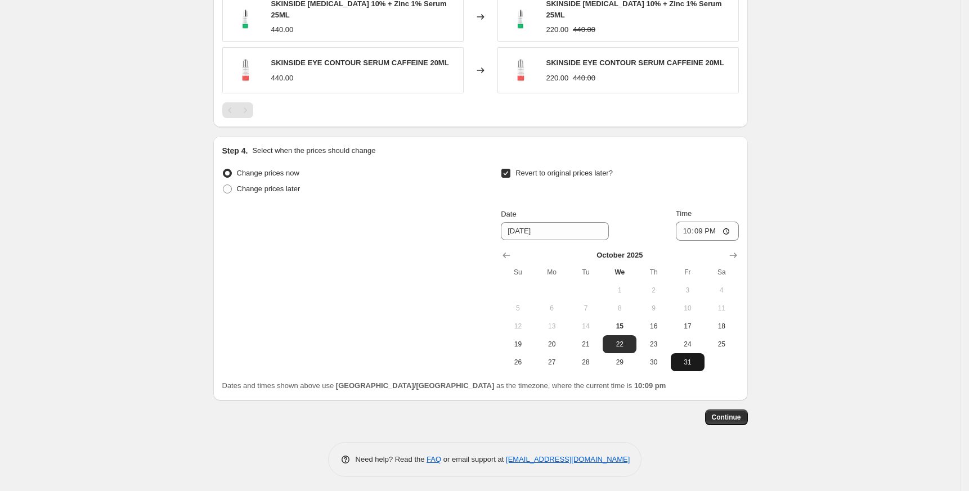
click at [675, 353] on button "31" at bounding box center [688, 362] width 34 height 18
type input "[DATE]"
click at [737, 248] on button "Show next month, November 2025" at bounding box center [733, 256] width 16 height 16
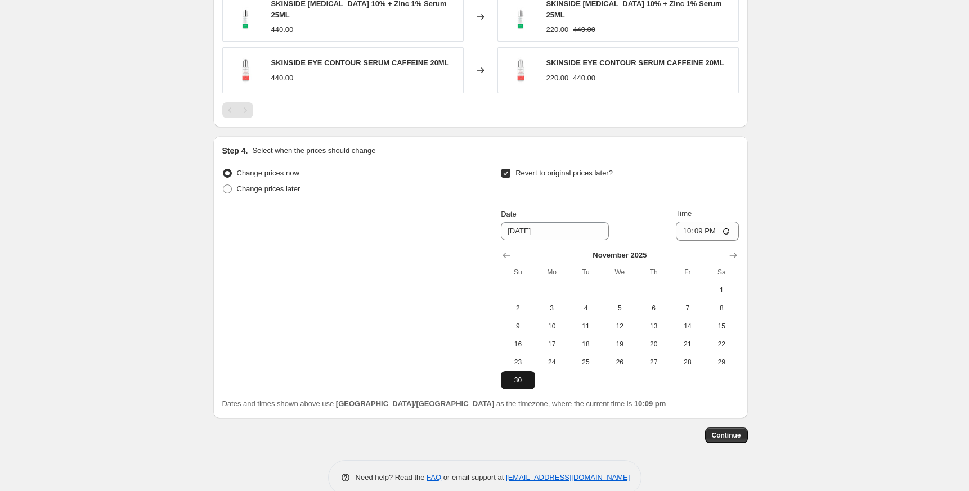
click at [520, 376] on span "30" at bounding box center [517, 380] width 25 height 9
type input "11/30/2025"
click at [695, 228] on input "22:09" at bounding box center [707, 231] width 63 height 19
type input "23:50"
click at [725, 434] on span "Continue" at bounding box center [726, 435] width 29 height 9
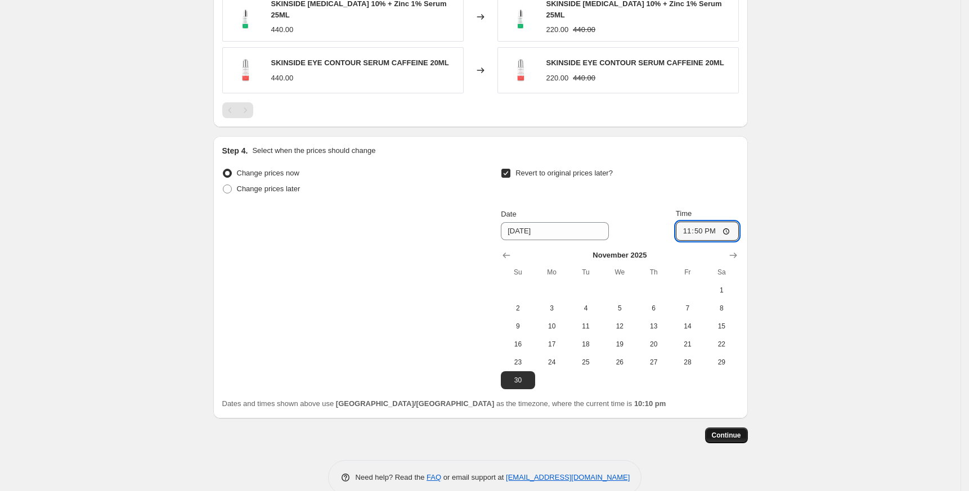
scroll to position [0, 0]
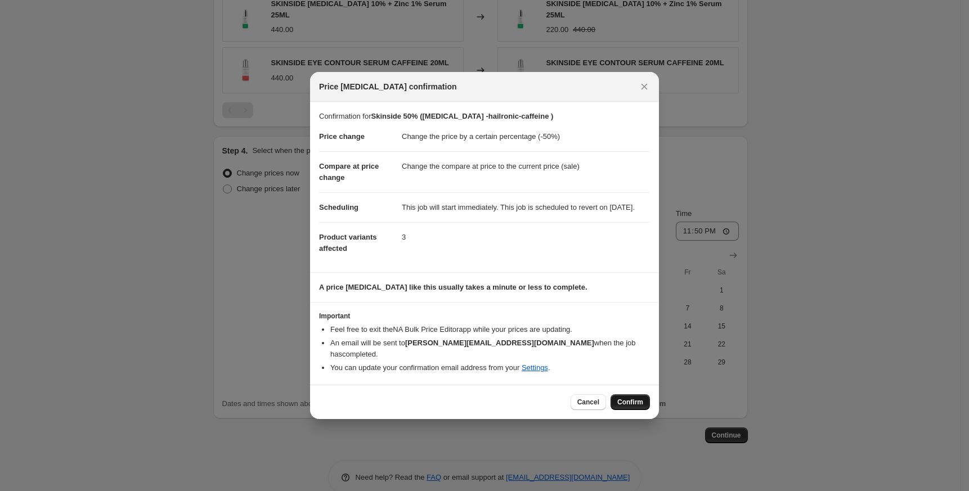
click at [630, 401] on span "Confirm" at bounding box center [630, 402] width 26 height 9
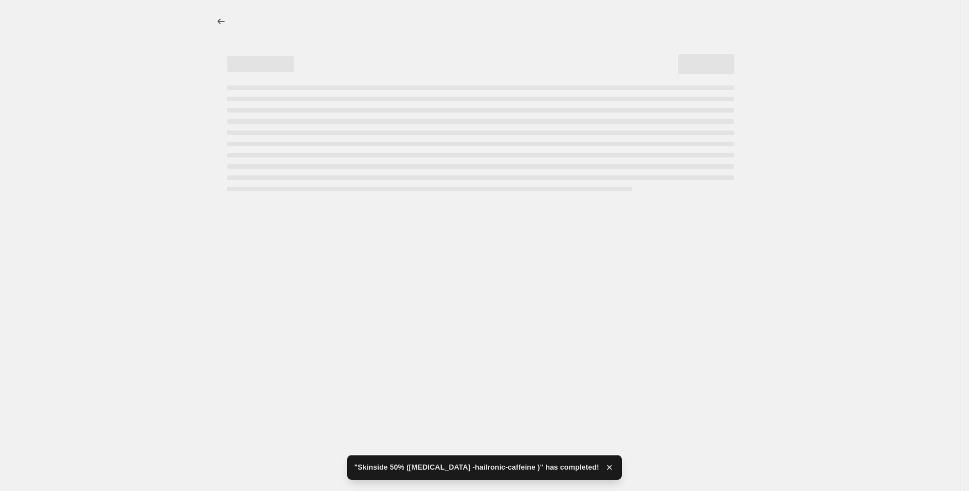
select select "percentage"
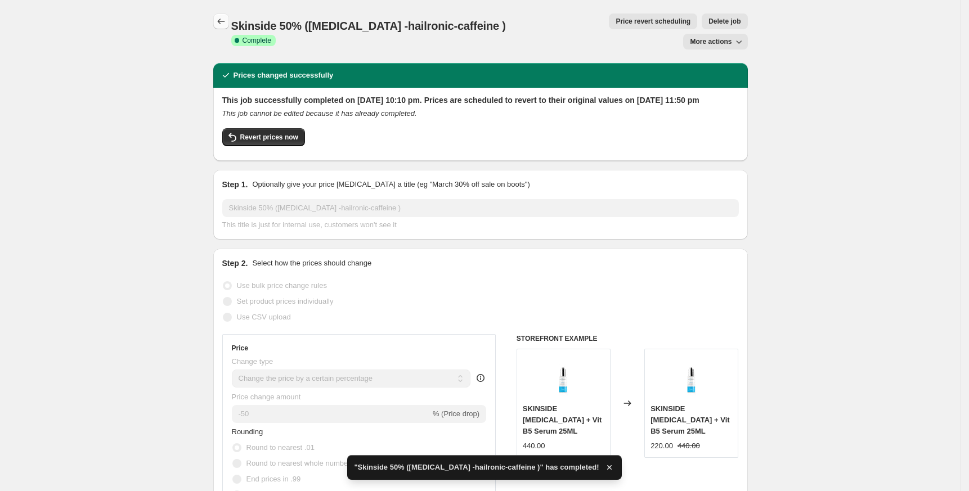
click at [227, 28] on button "Price change jobs" at bounding box center [221, 22] width 16 height 16
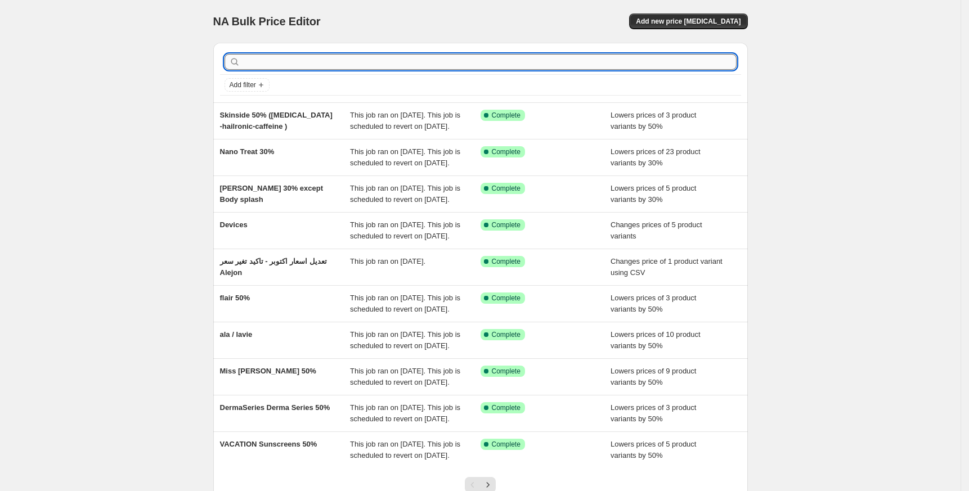
click at [480, 64] on input "text" at bounding box center [489, 62] width 494 height 16
paste input "Skinside"
type input "Skinside"
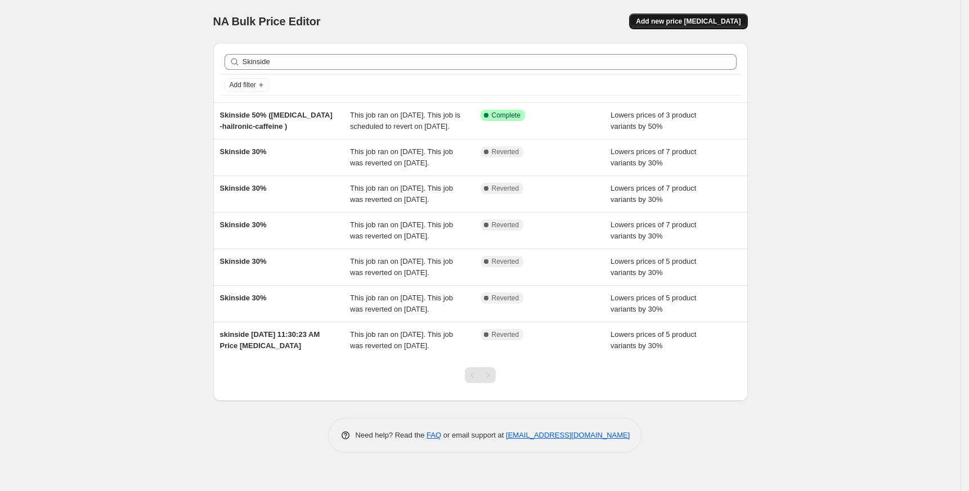
click at [680, 21] on span "Add new price [MEDICAL_DATA]" at bounding box center [688, 21] width 105 height 9
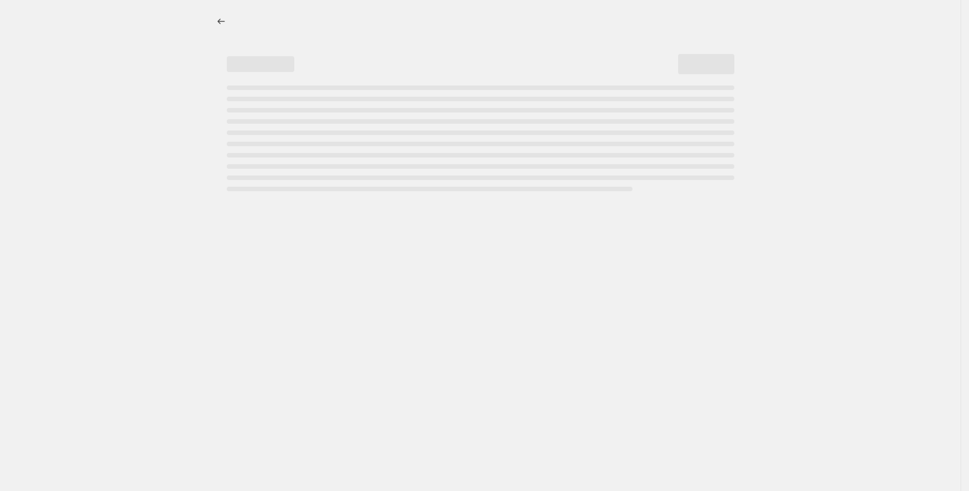
select select "percentage"
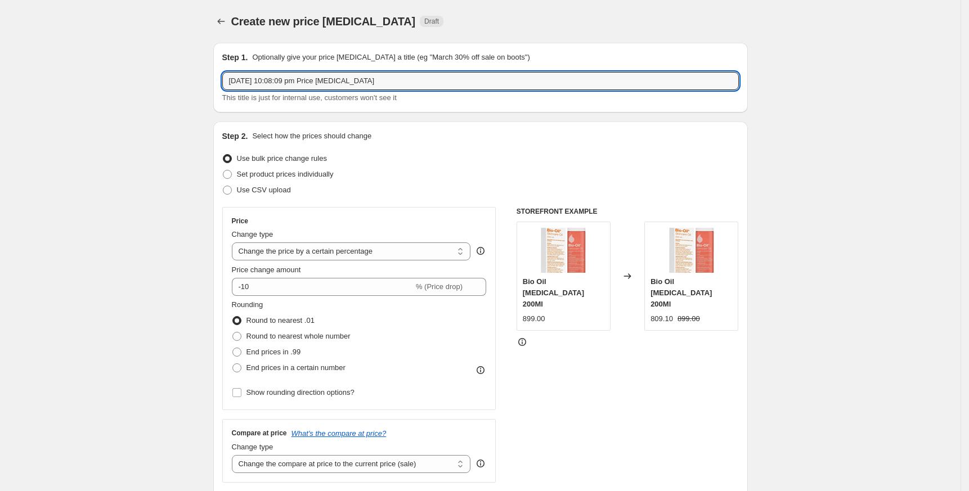
drag, startPoint x: 414, startPoint y: 79, endPoint x: -82, endPoint y: 87, distance: 495.2
click at [0, 87] on html "Home Settings Plans Skip to content Create new price change job. This page is r…" at bounding box center [484, 245] width 969 height 491
paste input "Skinside"
click at [346, 66] on div "Step 1. Optionally give your price change job a title (eg "March 30% off sale o…" at bounding box center [480, 78] width 517 height 52
click at [341, 89] on input "Skinside 30%" at bounding box center [480, 81] width 517 height 18
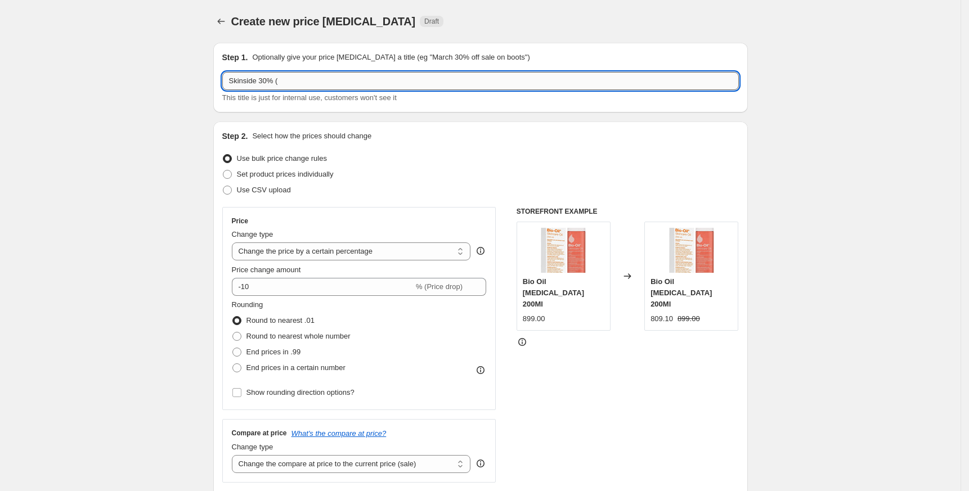
paste input "moisturizer"
paste input "cleanser"
type input "Skinside 30% (moisturizer -cleanser)"
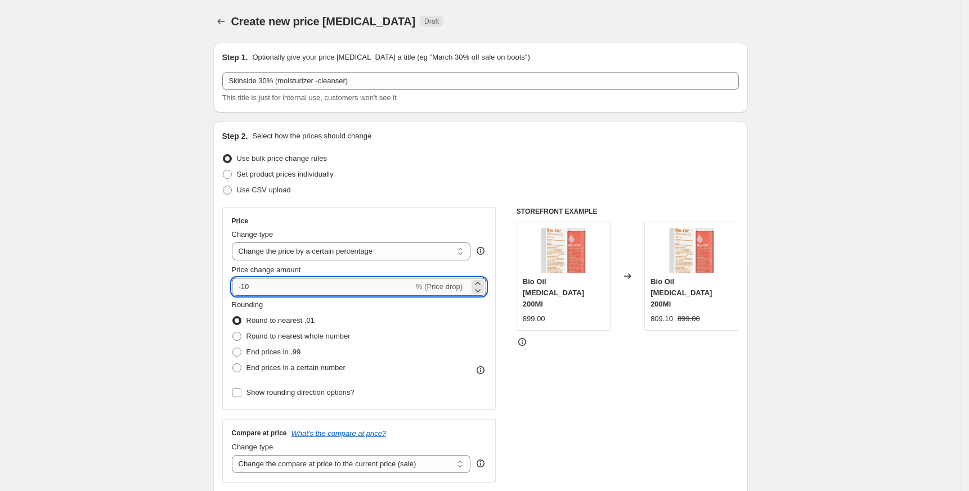
drag, startPoint x: 248, startPoint y: 291, endPoint x: 297, endPoint y: 292, distance: 49.5
click at [297, 292] on input "-10" at bounding box center [323, 287] width 182 height 18
type input "-1"
type input "-30"
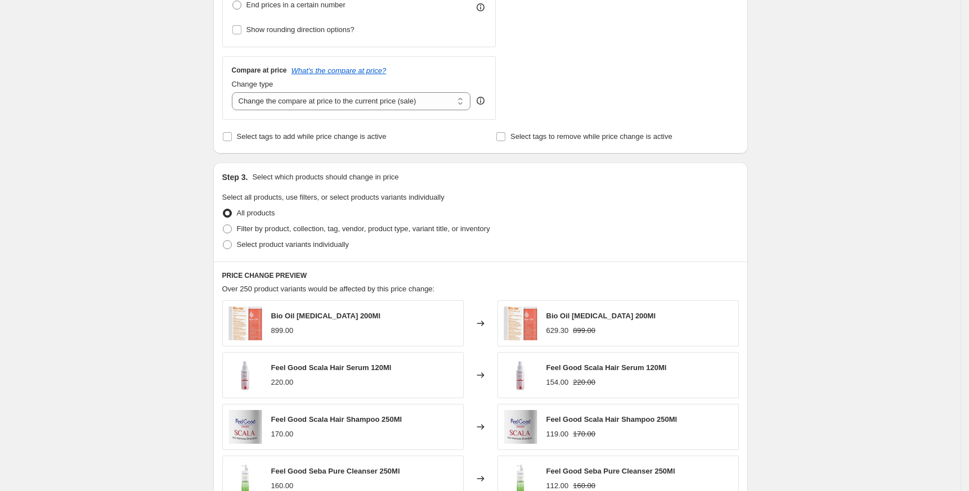
scroll to position [334, 0]
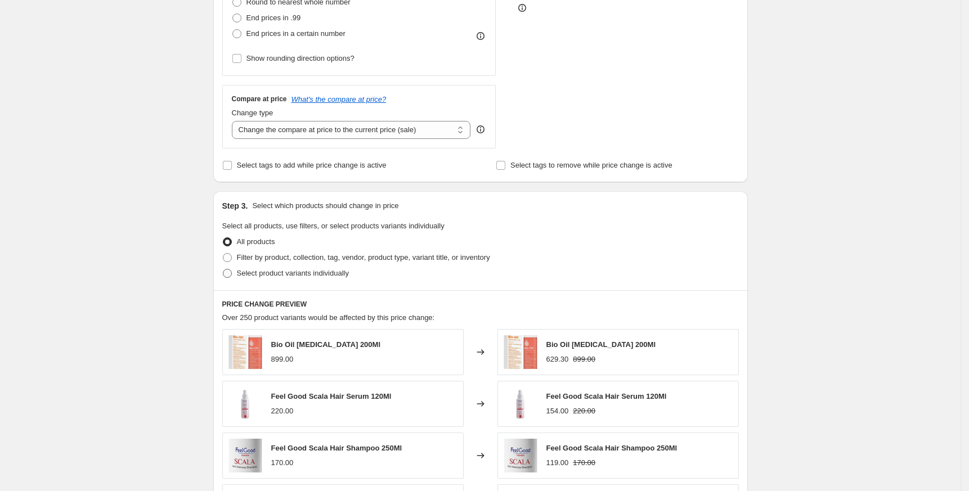
click at [244, 273] on span "Select product variants individually" at bounding box center [293, 273] width 112 height 8
click at [223, 270] on input "Select product variants individually" at bounding box center [223, 269] width 1 height 1
radio input "true"
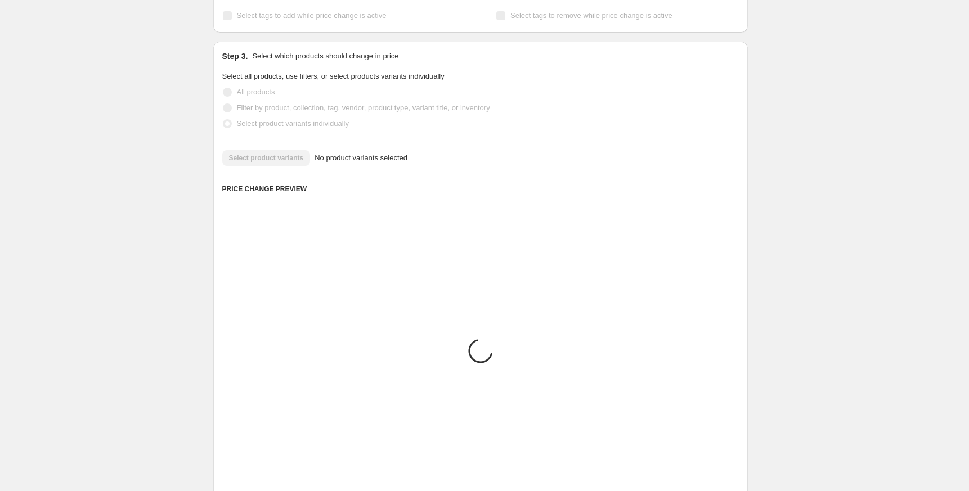
scroll to position [384, 0]
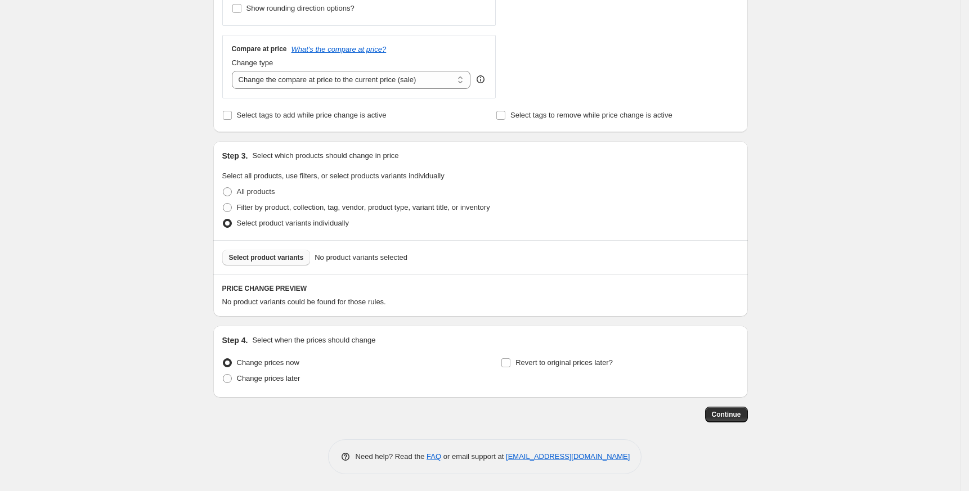
click at [254, 253] on button "Select product variants" at bounding box center [266, 258] width 88 height 16
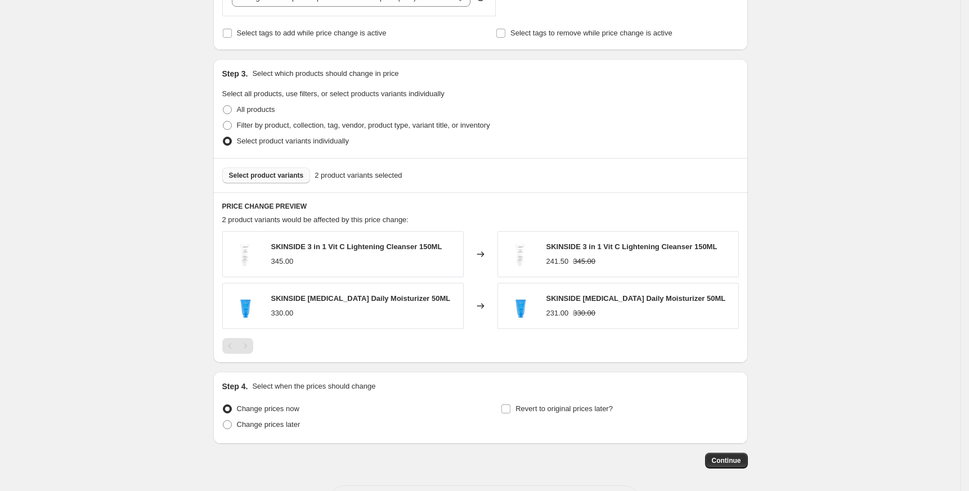
scroll to position [513, 0]
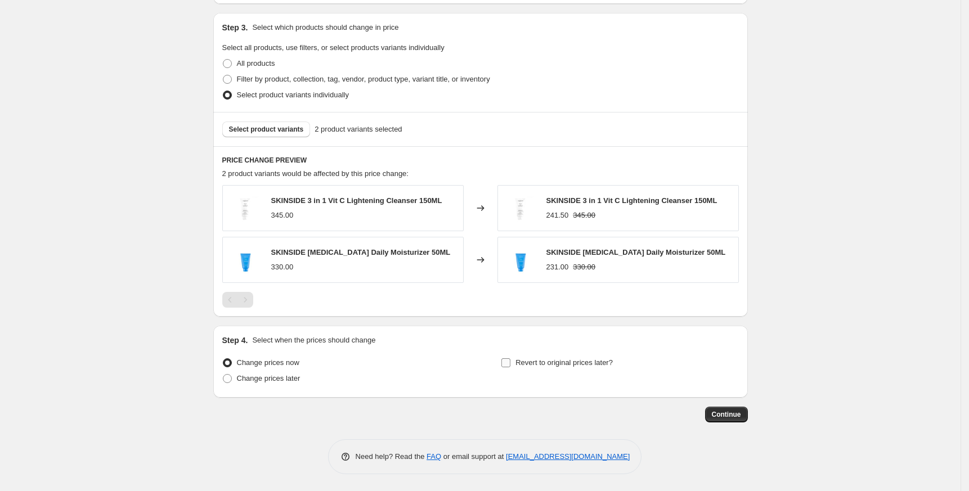
click at [563, 365] on span "Revert to original prices later?" at bounding box center [563, 362] width 97 height 8
click at [510, 365] on input "Revert to original prices later?" at bounding box center [505, 362] width 9 height 9
checkbox input "true"
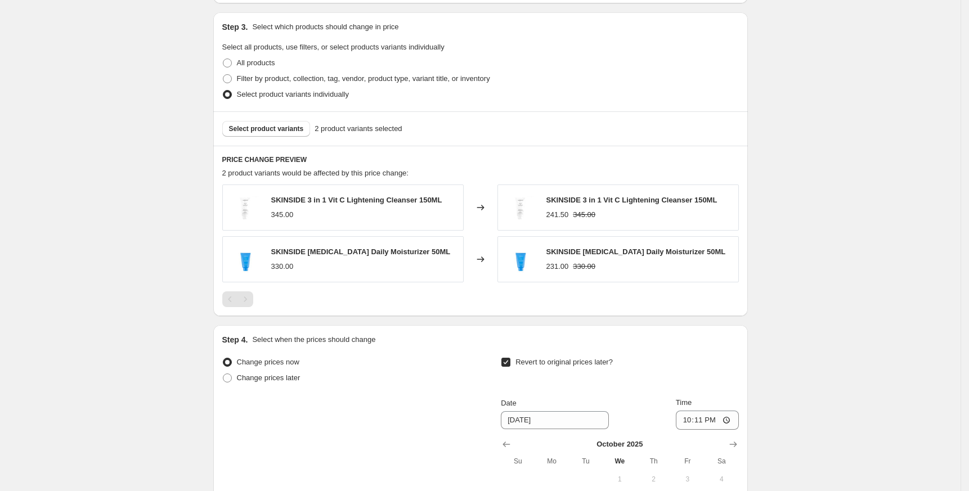
scroll to position [706, 0]
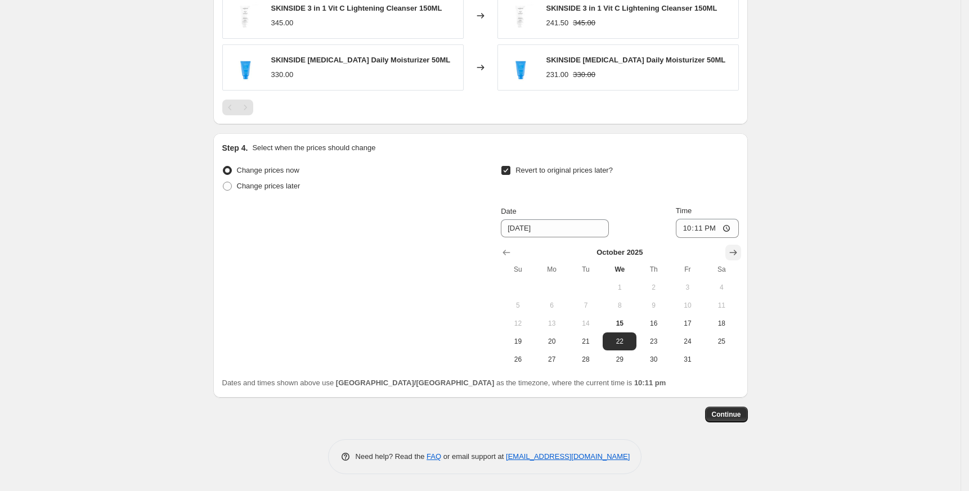
click at [733, 250] on icon "Show next month, November 2025" at bounding box center [732, 252] width 11 height 11
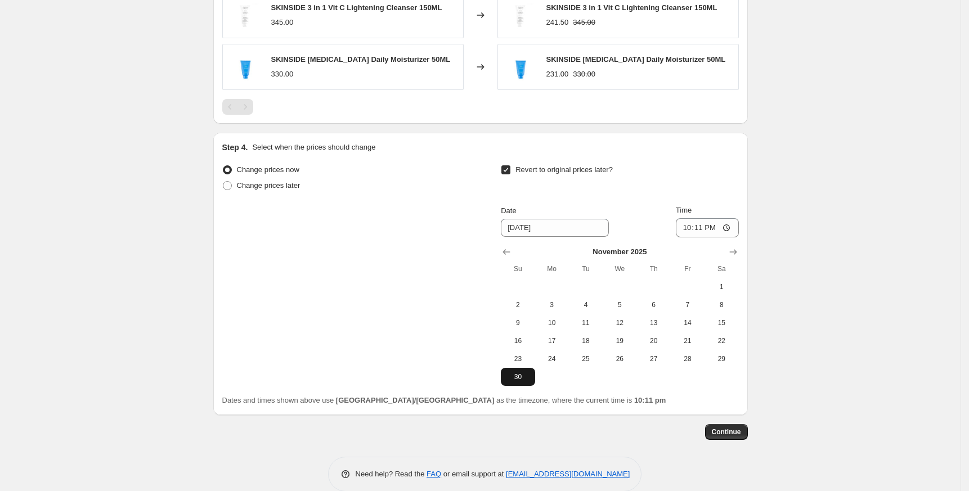
click at [526, 376] on span "30" at bounding box center [517, 376] width 25 height 9
type input "11/30/2025"
click at [692, 230] on input "22:11" at bounding box center [707, 227] width 63 height 19
click at [702, 228] on input "23:45" at bounding box center [707, 227] width 63 height 19
type input "23:55"
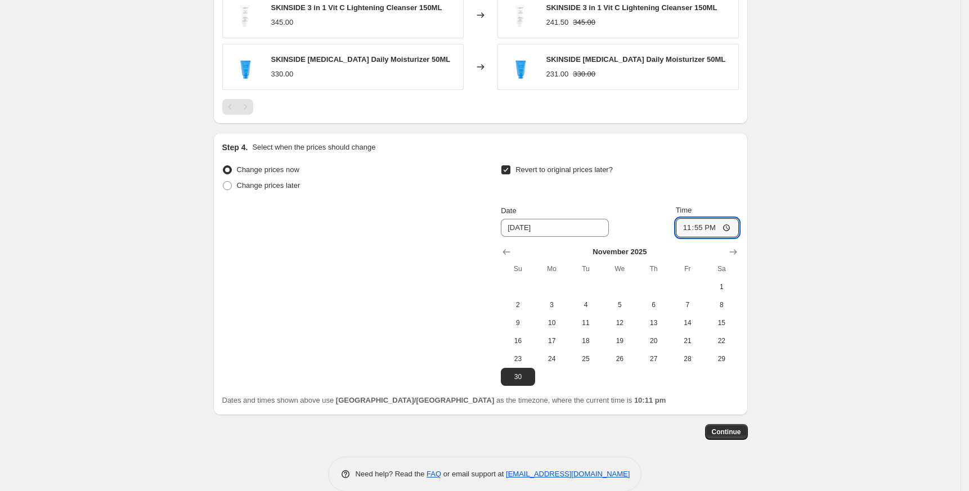
click at [724, 437] on button "Continue" at bounding box center [726, 432] width 43 height 16
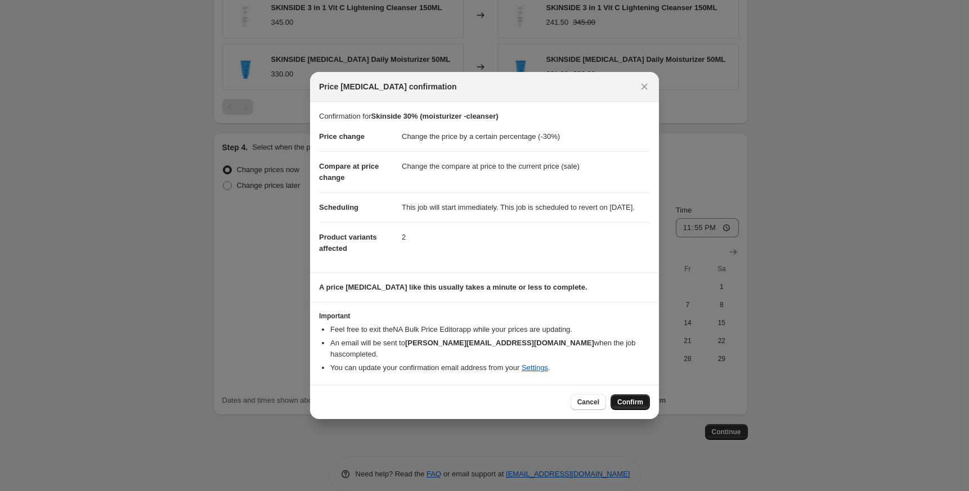
click at [631, 396] on button "Confirm" at bounding box center [629, 402] width 39 height 16
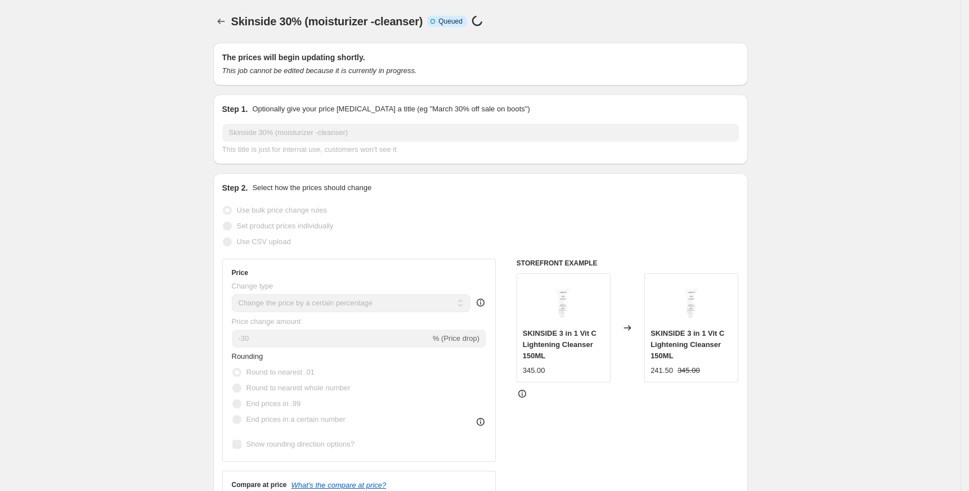
scroll to position [706, 0]
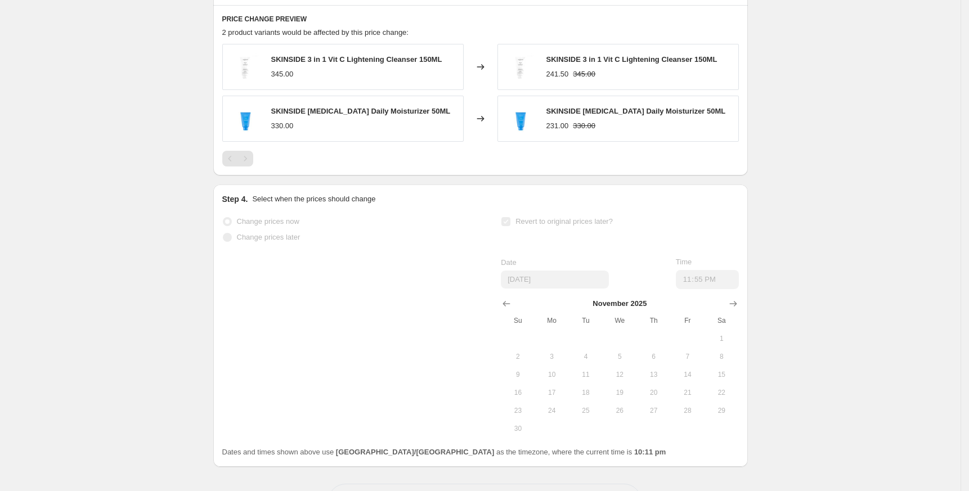
select select "percentage"
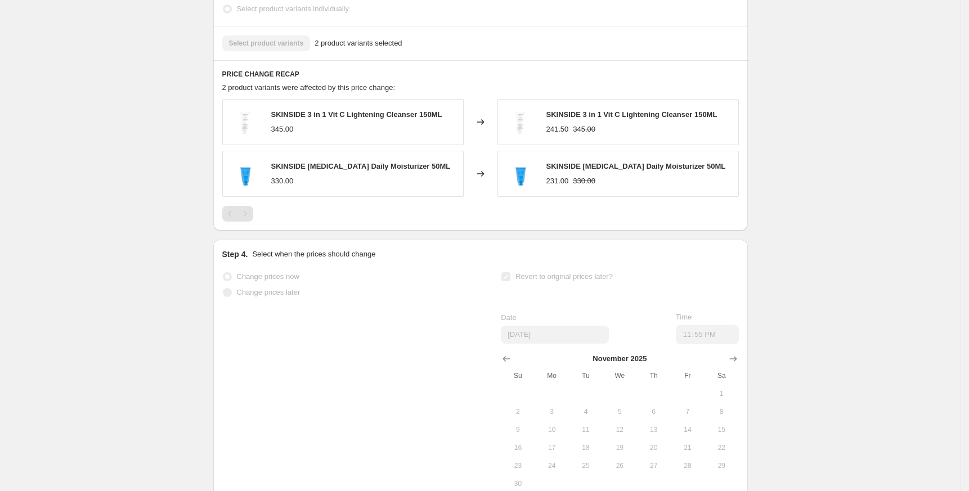
scroll to position [0, 0]
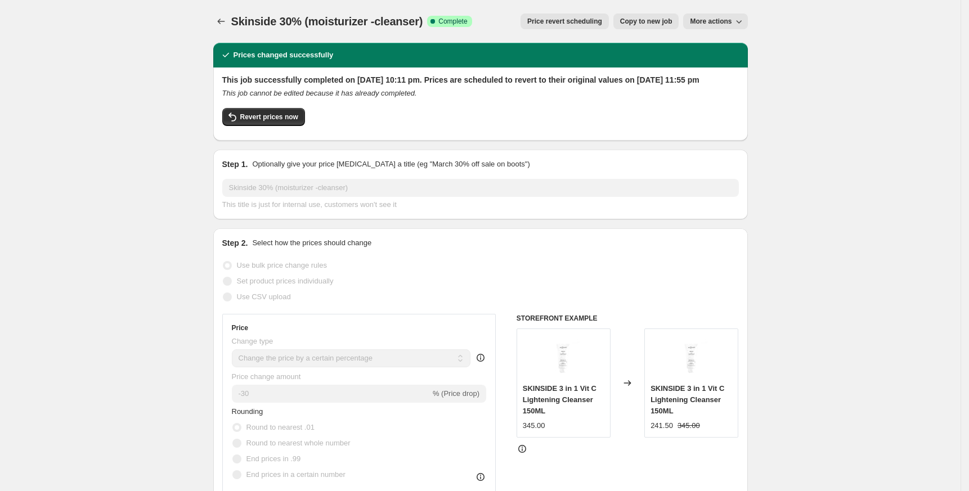
click at [221, 19] on icon "Price change jobs" at bounding box center [220, 21] width 11 height 11
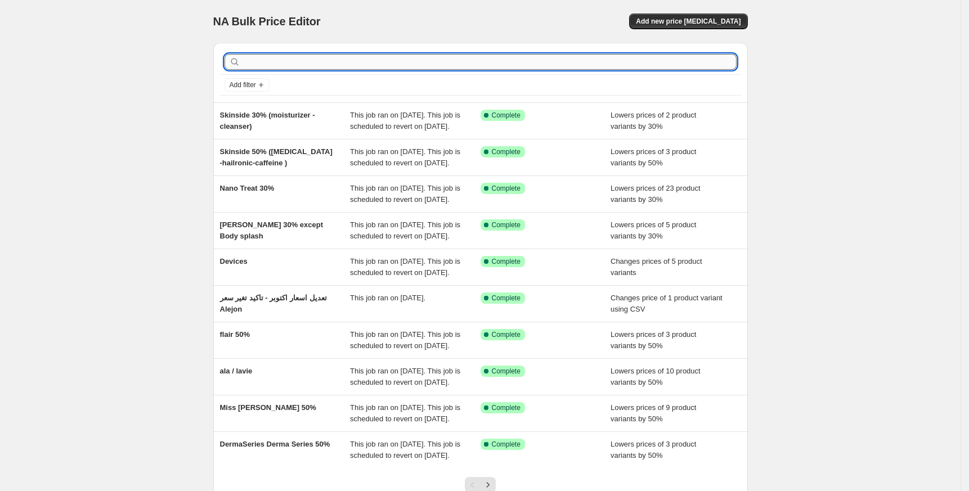
click at [306, 59] on input "text" at bounding box center [489, 62] width 494 height 16
paste input "Dermo Vita"
type input "Dermo Vita"
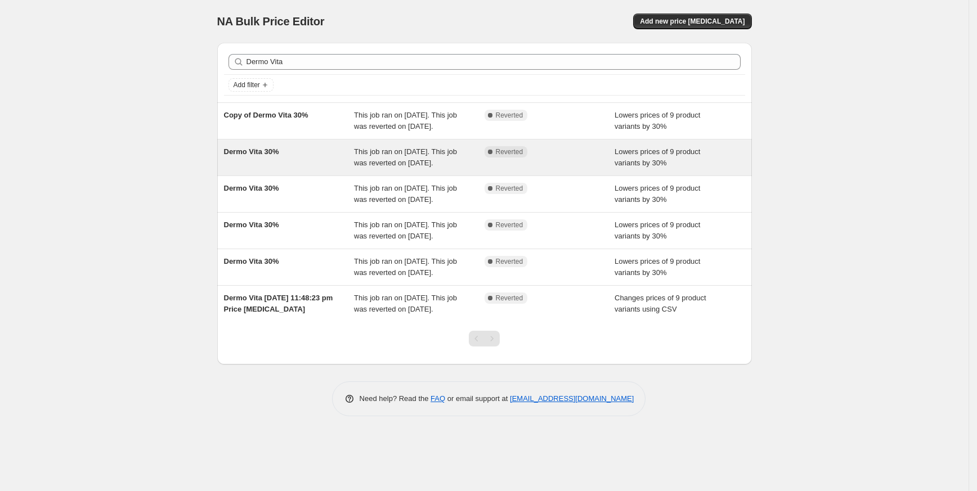
click at [275, 156] on span "Dermo Vita 30%" at bounding box center [251, 151] width 55 height 8
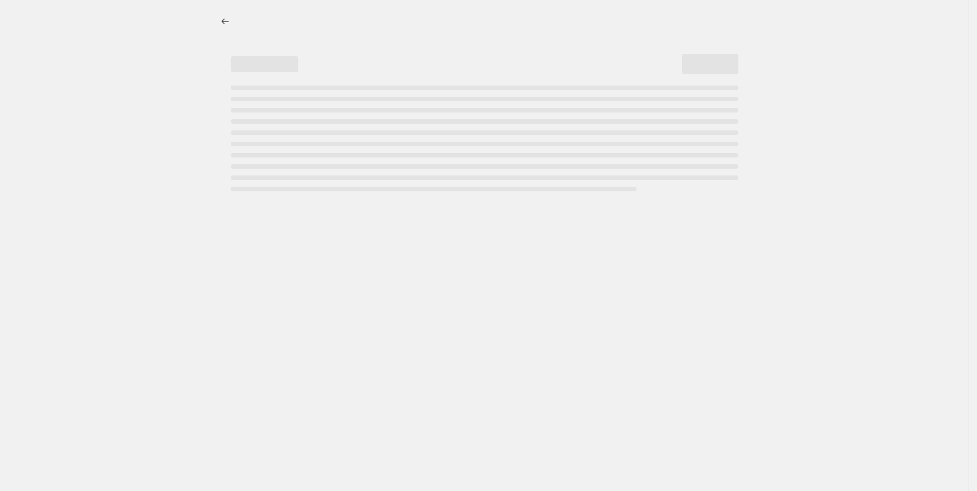
select select "percentage"
select select "vendor"
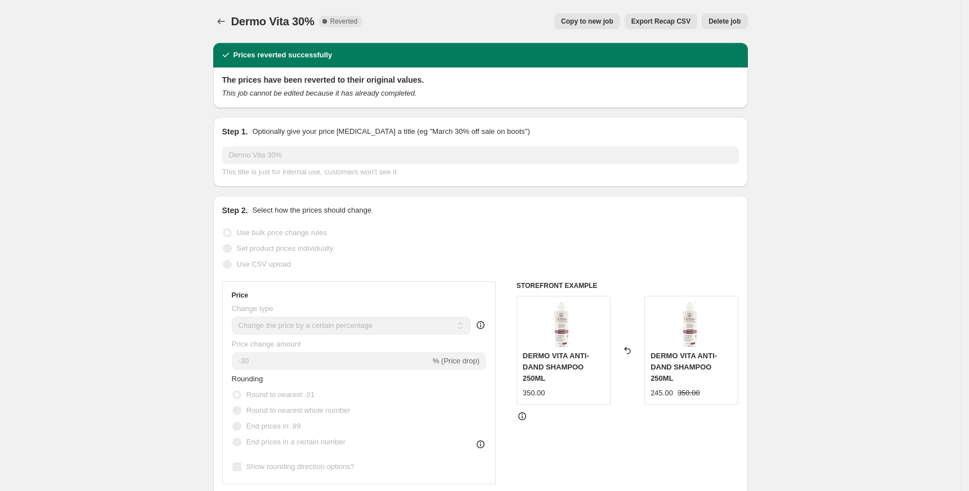
click at [583, 25] on span "Copy to new job" at bounding box center [587, 21] width 52 height 9
select select "percentage"
select select "vendor"
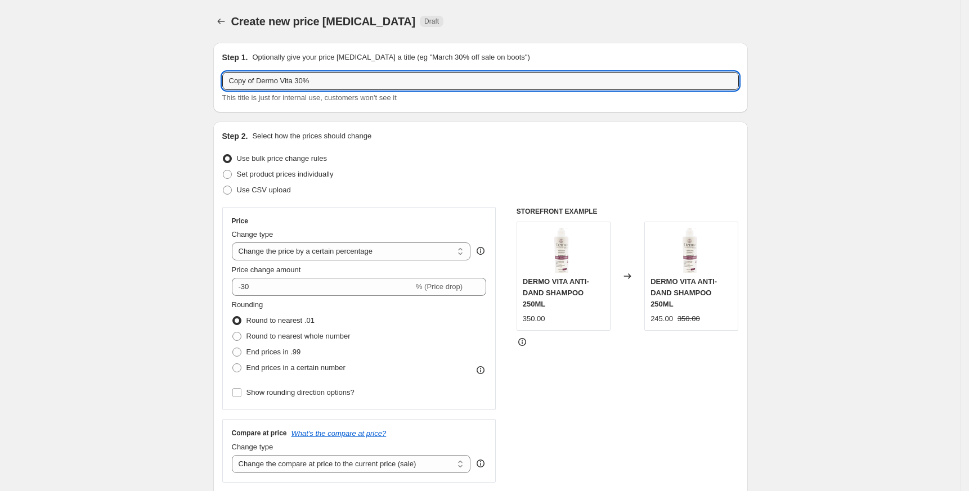
drag, startPoint x: 262, startPoint y: 80, endPoint x: 118, endPoint y: 94, distance: 144.7
type input "Dermo Vita 30%"
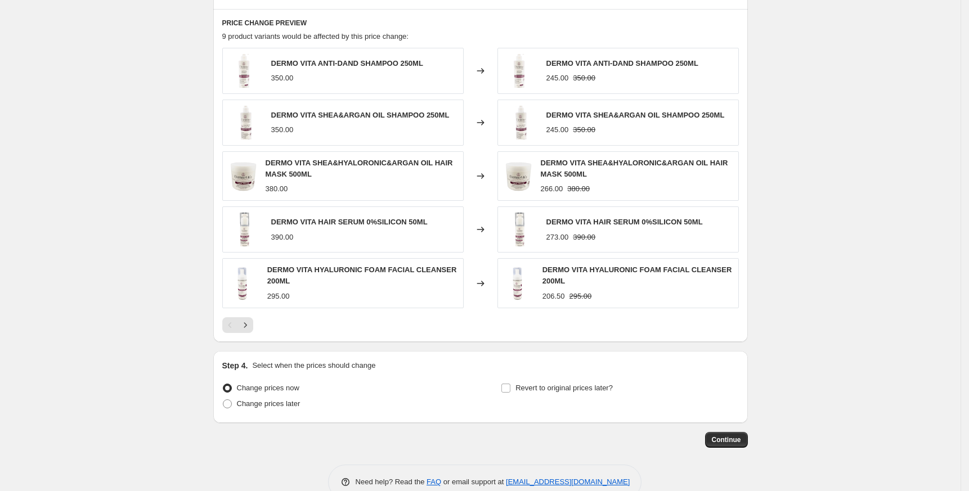
scroll to position [750, 0]
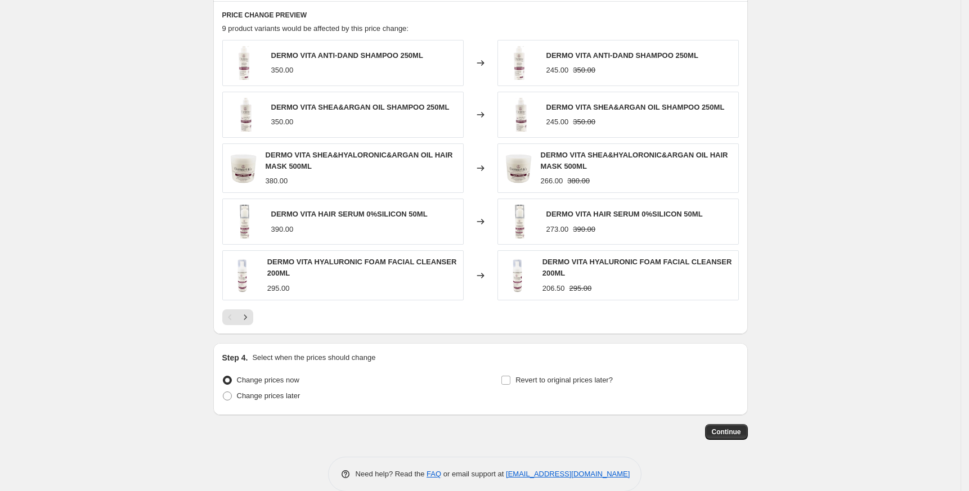
click at [284, 52] on span "DERMO VITA ANTI-DAND SHAMPOO 250ML" at bounding box center [347, 55] width 152 height 8
copy span "DERMO VITA ANTI-DAND SHAMPOO 250ML"
click at [536, 380] on span "Revert to original prices later?" at bounding box center [563, 380] width 97 height 8
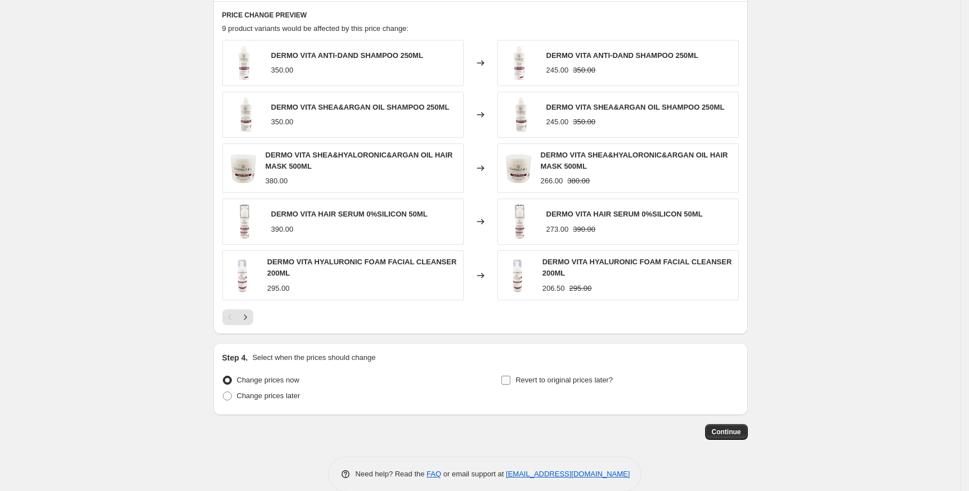
click at [510, 380] on input "Revert to original prices later?" at bounding box center [505, 380] width 9 height 9
checkbox input "true"
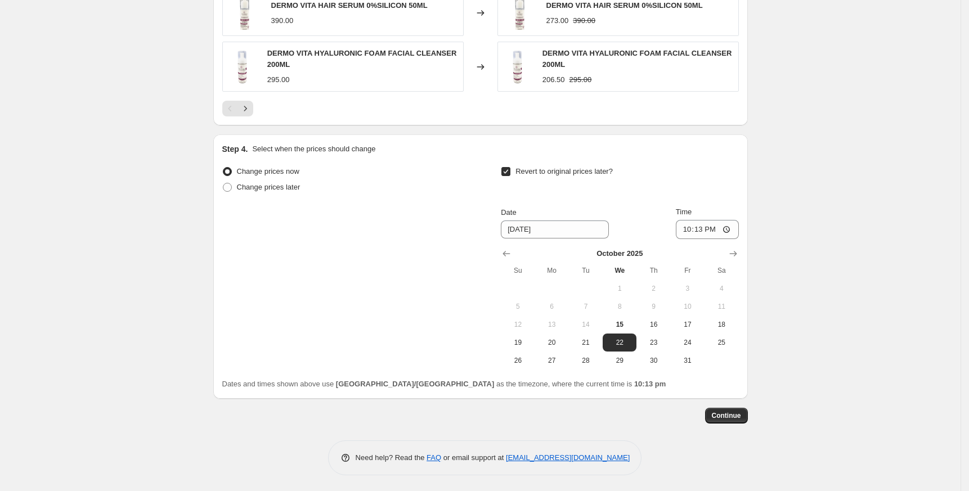
scroll to position [960, 0]
click at [704, 357] on button "31" at bounding box center [688, 360] width 34 height 18
type input "[DATE]"
click at [690, 233] on input "22:13" at bounding box center [707, 228] width 63 height 19
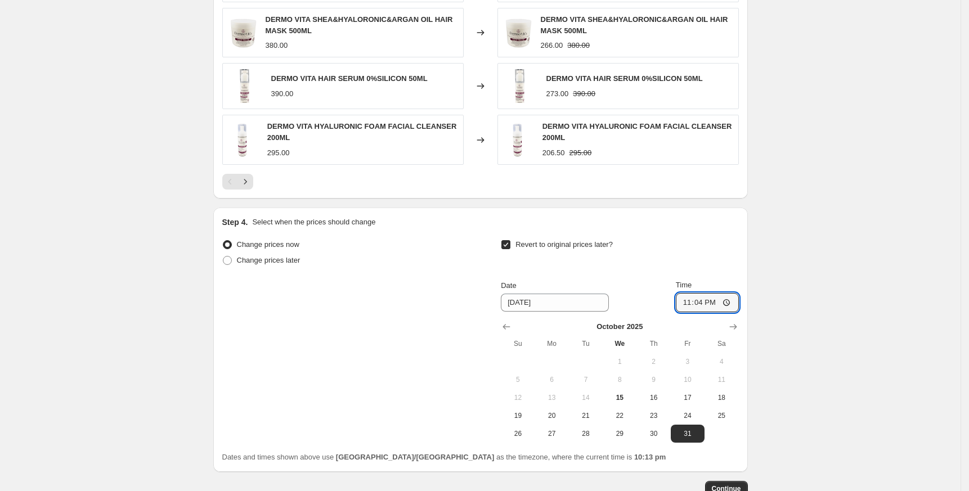
type input "23:45"
click at [727, 488] on span "Continue" at bounding box center [726, 488] width 29 height 9
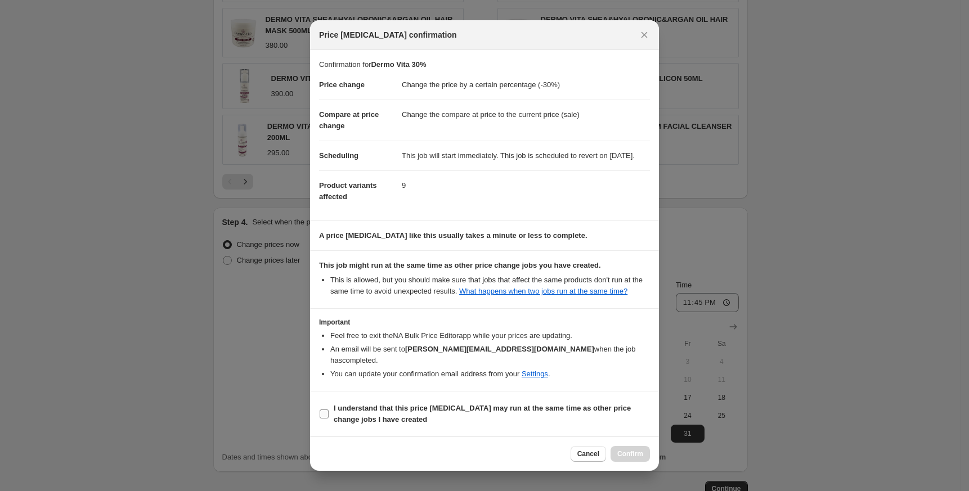
click at [417, 410] on b "I understand that this price [MEDICAL_DATA] may run at the same time as other p…" at bounding box center [482, 414] width 297 height 20
click at [329, 410] on input "I understand that this price [MEDICAL_DATA] may run at the same time as other p…" at bounding box center [324, 414] width 9 height 9
checkbox input "true"
click at [632, 450] on span "Confirm" at bounding box center [630, 454] width 26 height 9
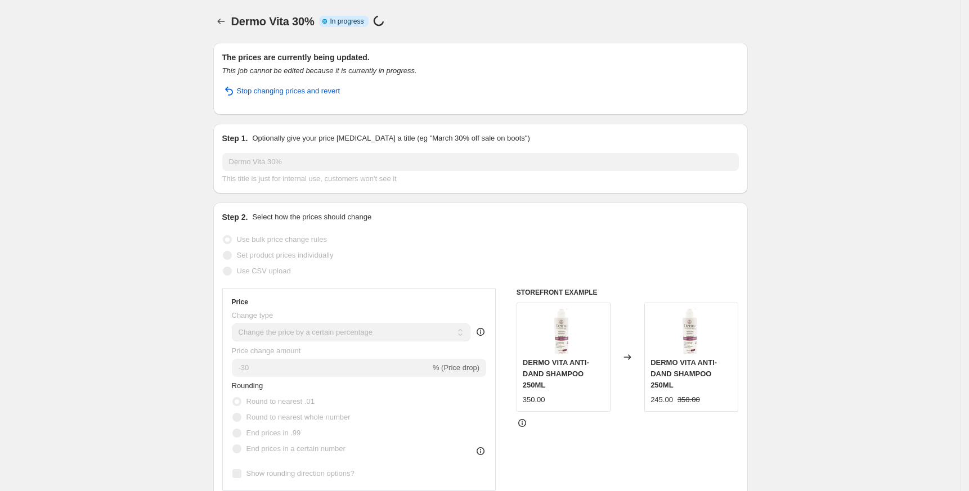
select select "percentage"
select select "vendor"
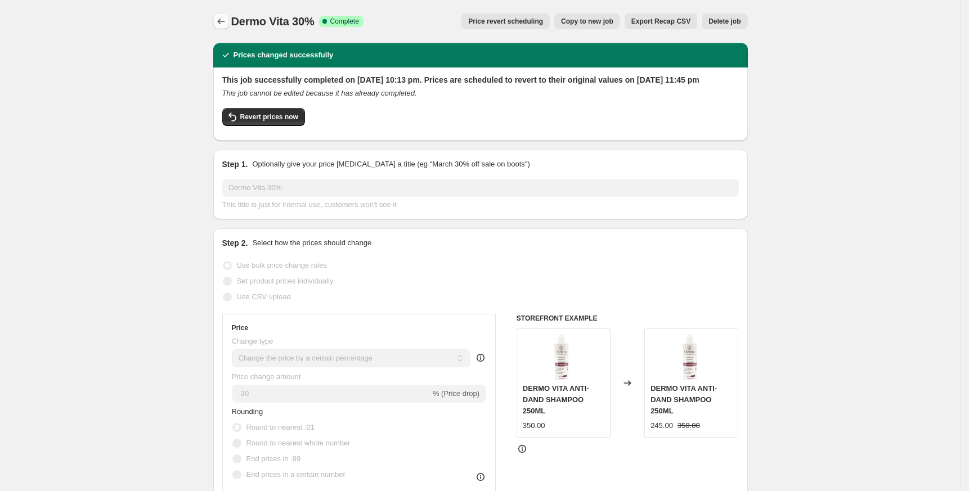
click at [224, 21] on icon "Price change jobs" at bounding box center [220, 22] width 7 height 6
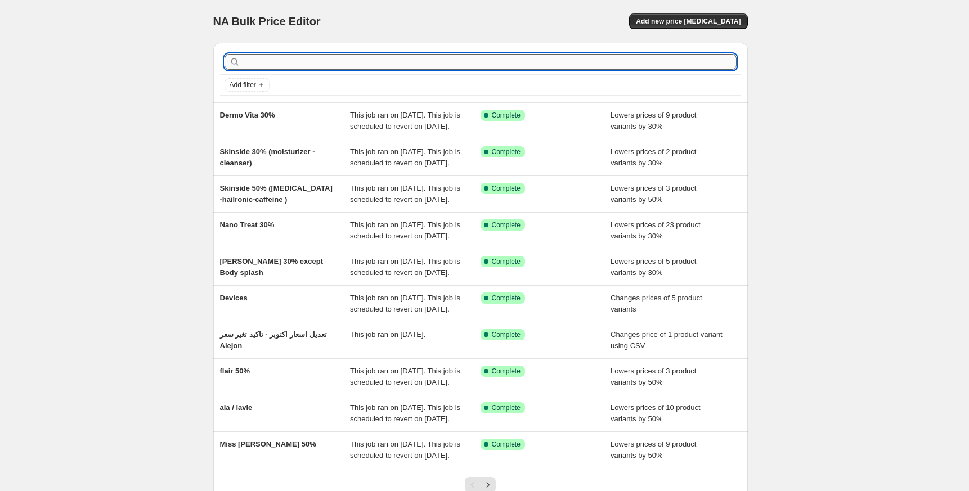
click at [342, 57] on input "text" at bounding box center [489, 62] width 494 height 16
paste input "Tettello"
type input "Tettello"
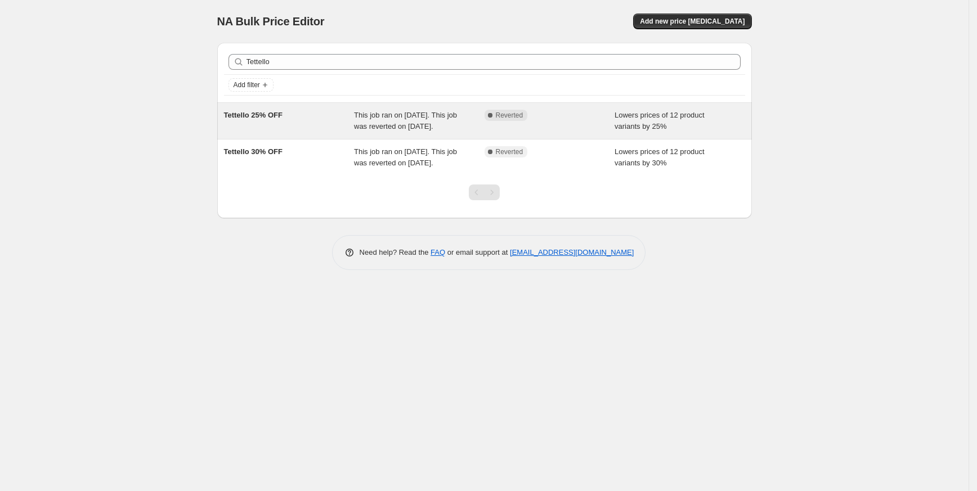
click at [280, 118] on span "Tettello 25% OFF" at bounding box center [253, 115] width 59 height 8
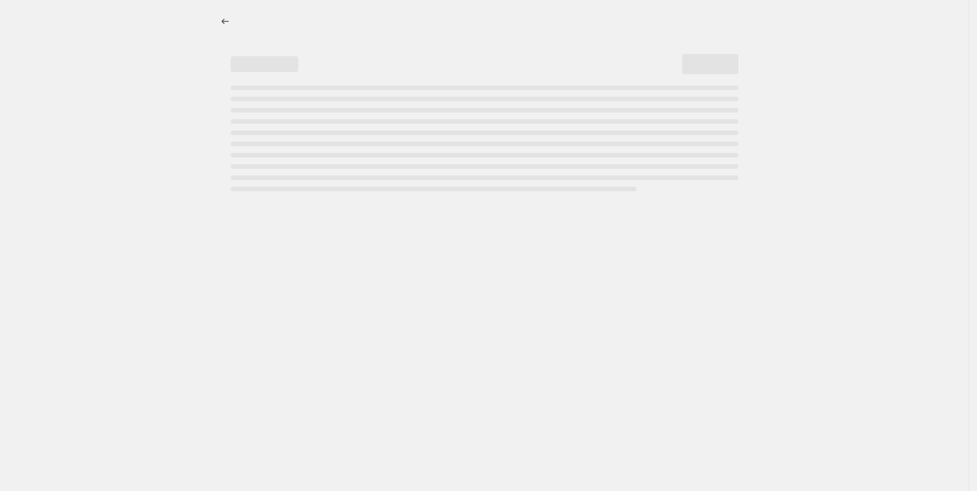
select select "percentage"
select select "vendor"
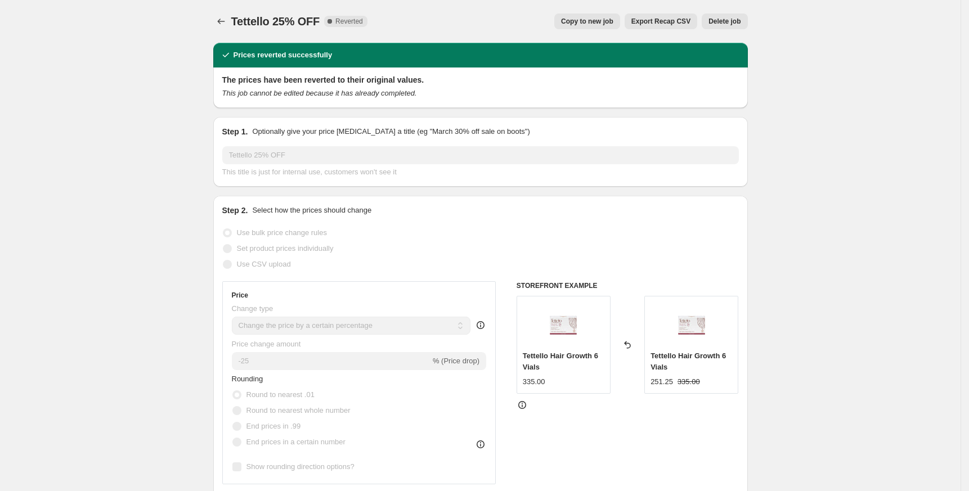
click at [586, 21] on span "Copy to new job" at bounding box center [587, 21] width 52 height 9
select select "percentage"
select select "vendor"
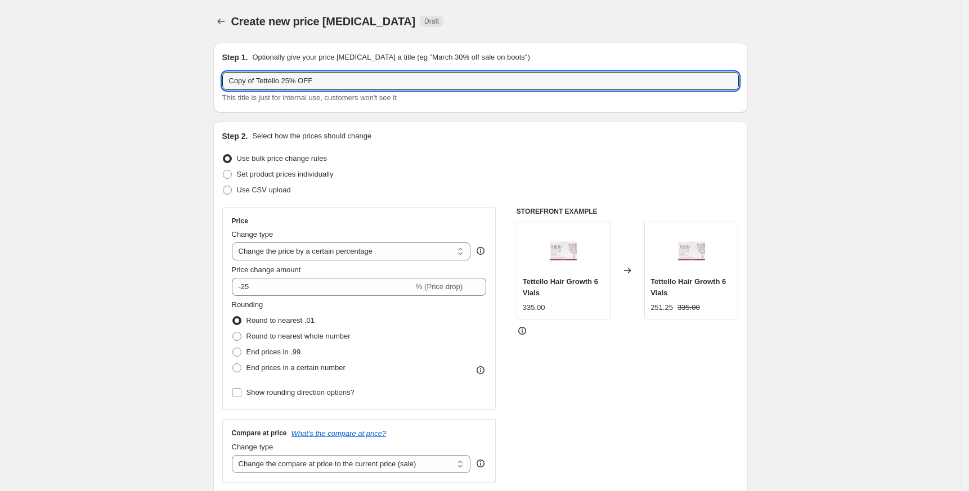
drag, startPoint x: 260, startPoint y: 82, endPoint x: 183, endPoint y: 90, distance: 77.0
type input "Tettello 25% OFF"
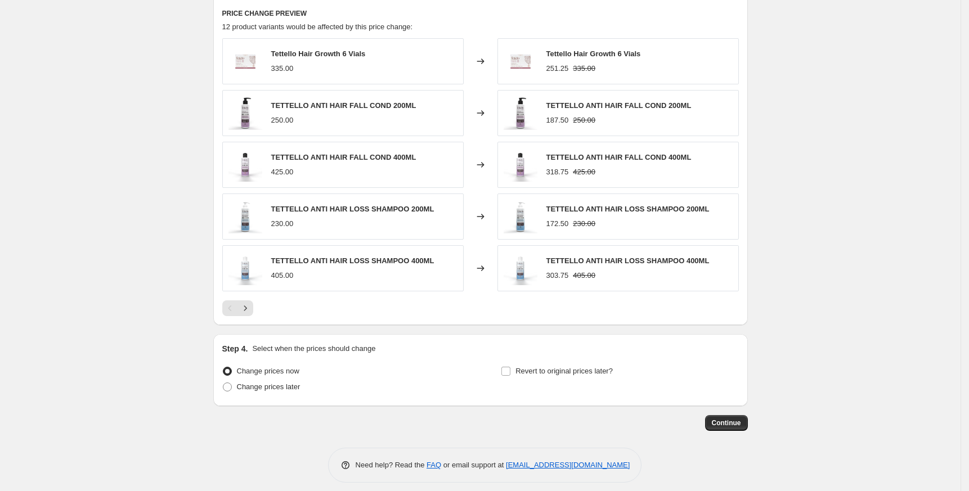
scroll to position [761, 0]
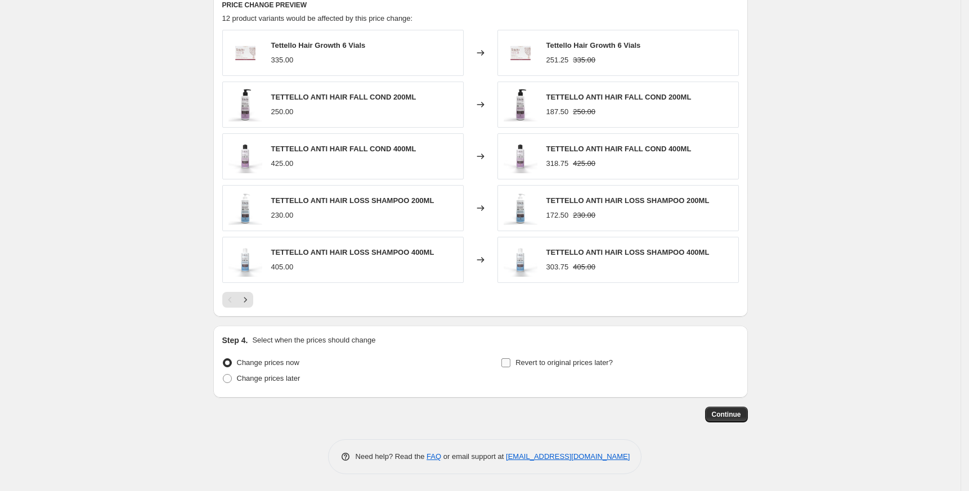
click at [578, 358] on span "Revert to original prices later?" at bounding box center [563, 362] width 97 height 8
click at [510, 358] on input "Revert to original prices later?" at bounding box center [505, 362] width 9 height 9
checkbox input "true"
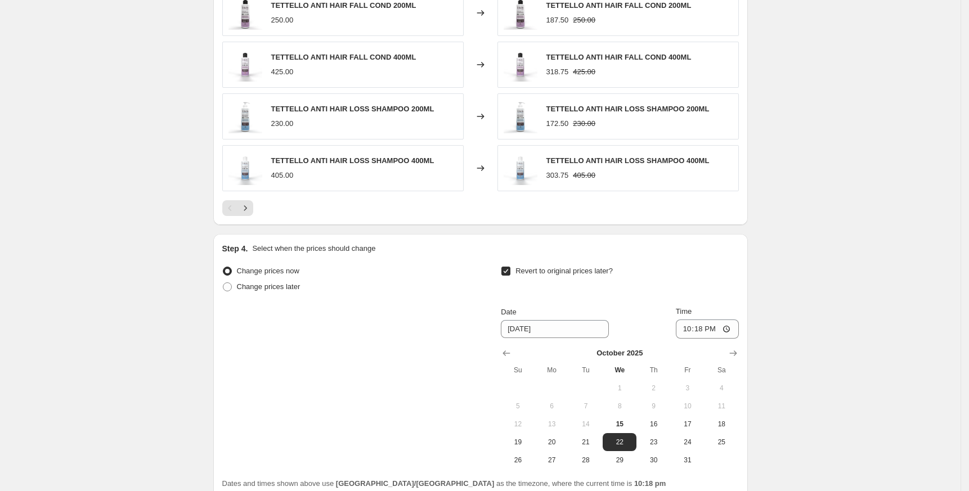
scroll to position [953, 0]
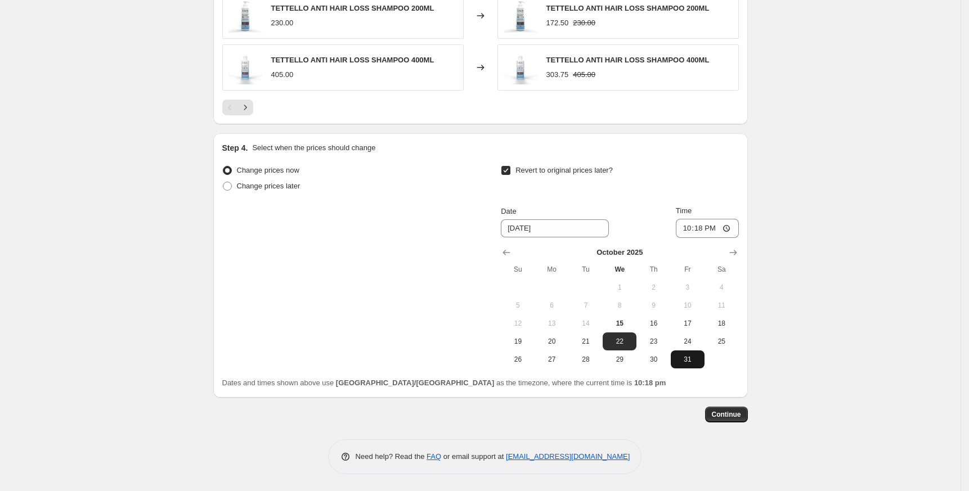
click at [700, 357] on span "31" at bounding box center [687, 359] width 25 height 9
type input "[DATE]"
click at [694, 227] on input "22:18" at bounding box center [707, 228] width 63 height 19
type input "23:45"
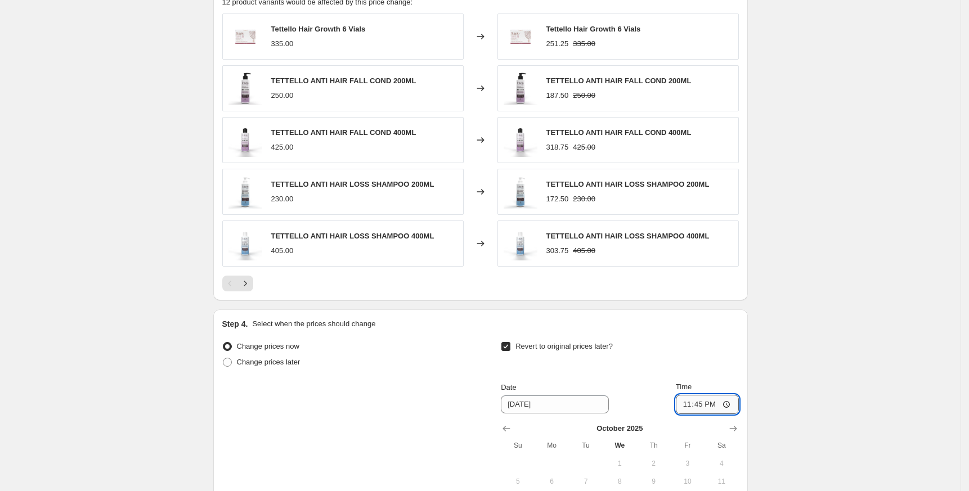
scroll to position [900, 0]
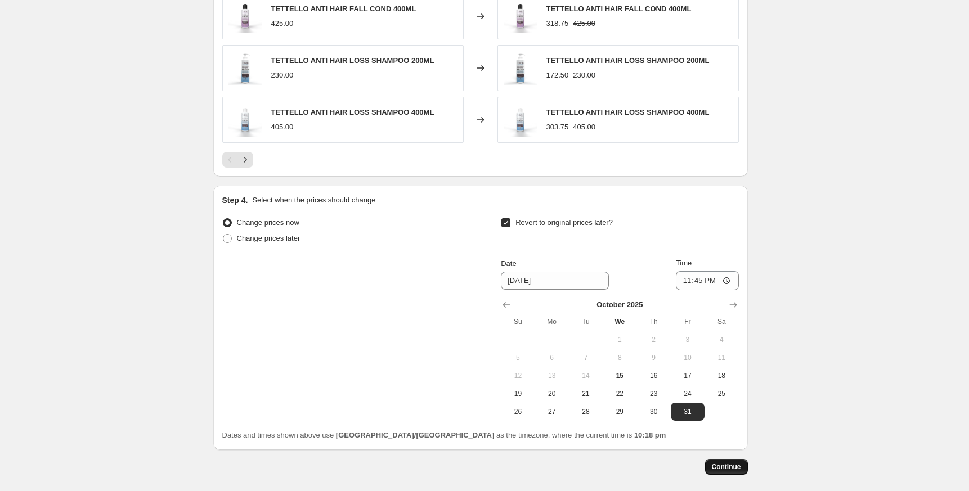
click at [730, 460] on button "Continue" at bounding box center [726, 467] width 43 height 16
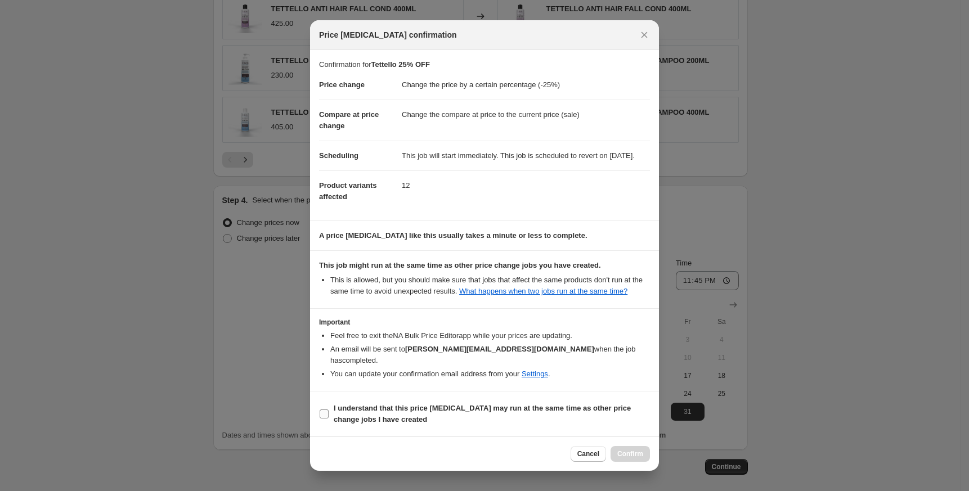
click at [396, 411] on b "I understand that this price [MEDICAL_DATA] may run at the same time as other p…" at bounding box center [482, 414] width 297 height 20
click at [329, 411] on input "I understand that this price [MEDICAL_DATA] may run at the same time as other p…" at bounding box center [324, 414] width 9 height 9
checkbox input "true"
click at [635, 444] on div "Cancel Confirm" at bounding box center [484, 454] width 349 height 34
click at [635, 445] on div "Cancel Confirm" at bounding box center [484, 454] width 349 height 34
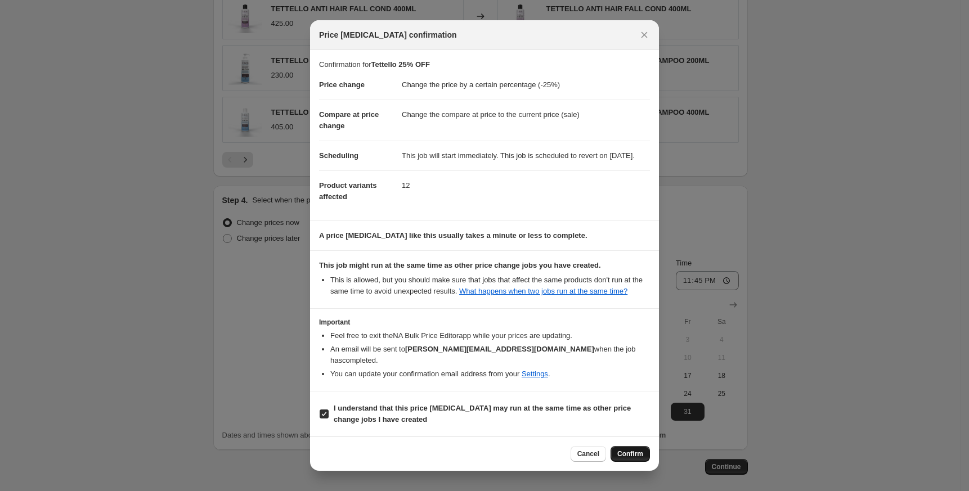
click at [635, 454] on span "Confirm" at bounding box center [630, 454] width 26 height 9
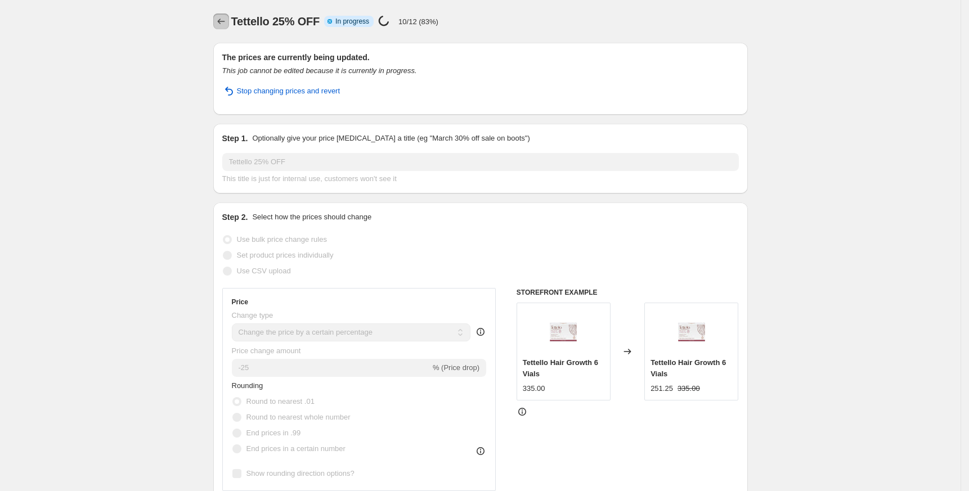
click at [219, 20] on icon "Price change jobs" at bounding box center [220, 21] width 11 height 11
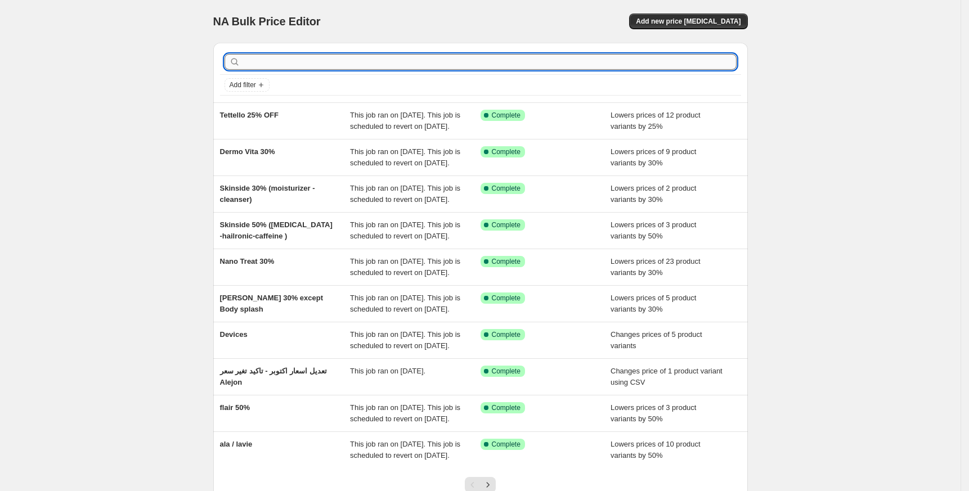
click at [347, 59] on input "text" at bounding box center [489, 62] width 494 height 16
paste input "Neutrogena HydroBoost Sunscreen SPF 50 Hydration Fluid"
type input "Neutrogena HydroBoost Sunscreen SPF 50 Hydration Fluid"
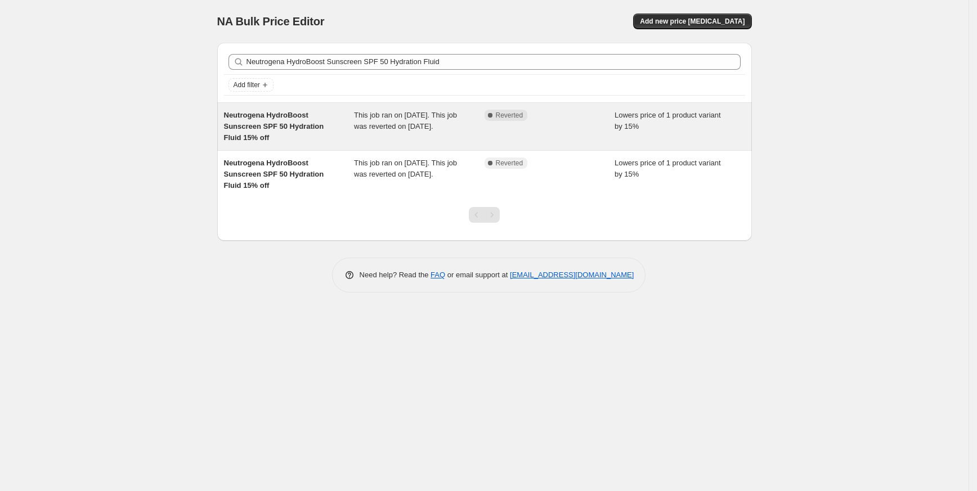
click at [280, 118] on span "Neutrogena HydroBoost Sunscreen SPF 50 Hydration Fluid 15% off" at bounding box center [274, 126] width 100 height 31
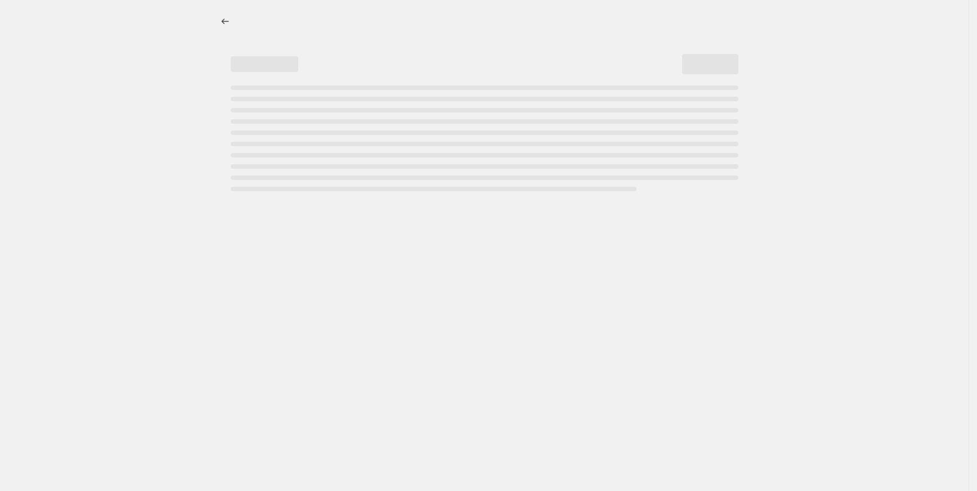
select select "percentage"
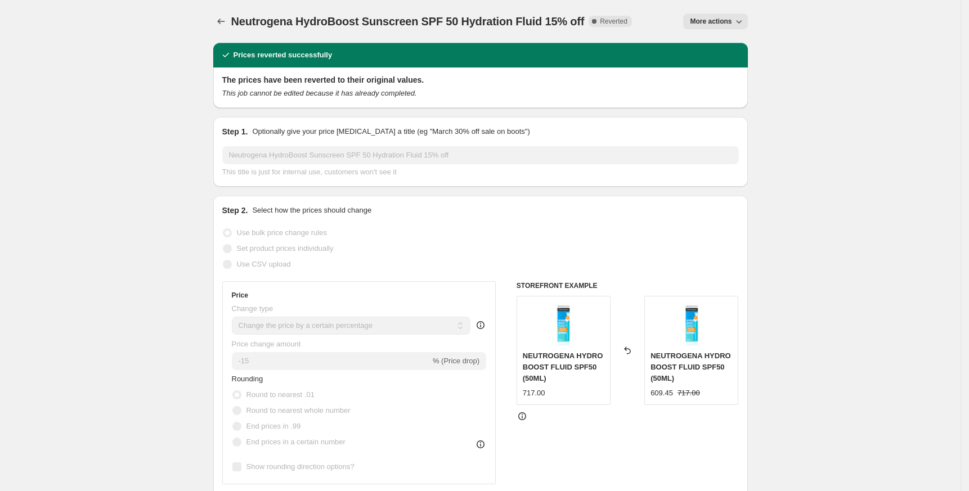
click at [736, 20] on button "More actions" at bounding box center [715, 22] width 64 height 16
click at [718, 46] on span "Copy to new job" at bounding box center [722, 45] width 52 height 8
select select "percentage"
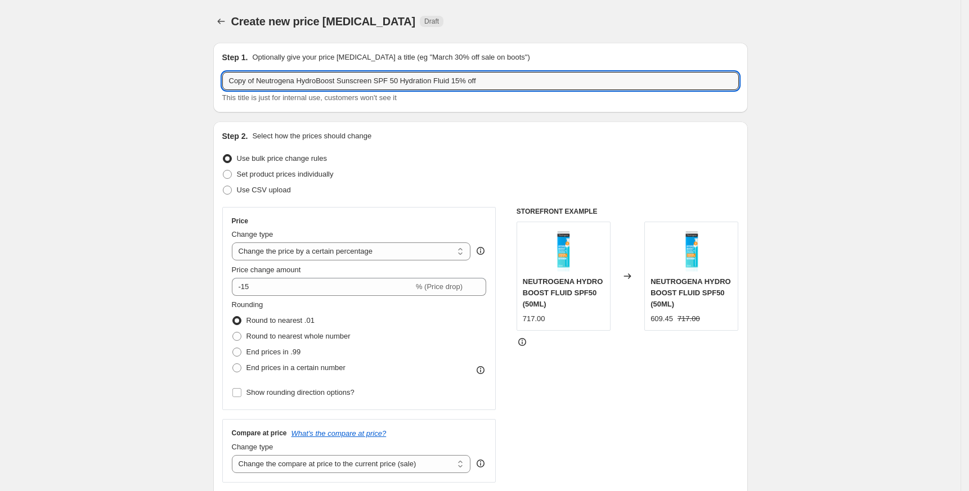
drag, startPoint x: 260, startPoint y: 79, endPoint x: 102, endPoint y: 82, distance: 158.1
click at [102, 82] on div "Create new price change job. This page is ready Create new price change job Dra…" at bounding box center [480, 476] width 960 height 952
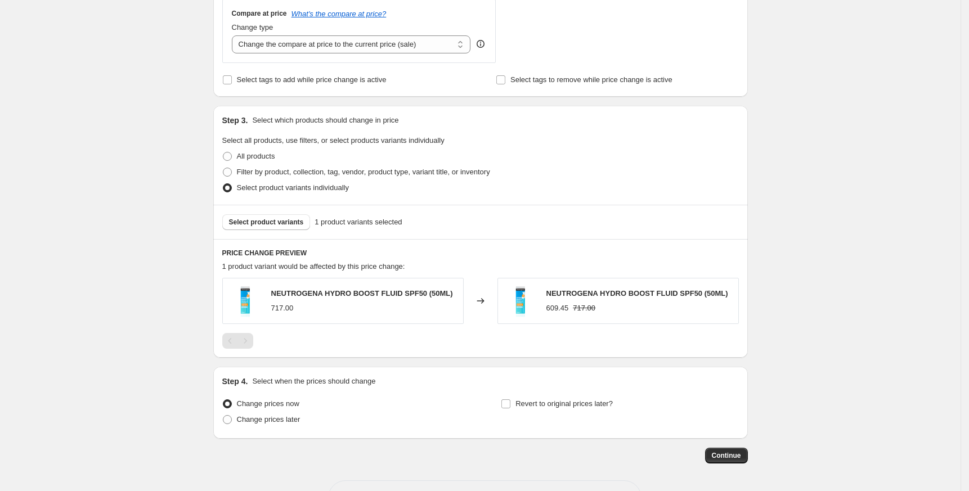
scroll to position [461, 0]
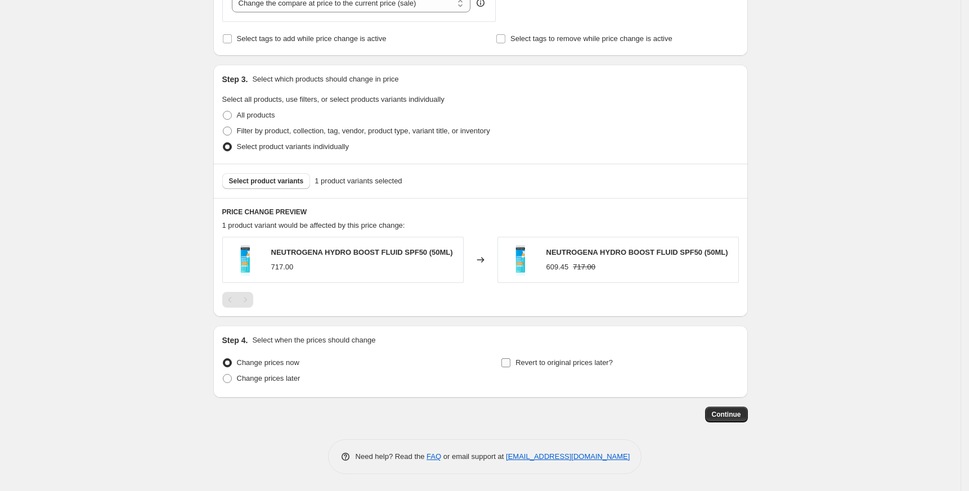
type input "Neutrogena HydroBoost Sunscreen SPF 50 Hydration Fluid 15% off"
click at [586, 365] on span "Revert to original prices later?" at bounding box center [563, 362] width 97 height 8
click at [510, 365] on input "Revert to original prices later?" at bounding box center [505, 362] width 9 height 9
checkbox input "true"
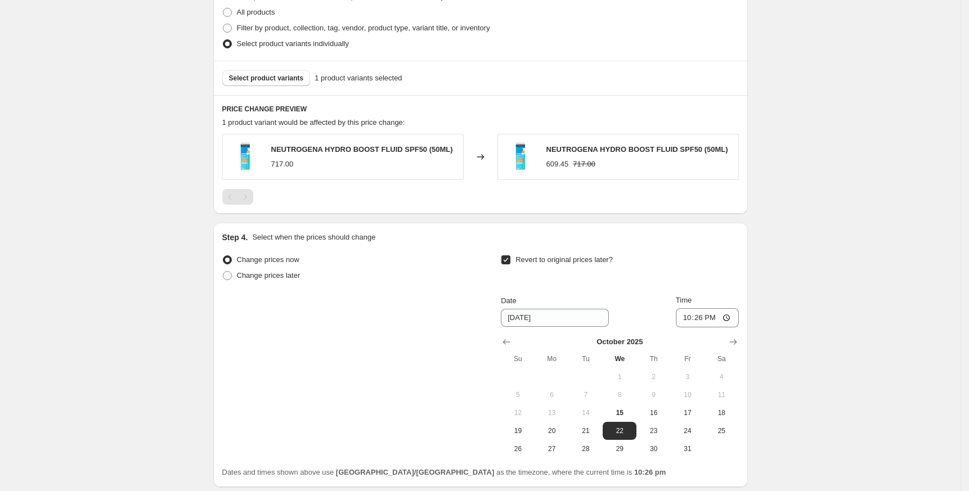
scroll to position [654, 0]
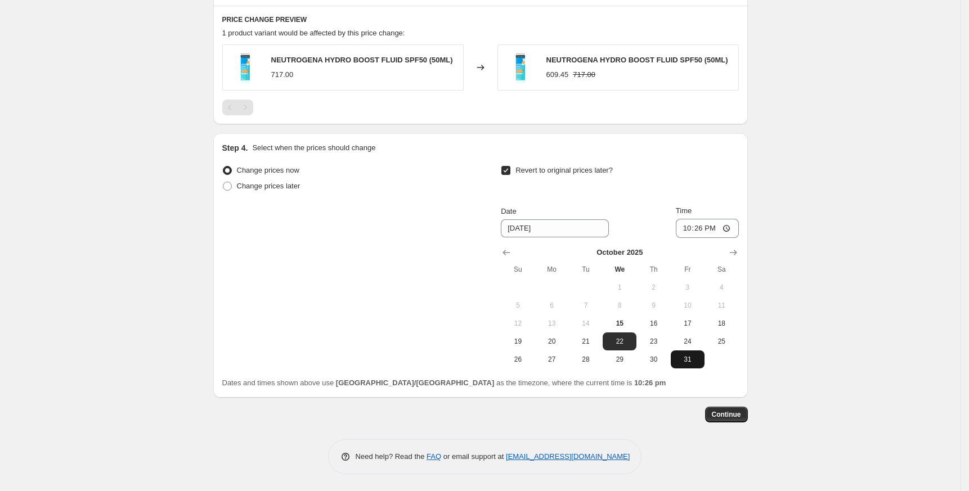
click at [680, 358] on span "31" at bounding box center [687, 359] width 25 height 9
type input "[DATE]"
click at [688, 230] on input "22:26" at bounding box center [707, 228] width 63 height 19
type input "23:55"
click at [732, 412] on span "Continue" at bounding box center [726, 414] width 29 height 9
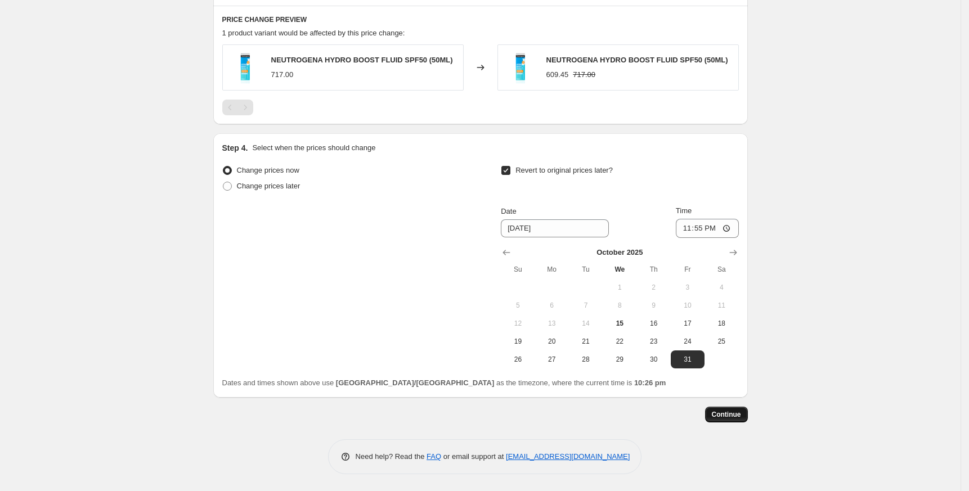
scroll to position [0, 0]
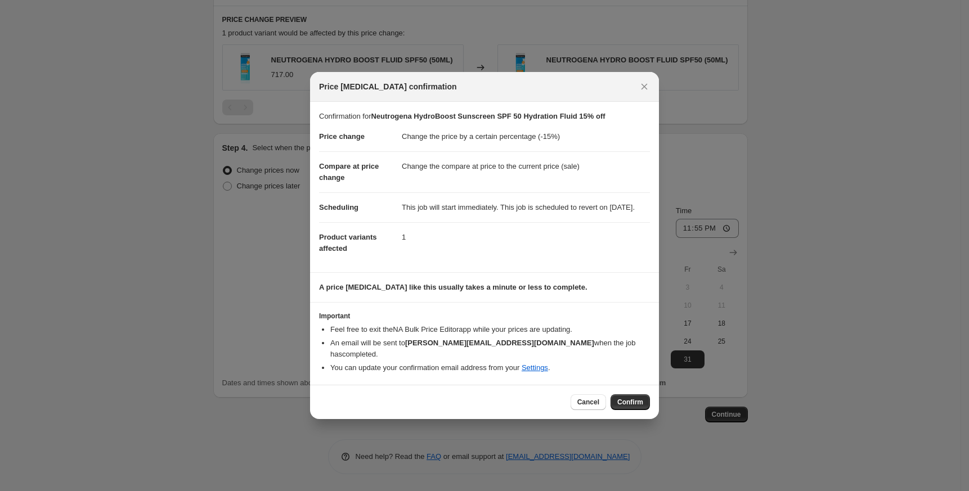
click at [634, 400] on span "Confirm" at bounding box center [630, 402] width 26 height 9
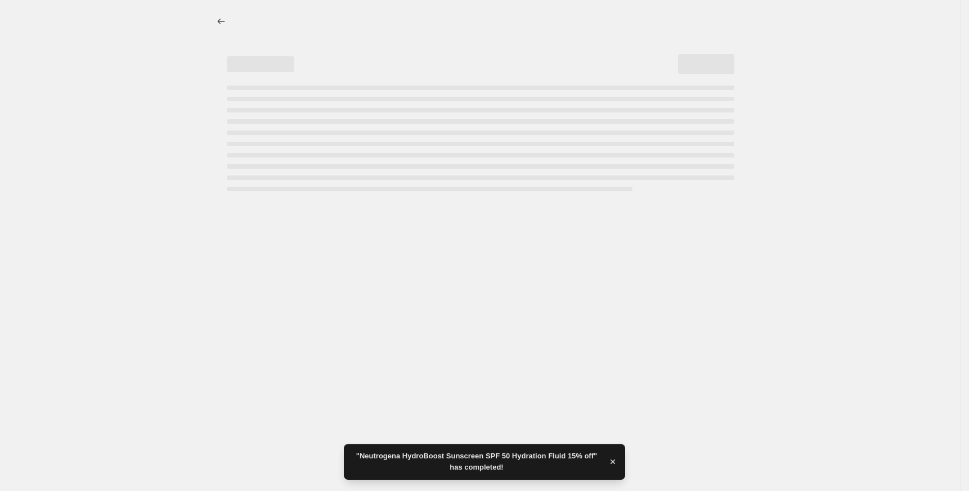
select select "percentage"
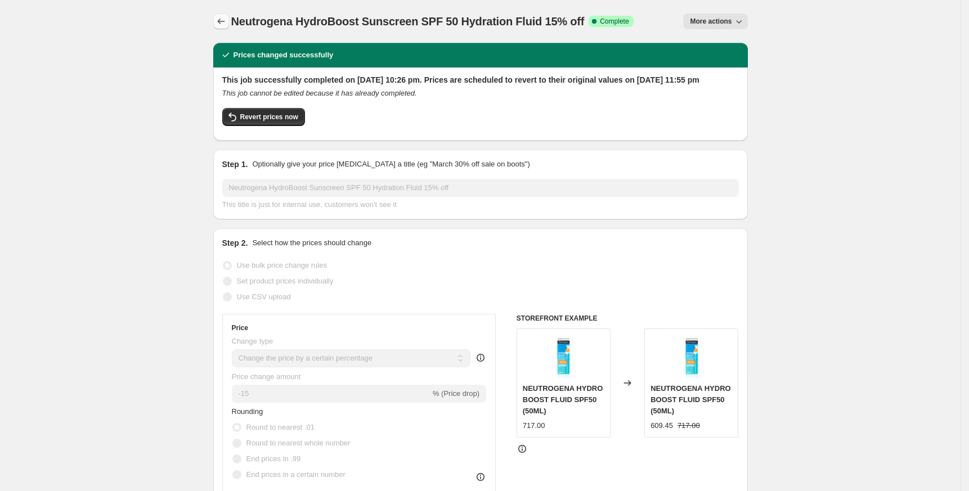
click at [227, 18] on icon "Price change jobs" at bounding box center [220, 21] width 11 height 11
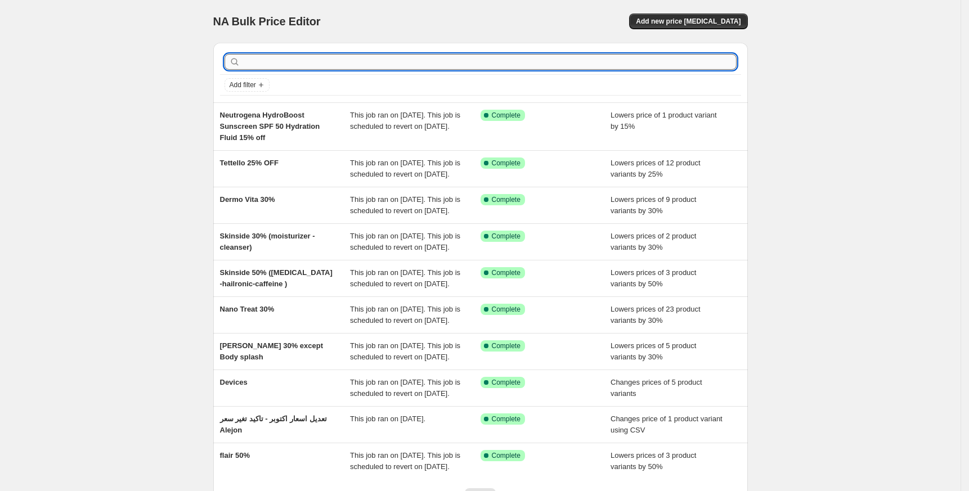
click at [325, 56] on input "text" at bounding box center [489, 62] width 494 height 16
paste input "Neutrogena"
type input "Neutrogena"
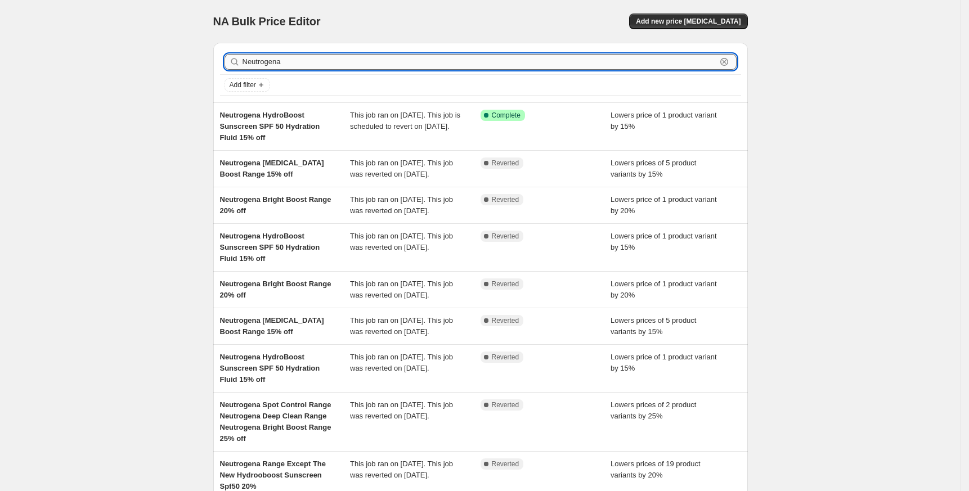
click at [324, 57] on input "Neutrogena" at bounding box center [479, 62] width 474 height 16
drag, startPoint x: 306, startPoint y: 61, endPoint x: 192, endPoint y: 61, distance: 113.1
click at [192, 61] on div "NA Bulk Price Editor. This page is ready NA Bulk Price Editor Add new price cha…" at bounding box center [480, 323] width 960 height 647
click at [688, 19] on span "Add new price [MEDICAL_DATA]" at bounding box center [688, 21] width 105 height 9
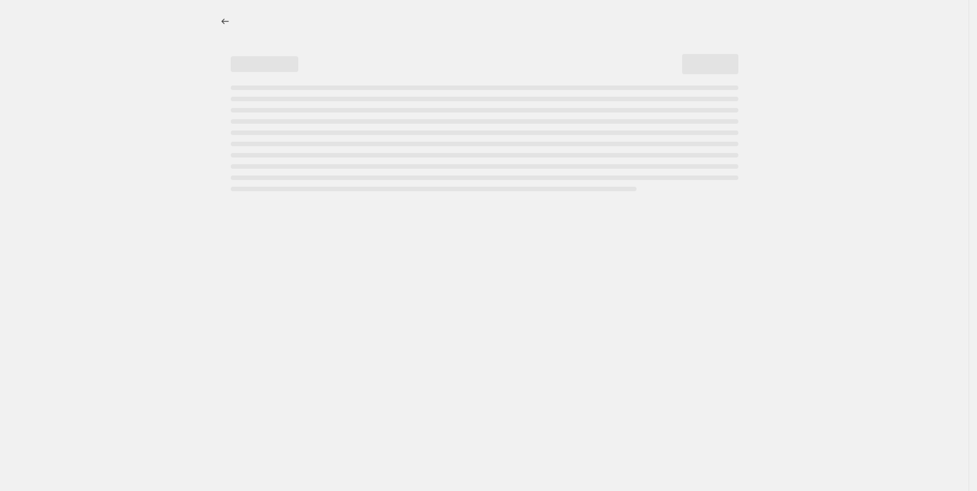
select select "percentage"
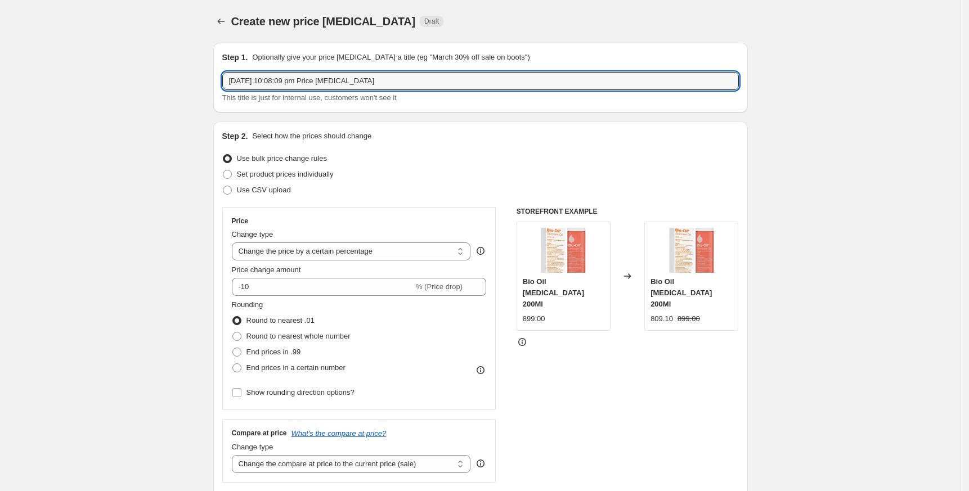
drag, startPoint x: 429, startPoint y: 82, endPoint x: 86, endPoint y: 81, distance: 342.7
paste input "All Neutrogena Range 20 % off"
click at [318, 84] on input "All Neutrogena Range 20 % off" at bounding box center [480, 81] width 517 height 18
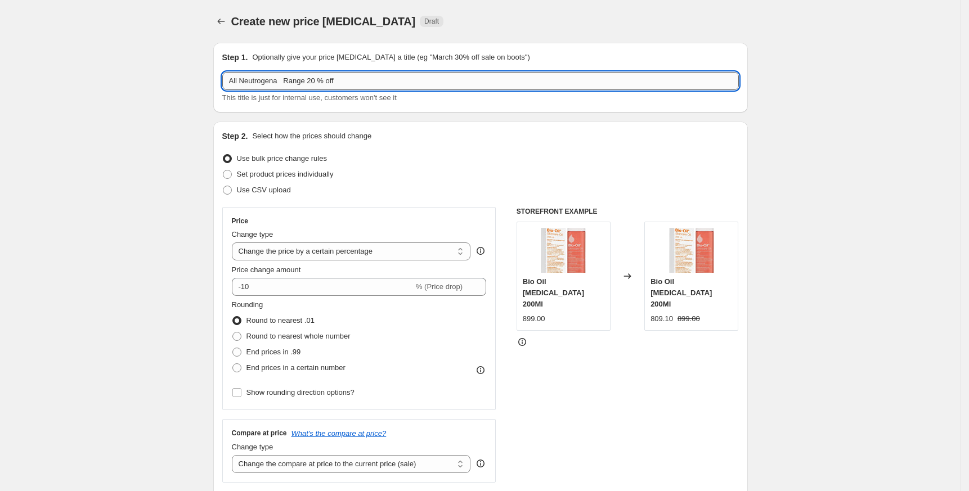
click at [286, 83] on input "All Neutrogena Range 20 % off" at bounding box center [480, 81] width 517 height 18
type input "All Neutrogena Range 20 % off"
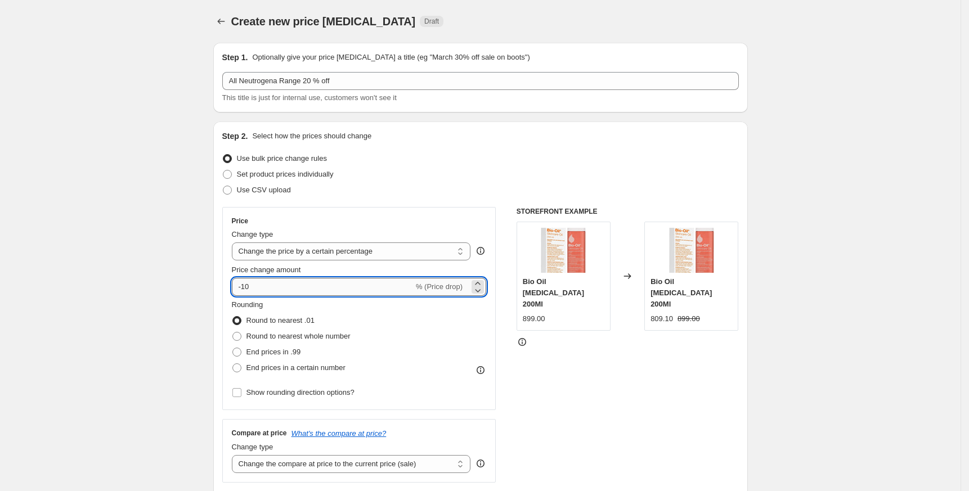
drag, startPoint x: 247, startPoint y: 286, endPoint x: 278, endPoint y: 285, distance: 31.0
click at [278, 285] on input "-10" at bounding box center [323, 287] width 182 height 18
type input "-20"
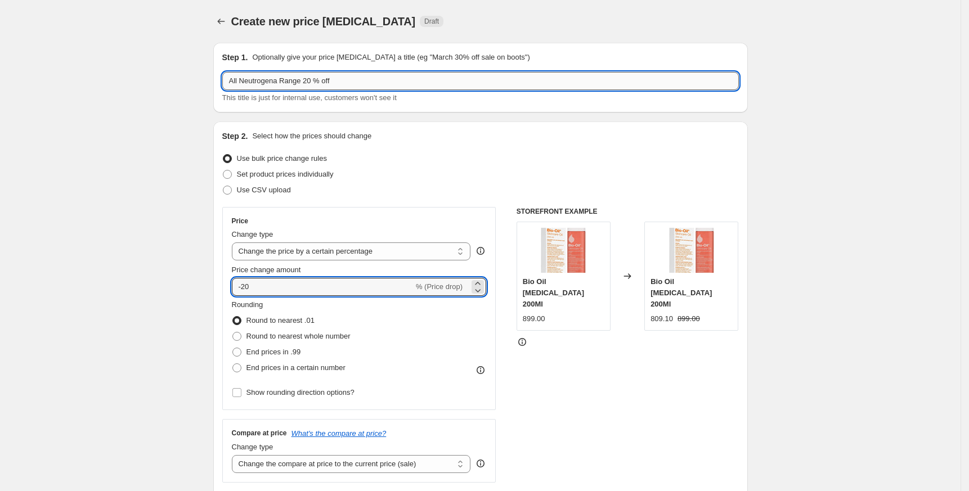
click at [269, 86] on input "All Neutrogena Range 20 % off" at bounding box center [480, 81] width 517 height 18
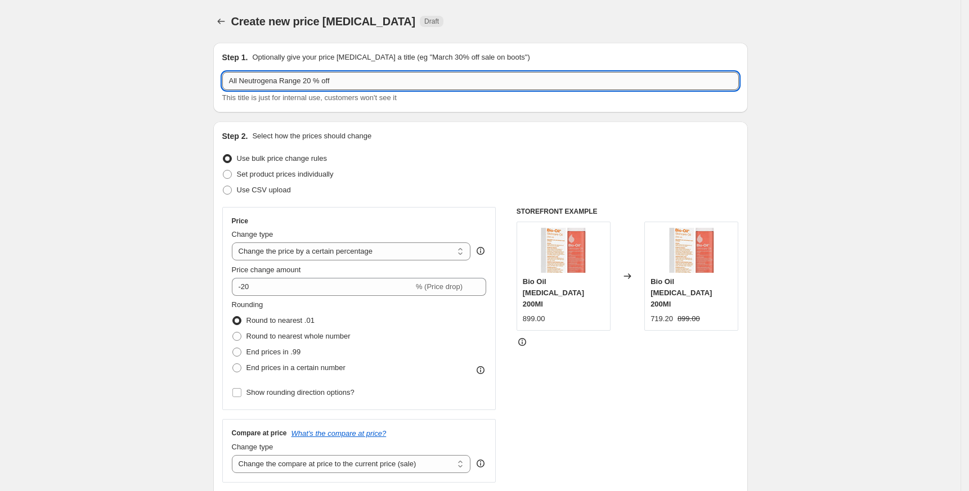
click at [269, 86] on input "All Neutrogena Range 20 % off" at bounding box center [480, 81] width 517 height 18
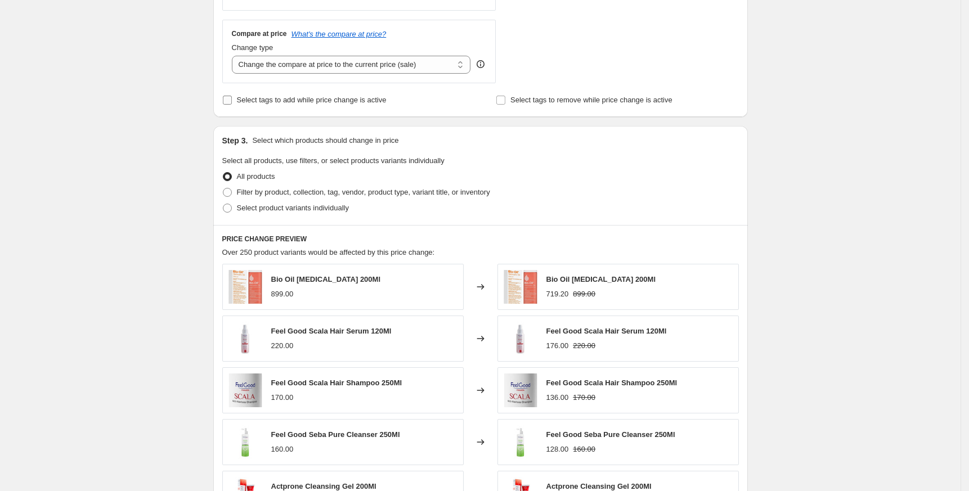
scroll to position [525, 0]
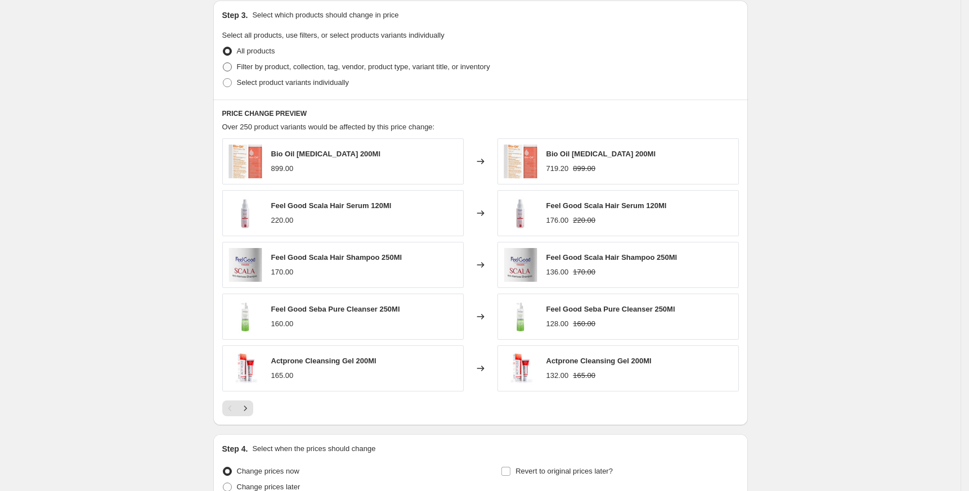
click at [271, 73] on label "Filter by product, collection, tag, vendor, product type, variant title, or inv…" at bounding box center [356, 67] width 268 height 16
click at [223, 63] on input "Filter by product, collection, tag, vendor, product type, variant title, or inv…" at bounding box center [223, 62] width 1 height 1
radio input "true"
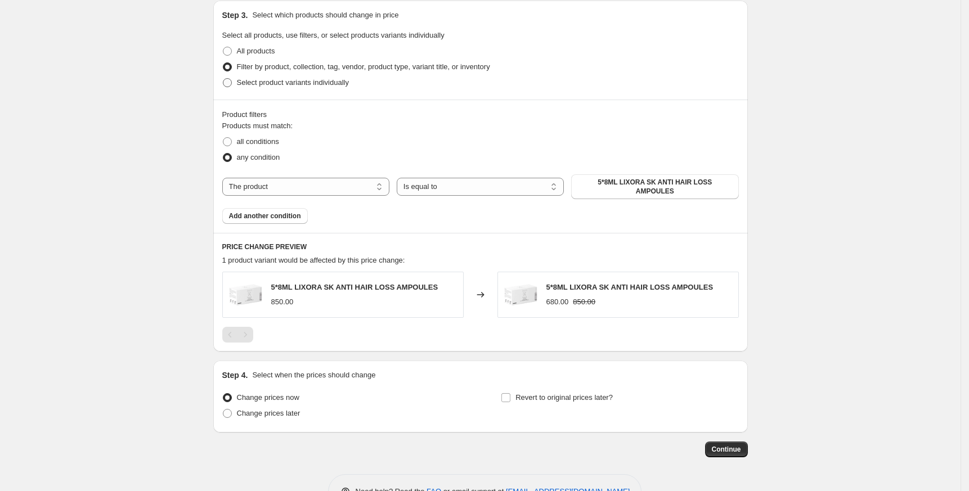
click at [271, 83] on span "Select product variants individually" at bounding box center [293, 82] width 112 height 8
click at [223, 79] on input "Select product variants individually" at bounding box center [223, 78] width 1 height 1
radio input "true"
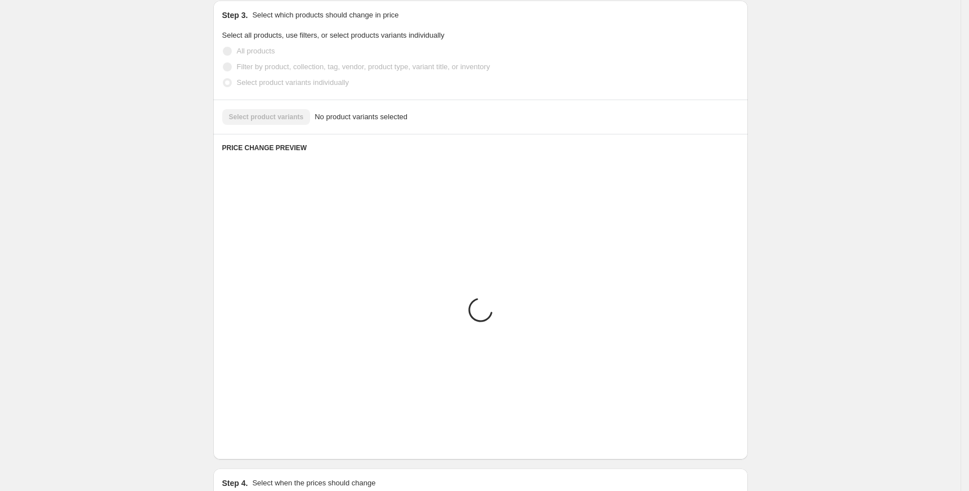
scroll to position [384, 0]
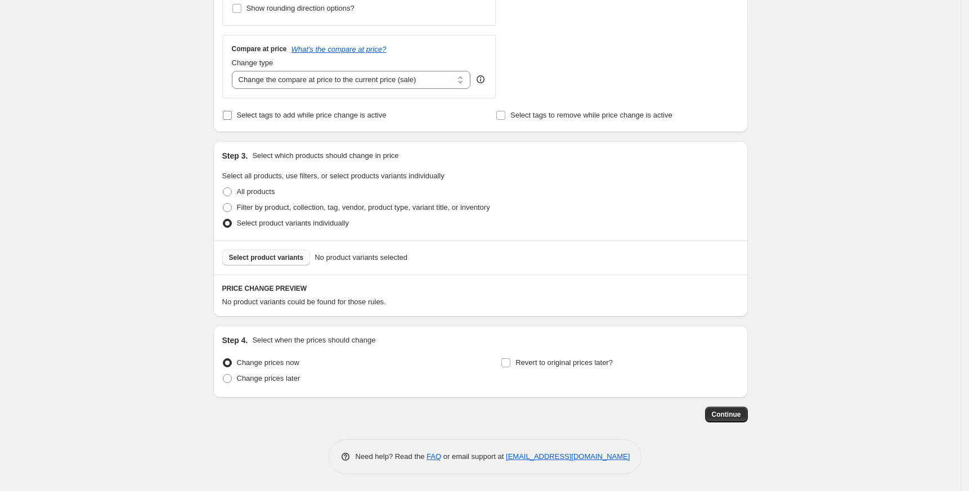
click at [264, 117] on span "Select tags to add while price change is active" at bounding box center [312, 115] width 150 height 8
click at [232, 117] on input "Select tags to add while price change is active" at bounding box center [227, 115] width 9 height 9
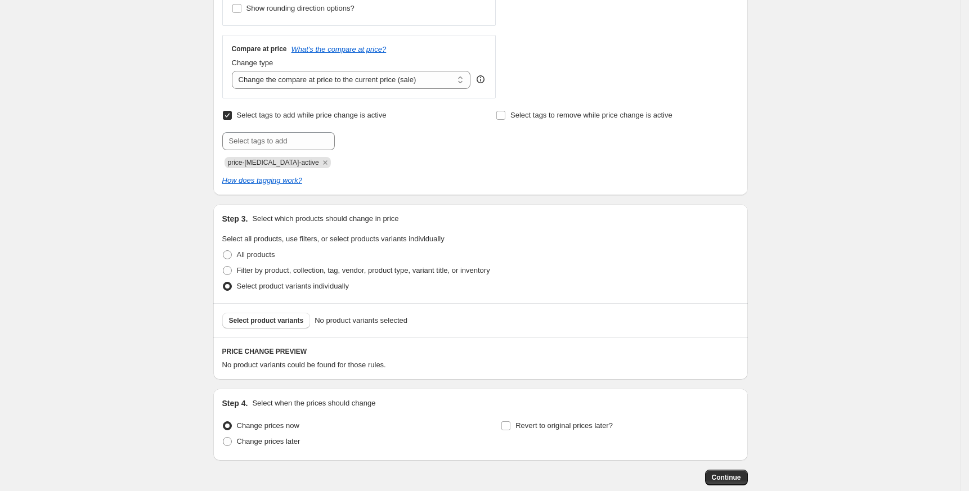
click at [264, 117] on span "Select tags to add while price change is active" at bounding box center [312, 115] width 150 height 8
click at [232, 117] on input "Select tags to add while price change is active" at bounding box center [227, 115] width 9 height 9
checkbox input "false"
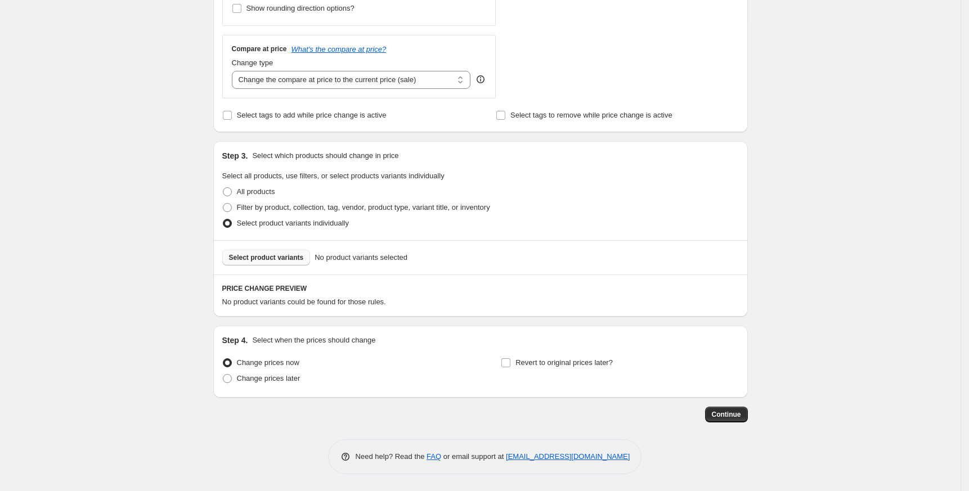
click at [253, 259] on span "Select product variants" at bounding box center [266, 257] width 75 height 9
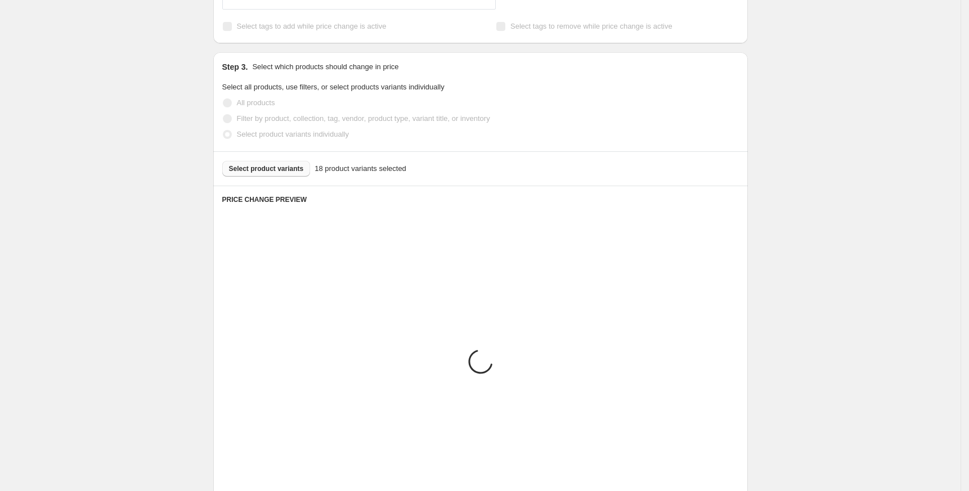
scroll to position [668, 0]
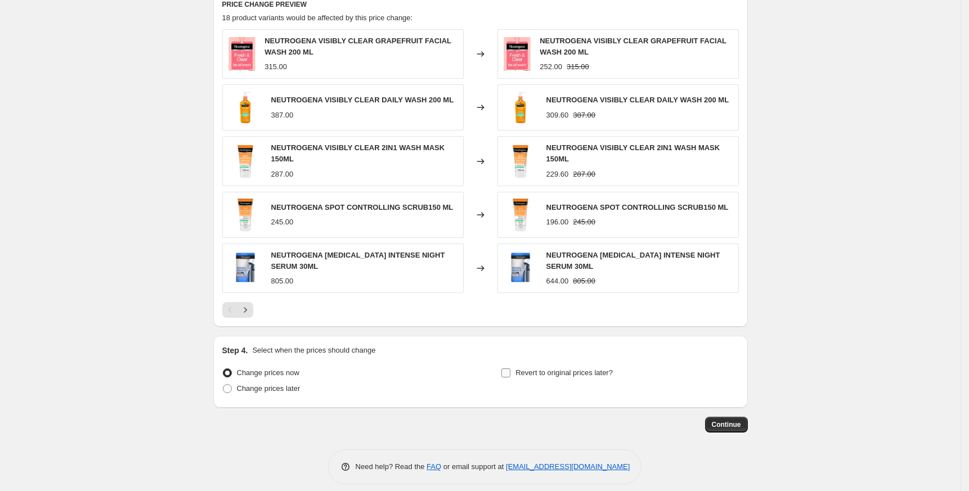
click at [578, 370] on span "Revert to original prices later?" at bounding box center [563, 373] width 97 height 8
click at [510, 370] on input "Revert to original prices later?" at bounding box center [505, 373] width 9 height 9
checkbox input "true"
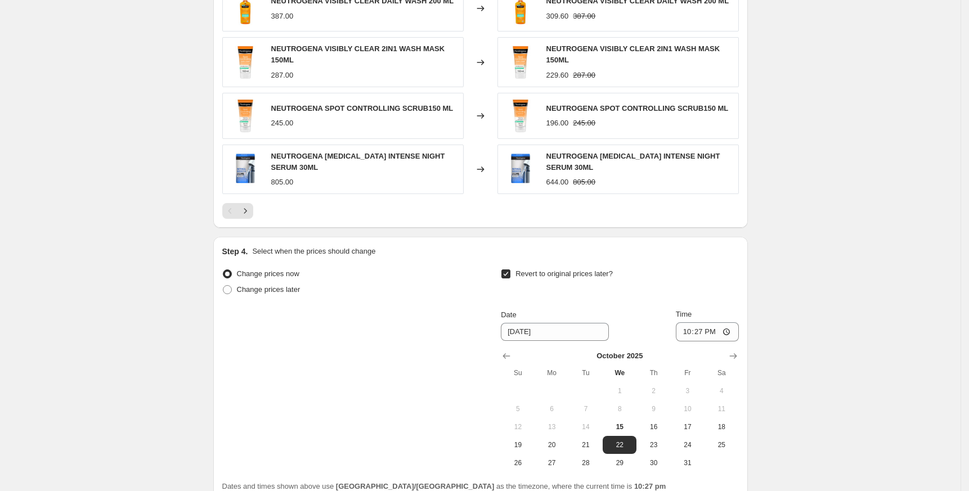
scroll to position [872, 0]
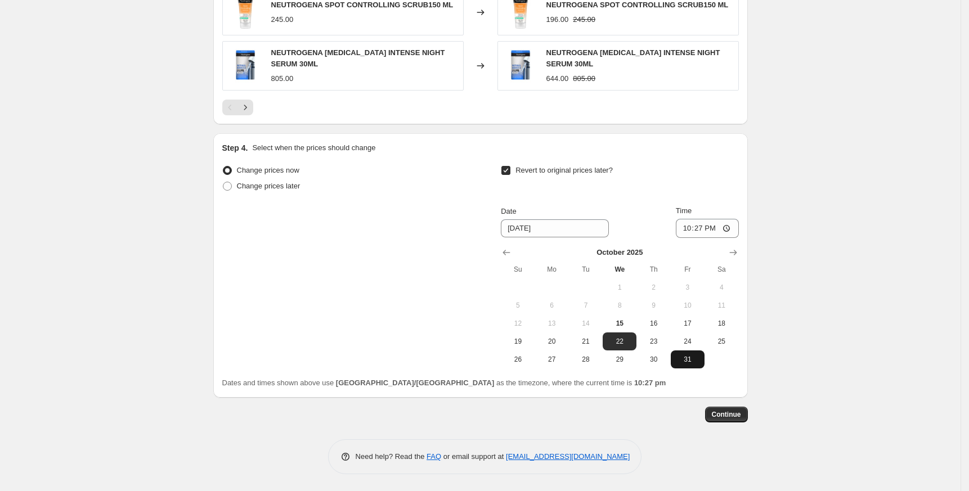
click at [685, 357] on span "31" at bounding box center [687, 359] width 25 height 9
type input "[DATE]"
click at [684, 228] on input "22:27" at bounding box center [707, 228] width 63 height 19
type input "23:45"
click at [720, 408] on button "Continue" at bounding box center [726, 415] width 43 height 16
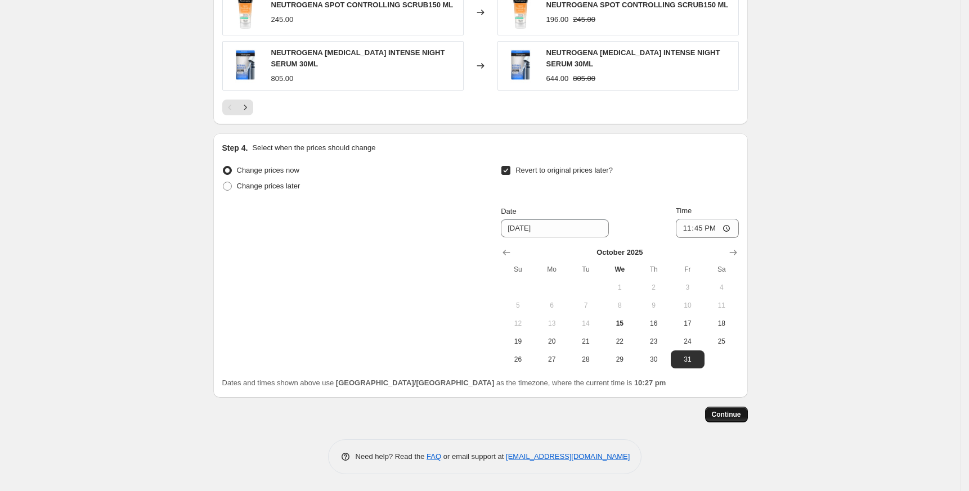
scroll to position [0, 0]
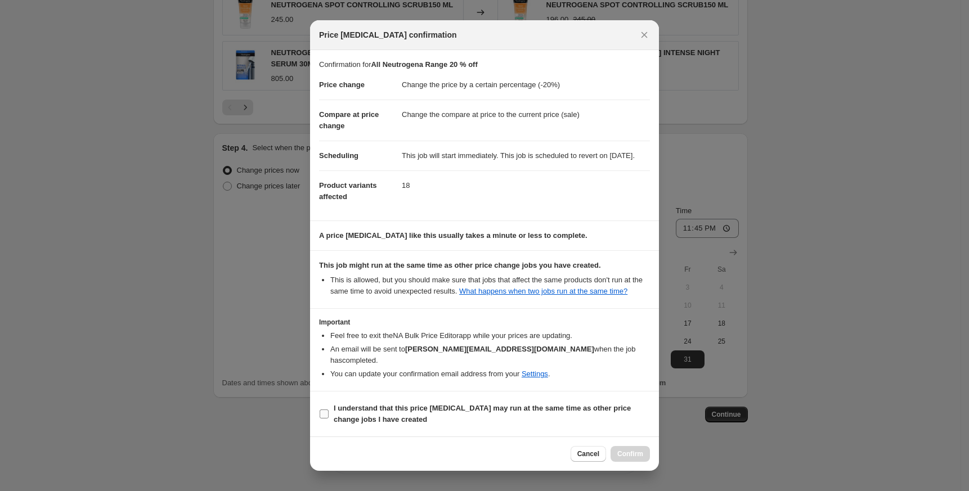
click at [363, 416] on b "I understand that this price [MEDICAL_DATA] may run at the same time as other p…" at bounding box center [482, 414] width 297 height 20
click at [329, 416] on input "I understand that this price [MEDICAL_DATA] may run at the same time as other p…" at bounding box center [324, 414] width 9 height 9
checkbox input "true"
click at [630, 456] on span "Confirm" at bounding box center [630, 454] width 26 height 9
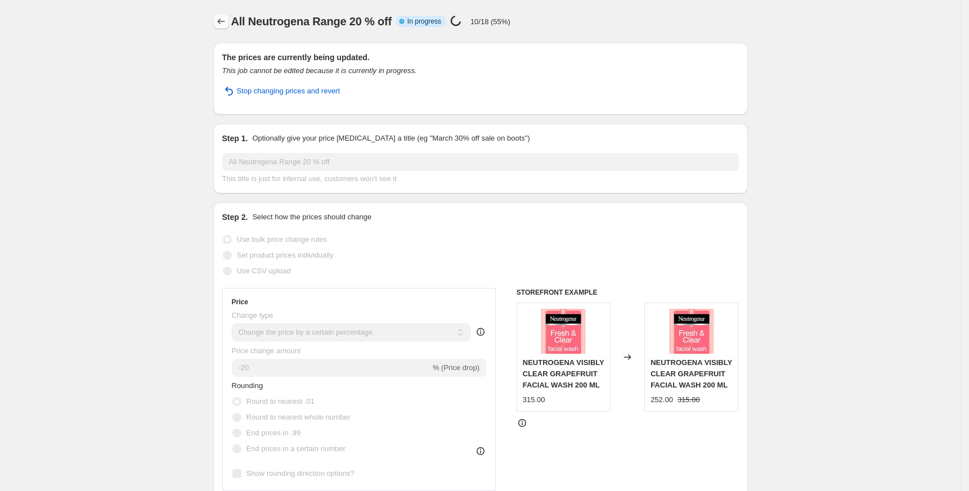
click at [226, 29] on button "Price change jobs" at bounding box center [221, 22] width 16 height 16
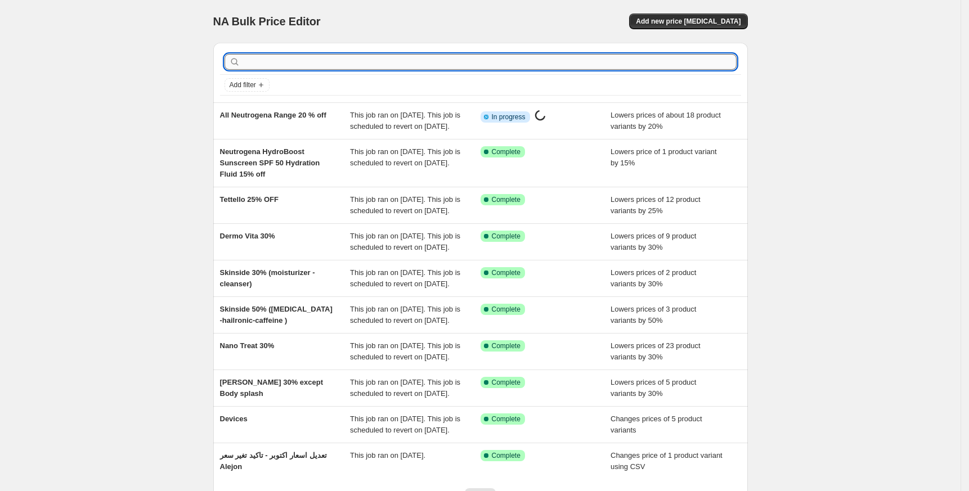
click at [461, 66] on input "text" at bounding box center [489, 62] width 494 height 16
paste input "Johnson"
type input "Johnson"
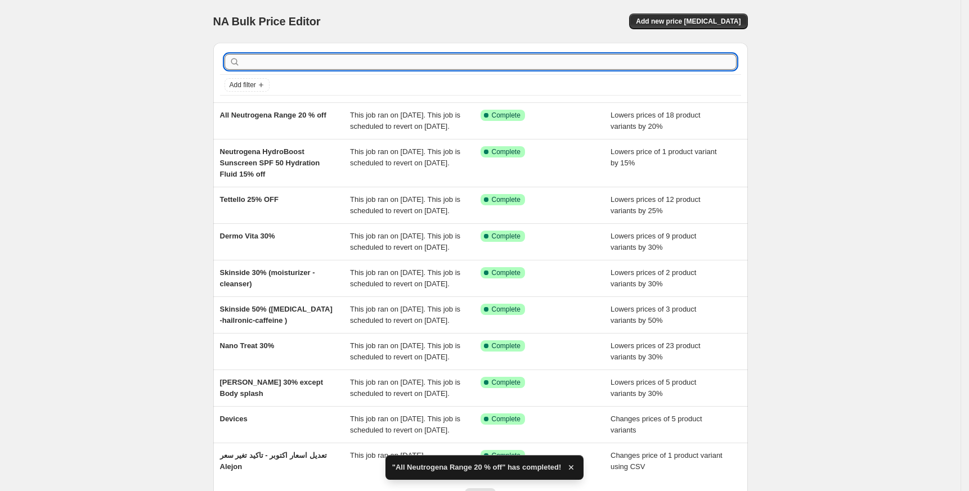
click at [322, 65] on input "text" at bounding box center [489, 62] width 494 height 16
paste input "Johnson"
type input "Johnson"
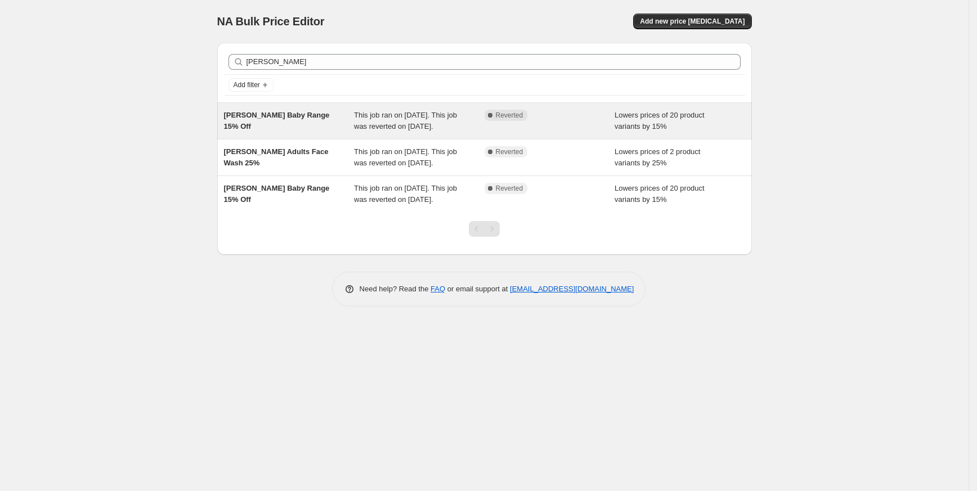
click at [293, 122] on div "Johnson Baby Range 15% Off" at bounding box center [289, 121] width 131 height 23
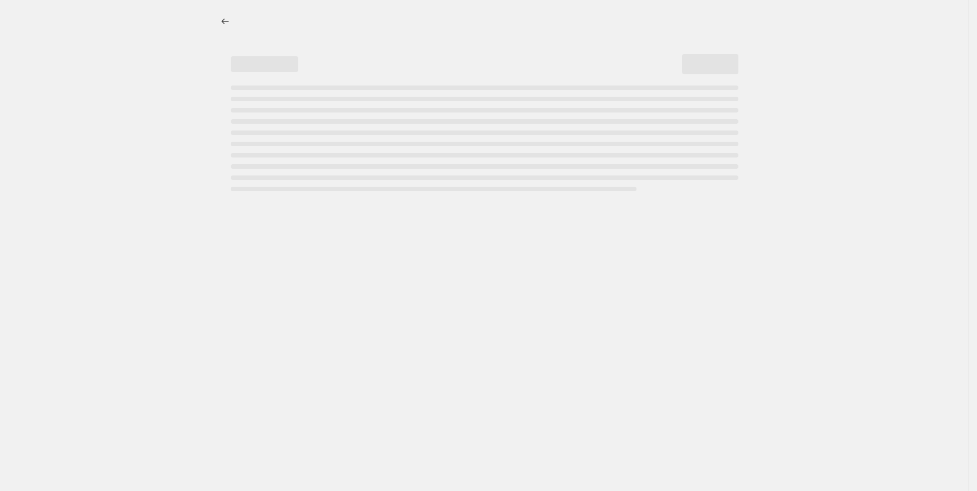
select select "percentage"
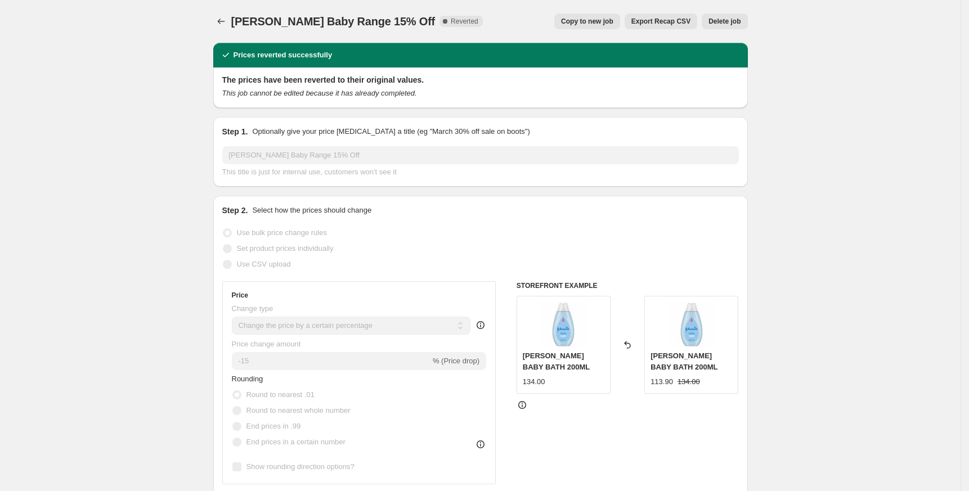
click at [593, 26] on button "Copy to new job" at bounding box center [587, 22] width 66 height 16
select select "percentage"
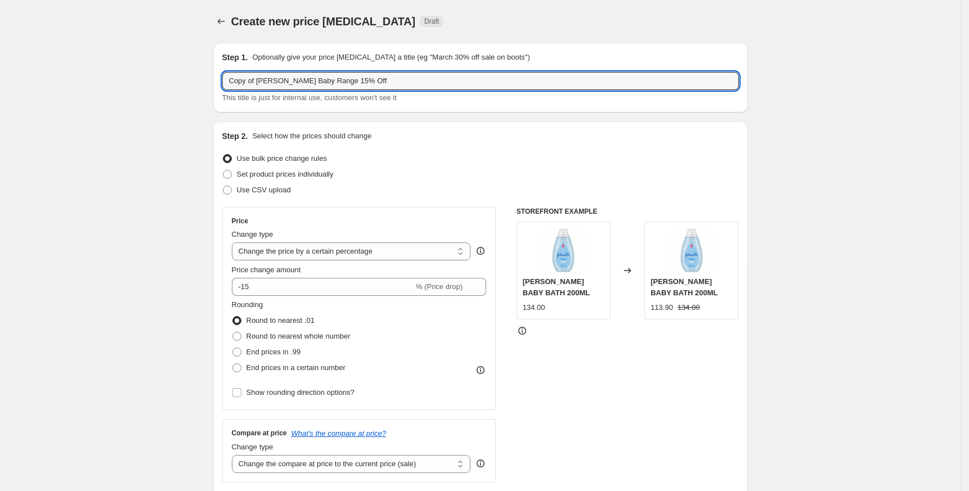
drag, startPoint x: 254, startPoint y: 82, endPoint x: 136, endPoint y: 80, distance: 118.2
click at [275, 82] on input "Baby Range 15% Off" at bounding box center [480, 81] width 517 height 18
type input "Baby Range 10% Off"
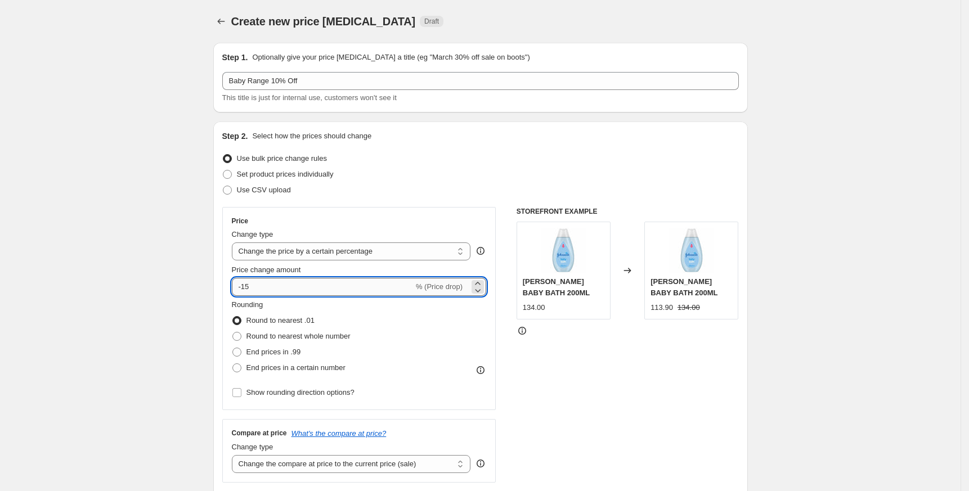
drag, startPoint x: 245, startPoint y: 284, endPoint x: 273, endPoint y: 284, distance: 27.6
click at [273, 284] on input "-15" at bounding box center [323, 287] width 182 height 18
type input "-10"
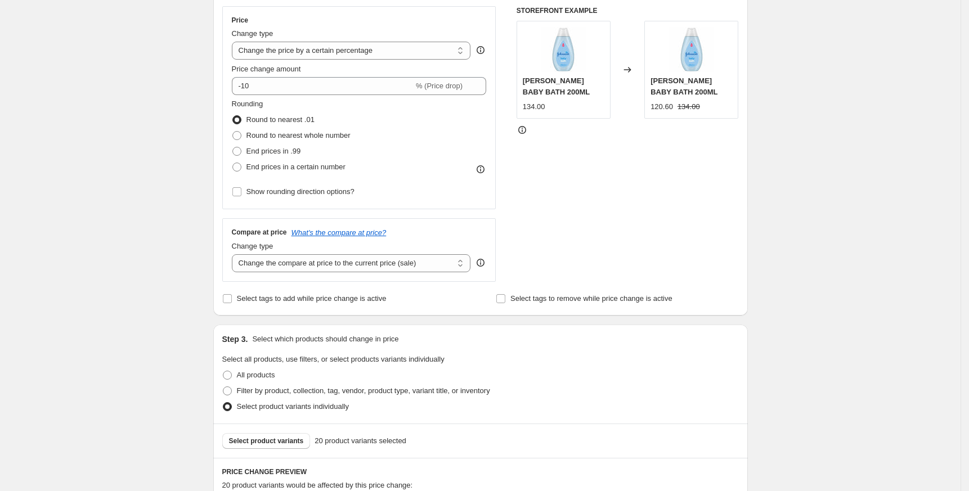
scroll to position [375, 0]
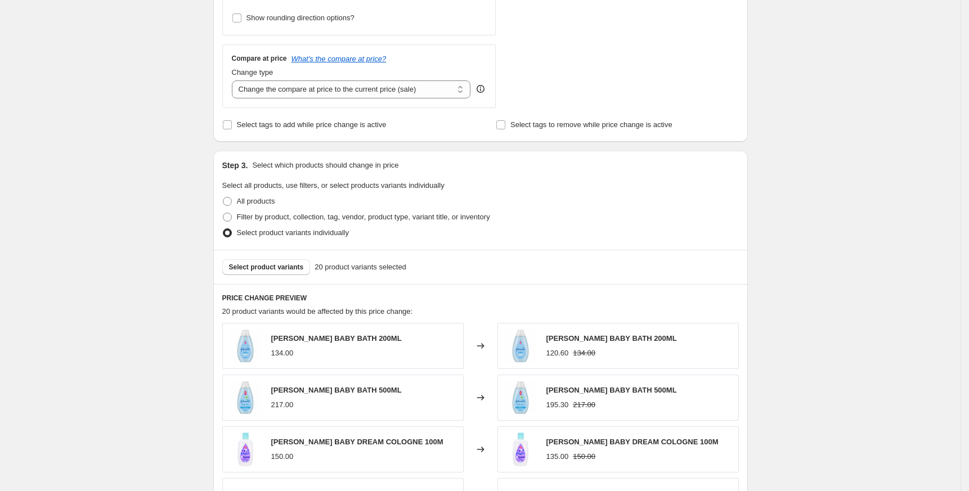
click at [179, 176] on div "Create new price change job. This page is ready Create new price change job Dra…" at bounding box center [480, 206] width 960 height 1162
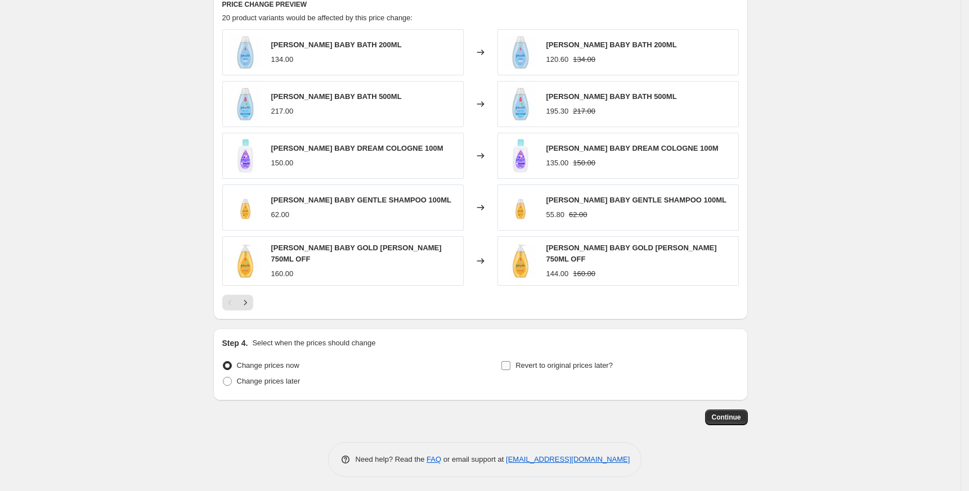
click at [527, 358] on label "Revert to original prices later?" at bounding box center [557, 366] width 112 height 16
click at [510, 361] on input "Revert to original prices later?" at bounding box center [505, 365] width 9 height 9
checkbox input "true"
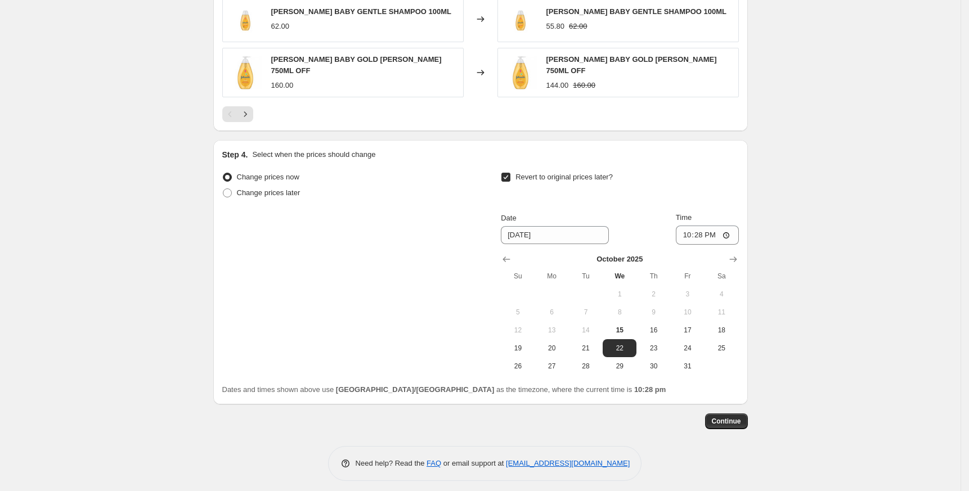
scroll to position [861, 0]
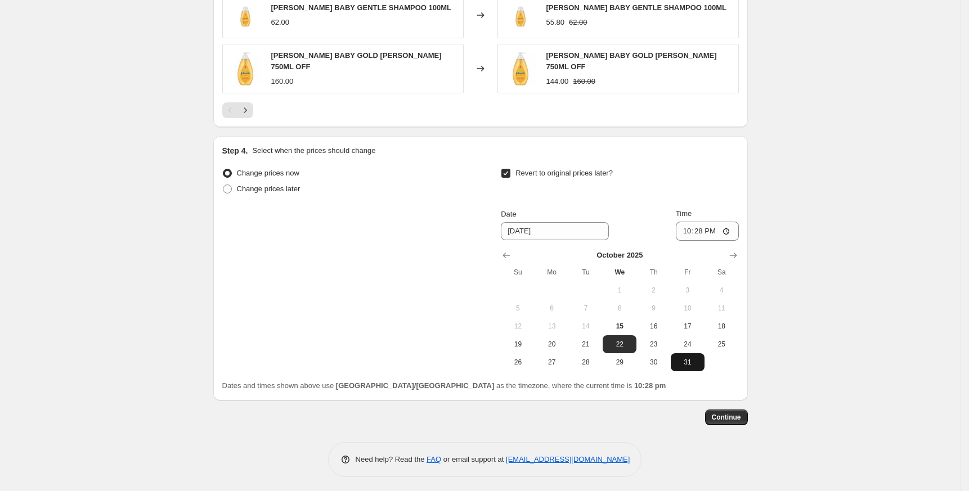
click at [693, 358] on span "31" at bounding box center [687, 362] width 25 height 9
type input "[DATE]"
click at [688, 234] on input "22:28" at bounding box center [707, 231] width 63 height 19
type input "23:45"
click at [733, 416] on span "Continue" at bounding box center [726, 417] width 29 height 9
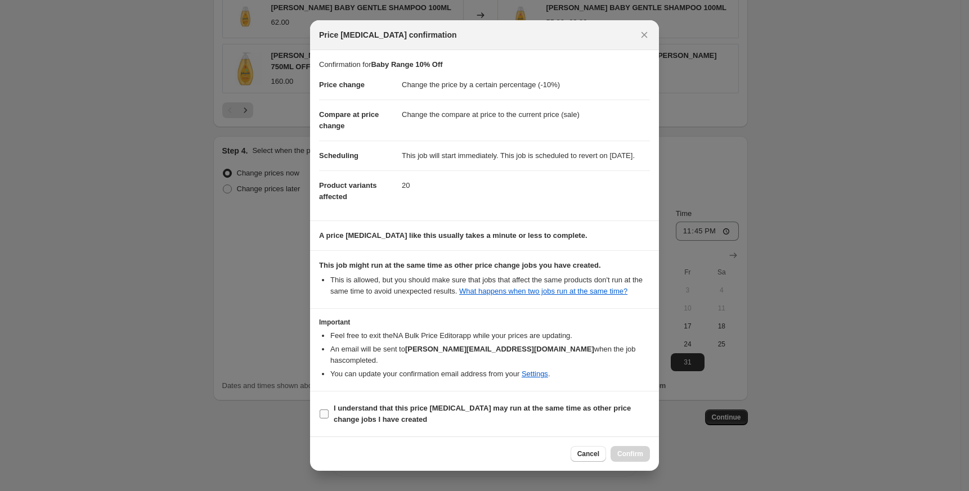
click at [491, 412] on b "I understand that this price [MEDICAL_DATA] may run at the same time as other p…" at bounding box center [482, 414] width 297 height 20
click at [329, 412] on input "I understand that this price [MEDICAL_DATA] may run at the same time as other p…" at bounding box center [324, 414] width 9 height 9
checkbox input "true"
click at [640, 457] on span "Confirm" at bounding box center [630, 454] width 26 height 9
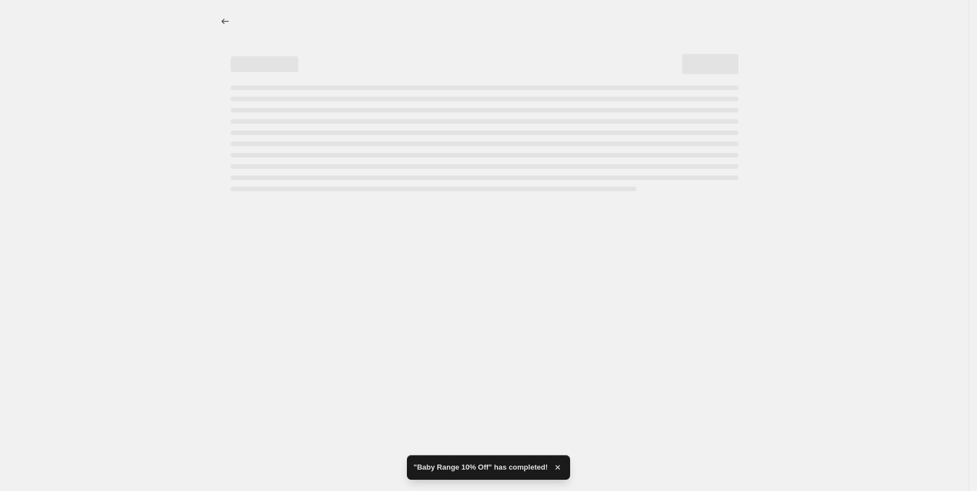
select select "percentage"
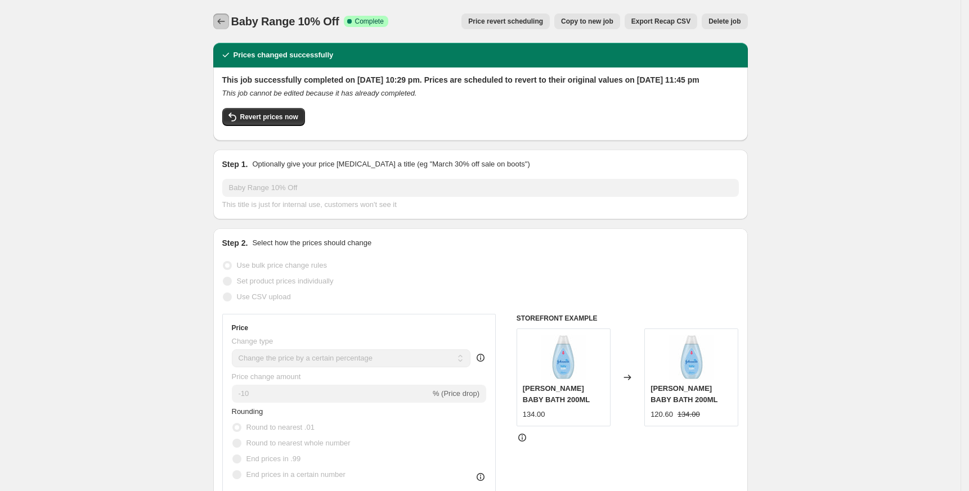
click at [220, 15] on button "Price change jobs" at bounding box center [221, 22] width 16 height 16
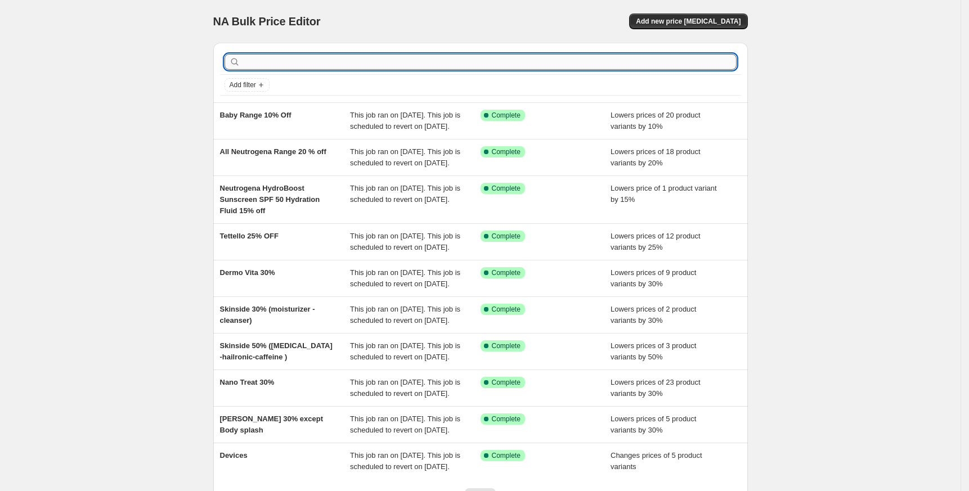
click at [335, 56] on input "text" at bounding box center [489, 62] width 494 height 16
paste input "Derma Nova"
type input "Derma Nova"
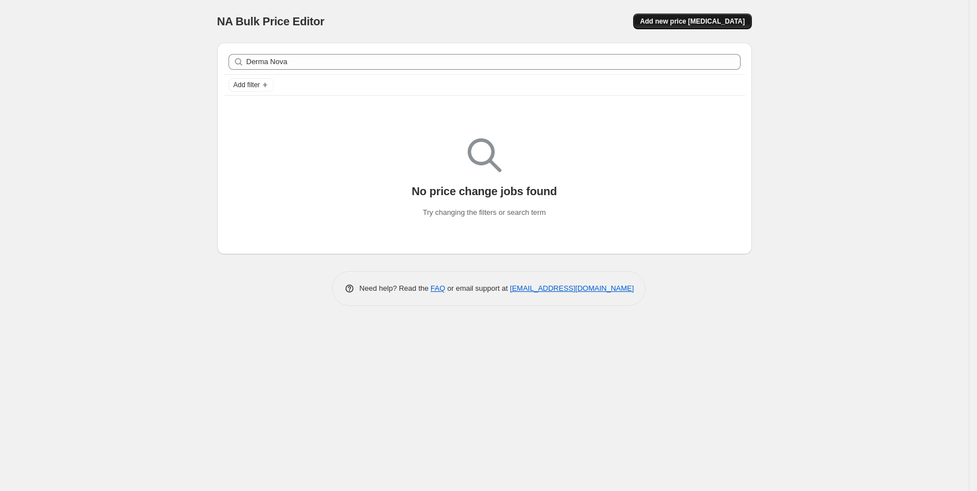
click at [705, 23] on span "Add new price [MEDICAL_DATA]" at bounding box center [692, 21] width 105 height 9
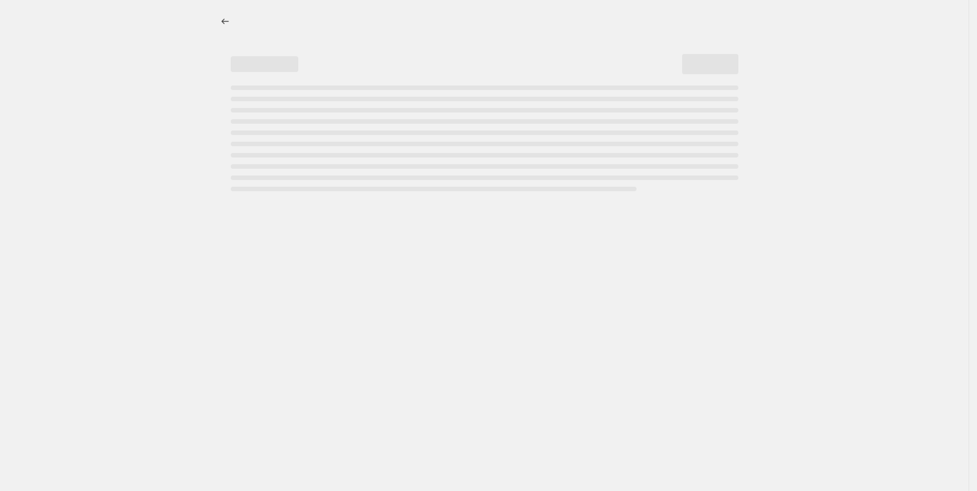
select select "percentage"
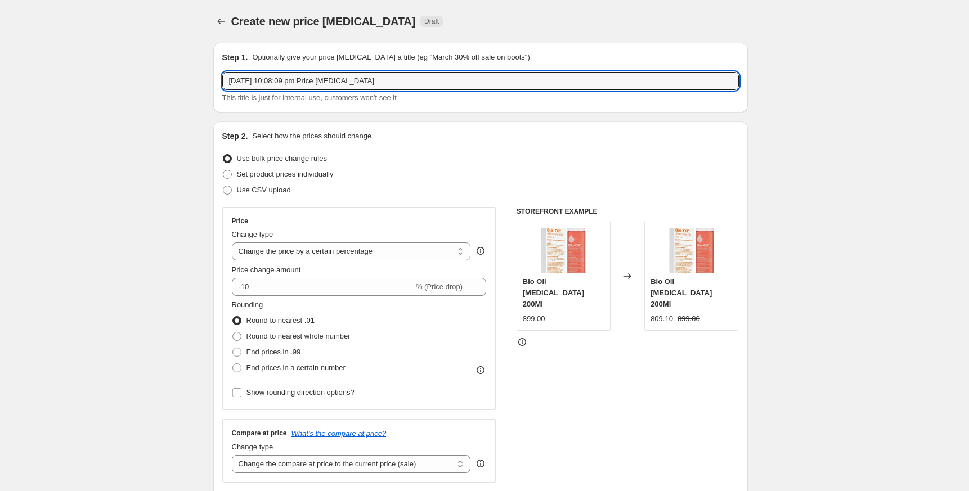
drag, startPoint x: 172, startPoint y: 78, endPoint x: 61, endPoint y: 70, distance: 111.1
paste input "Derma Nova"
type input "Derma Nova"
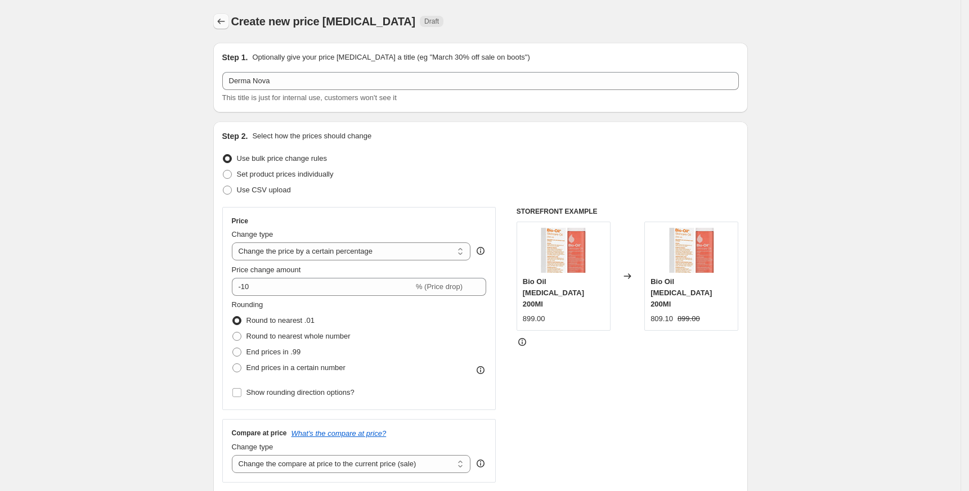
click at [227, 19] on icon "Price change jobs" at bounding box center [220, 21] width 11 height 11
